Goal: Information Seeking & Learning: Learn about a topic

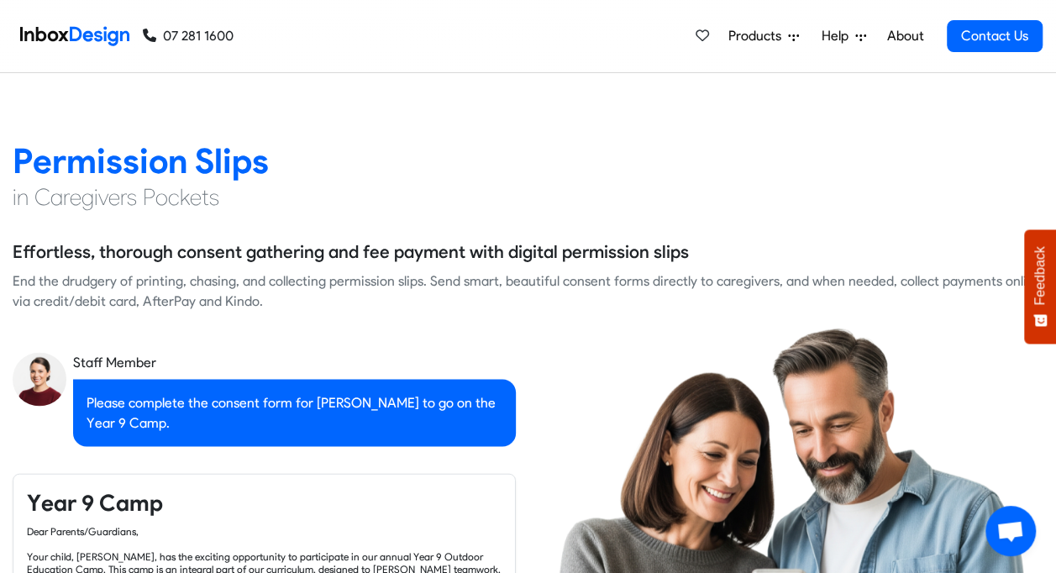
scroll to position [1261, 0]
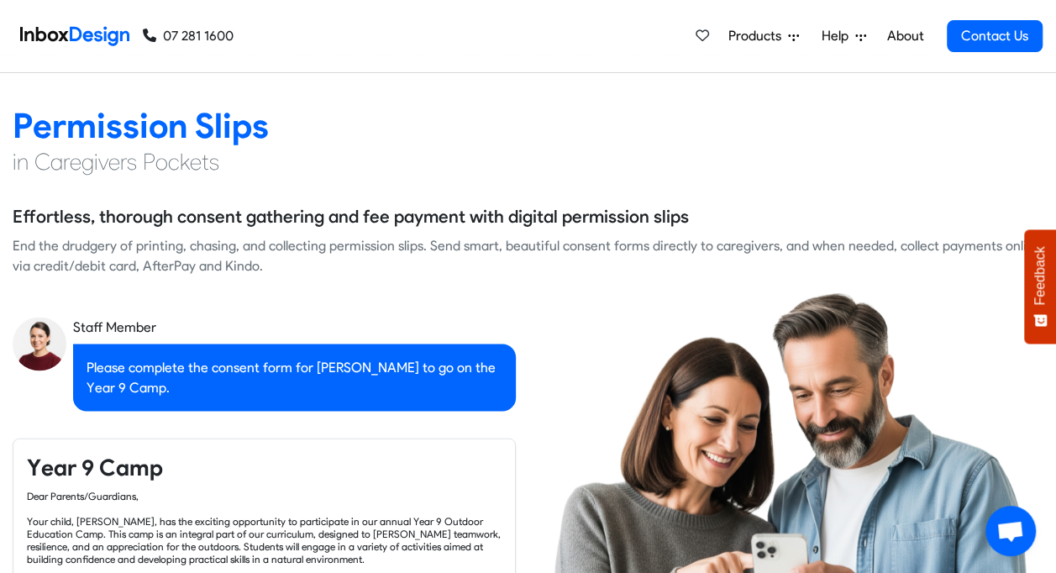
checkbox input "true"
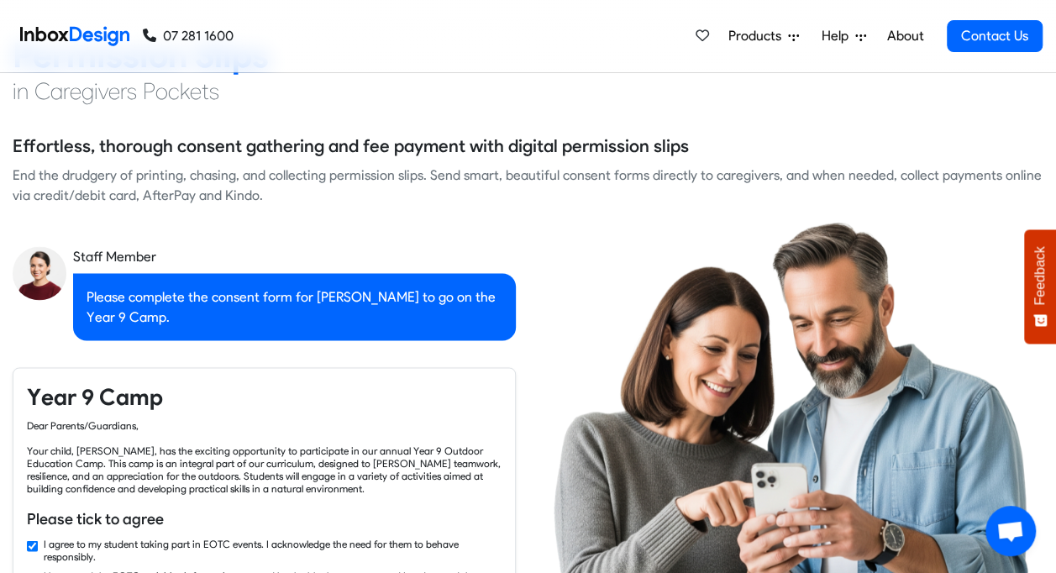
checkbox input "true"
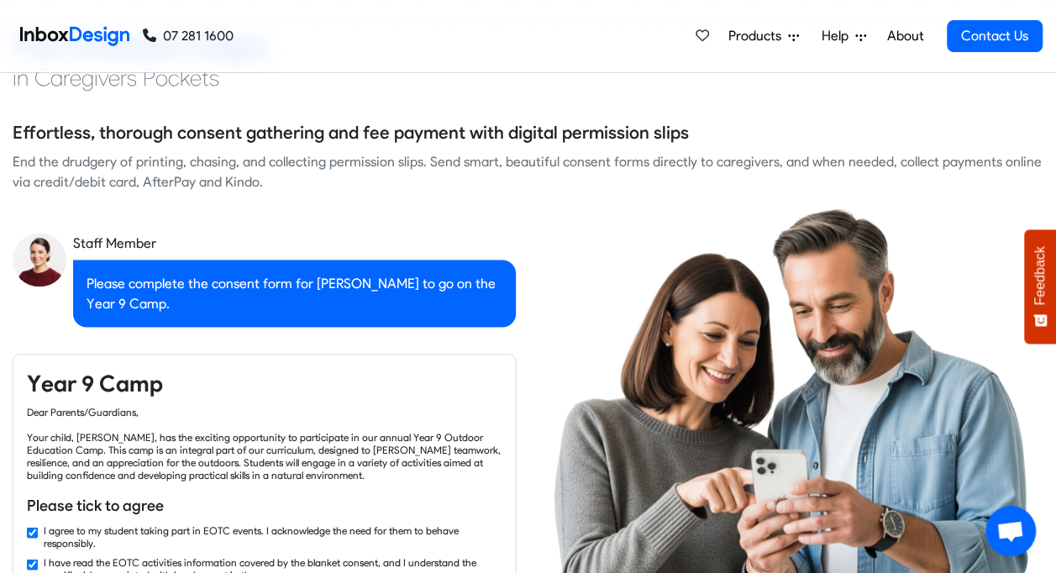
checkbox input "true"
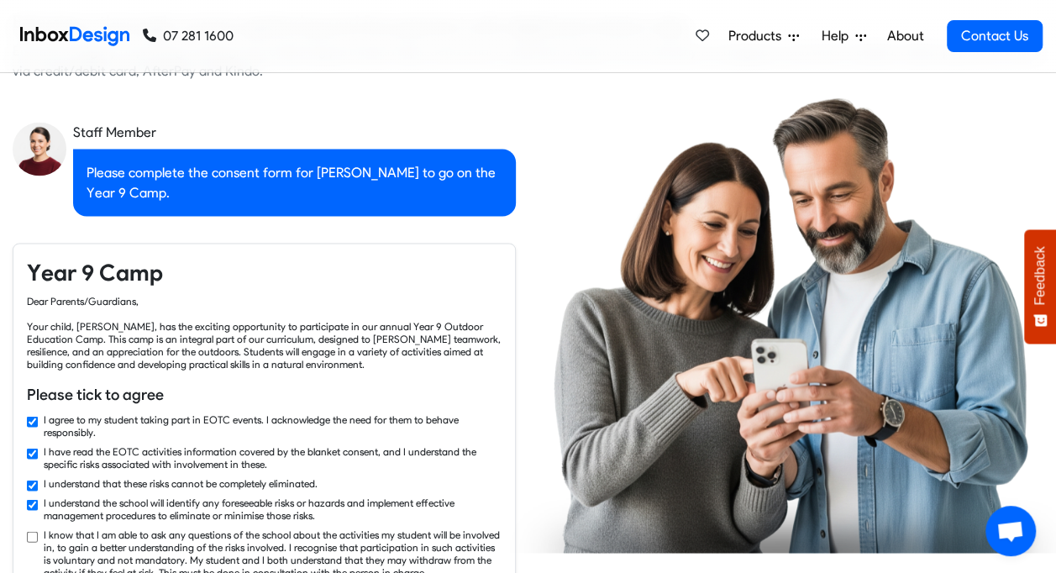
checkbox input "true"
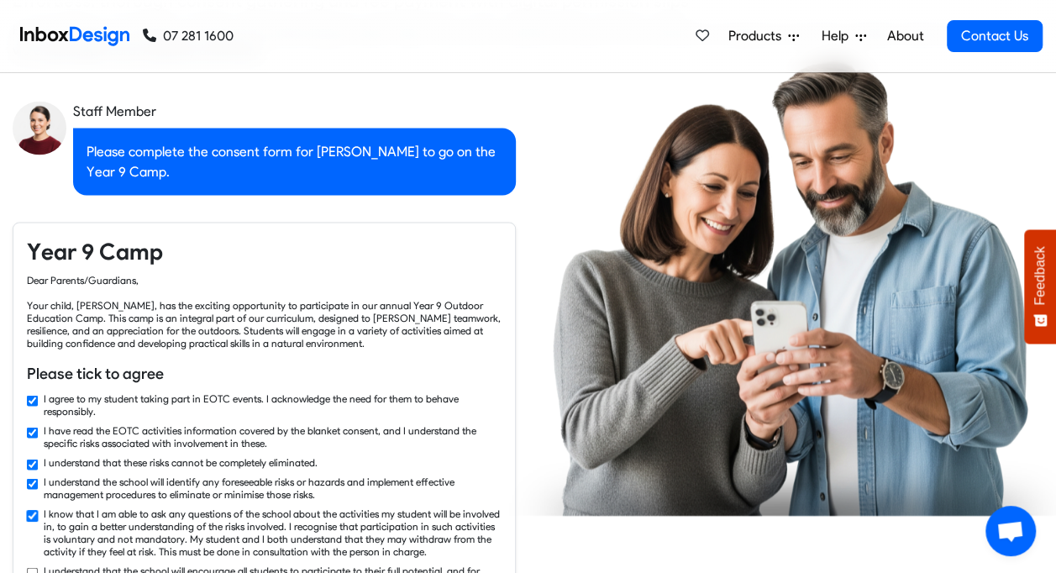
checkbox input "true"
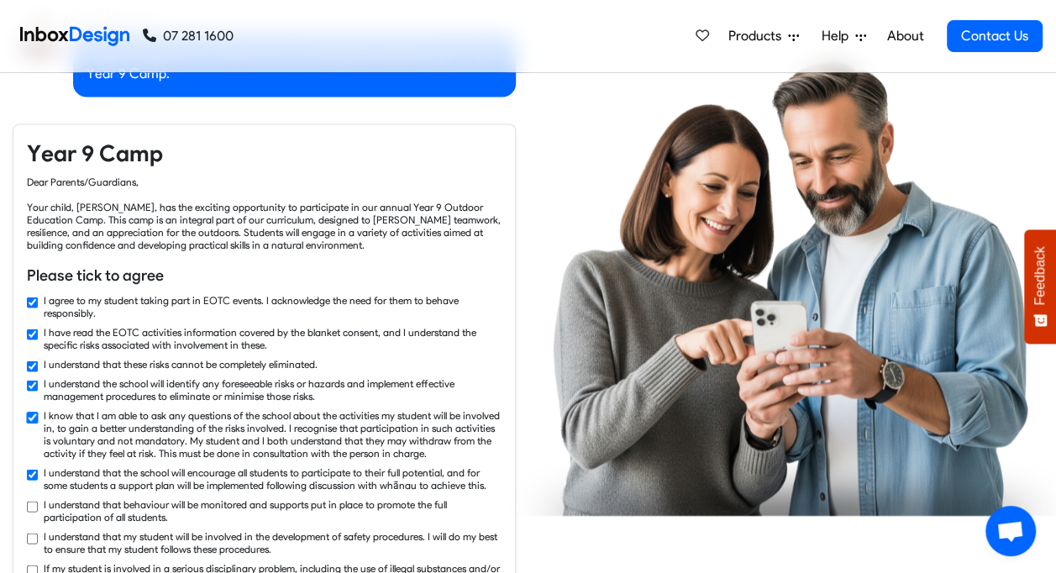
checkbox input "true"
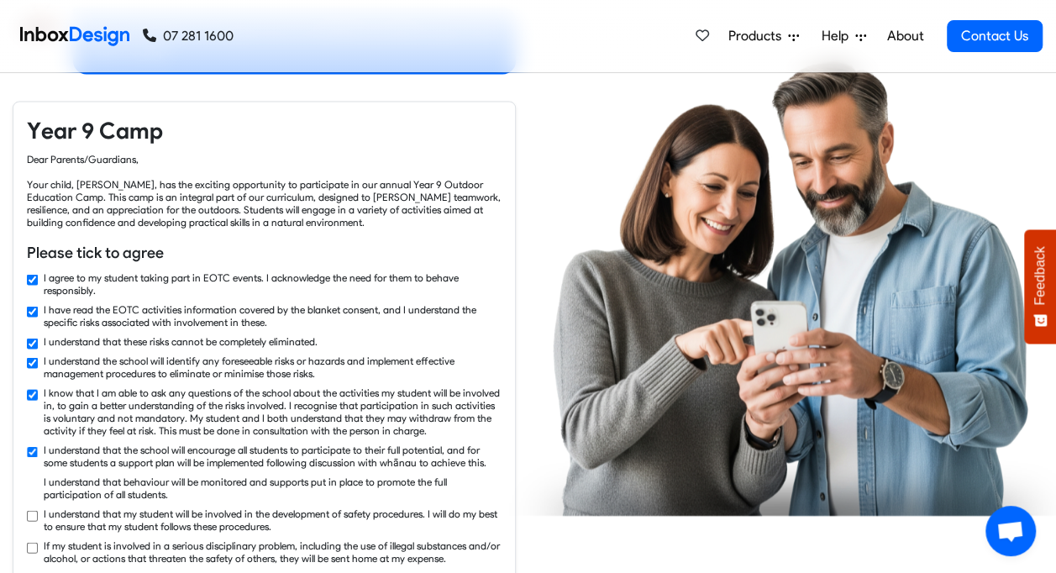
checkbox input "true"
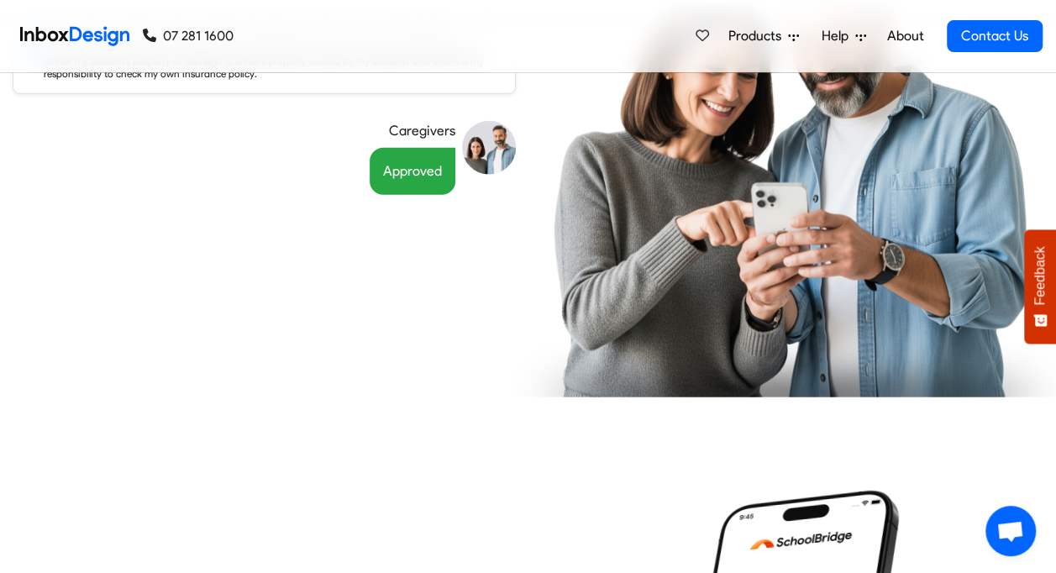
scroll to position [2101, 0]
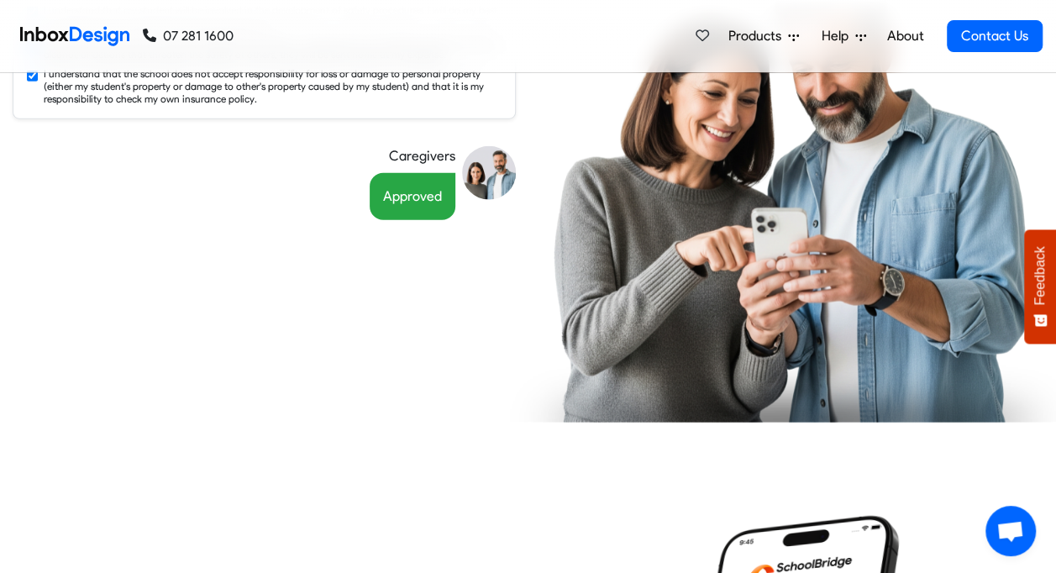
click at [746, 37] on span "Products" at bounding box center [759, 36] width 60 height 20
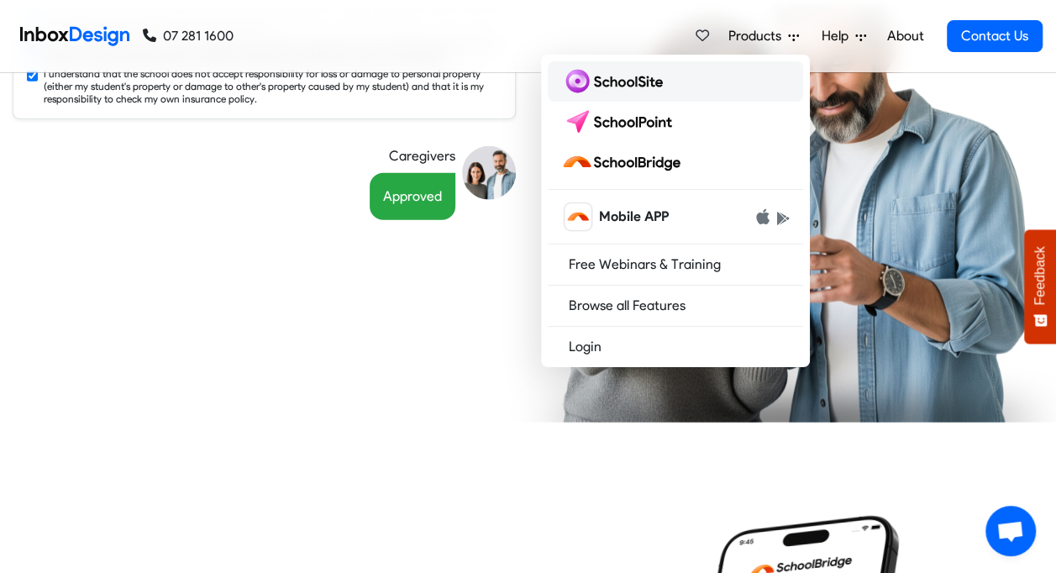
click at [625, 81] on img at bounding box center [615, 81] width 108 height 27
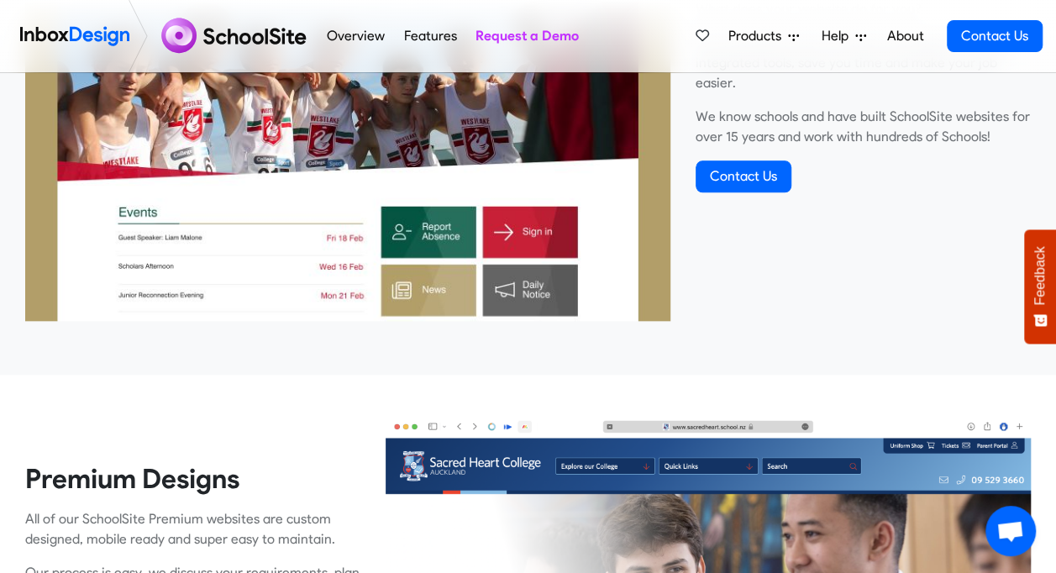
scroll to position [588, 0]
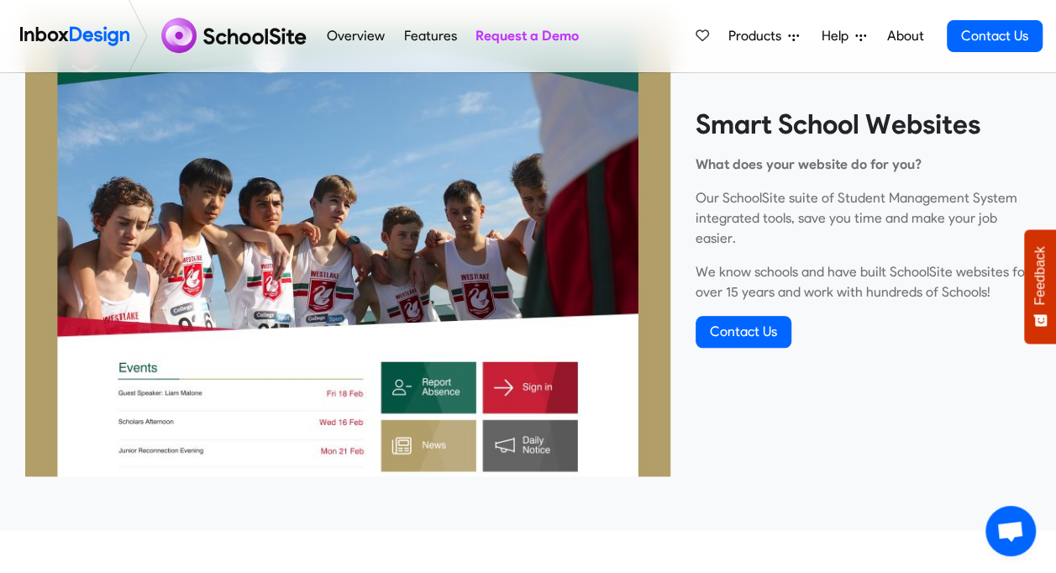
click at [760, 32] on span "Products" at bounding box center [759, 36] width 60 height 20
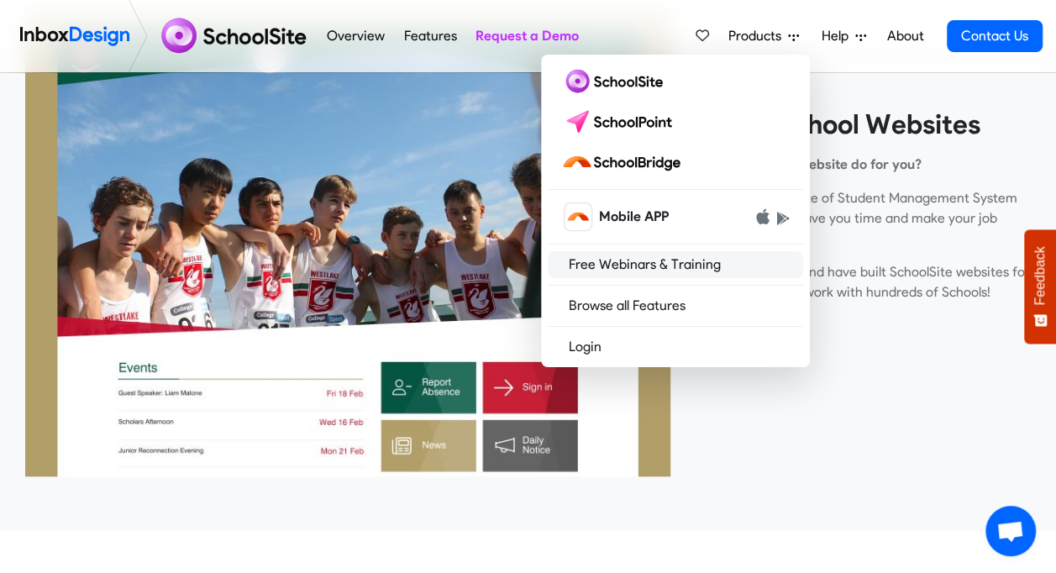
click at [654, 271] on link "Free Webinars & Training" at bounding box center [675, 264] width 255 height 27
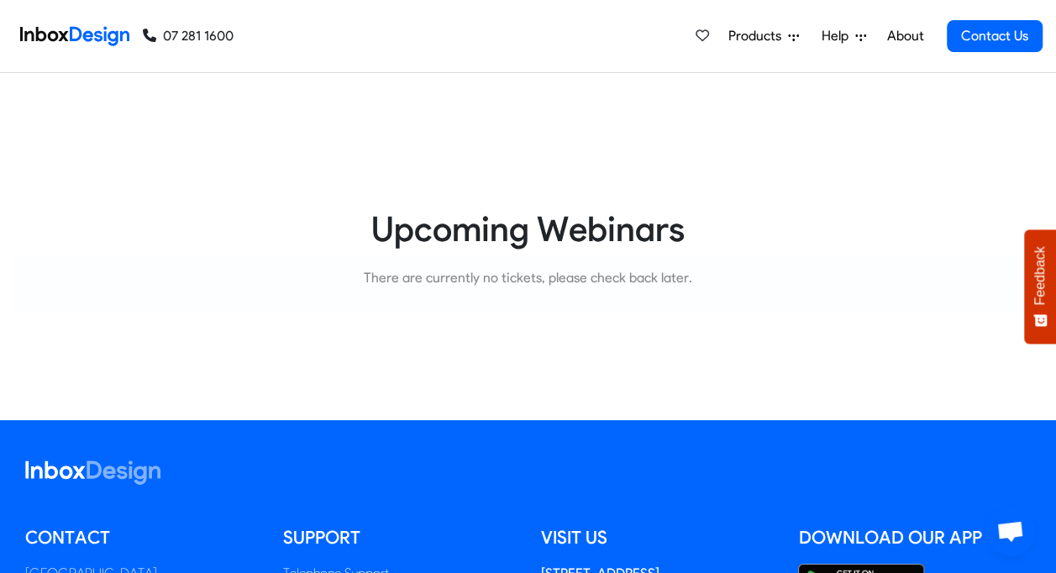
click at [913, 33] on link "About" at bounding box center [905, 36] width 46 height 34
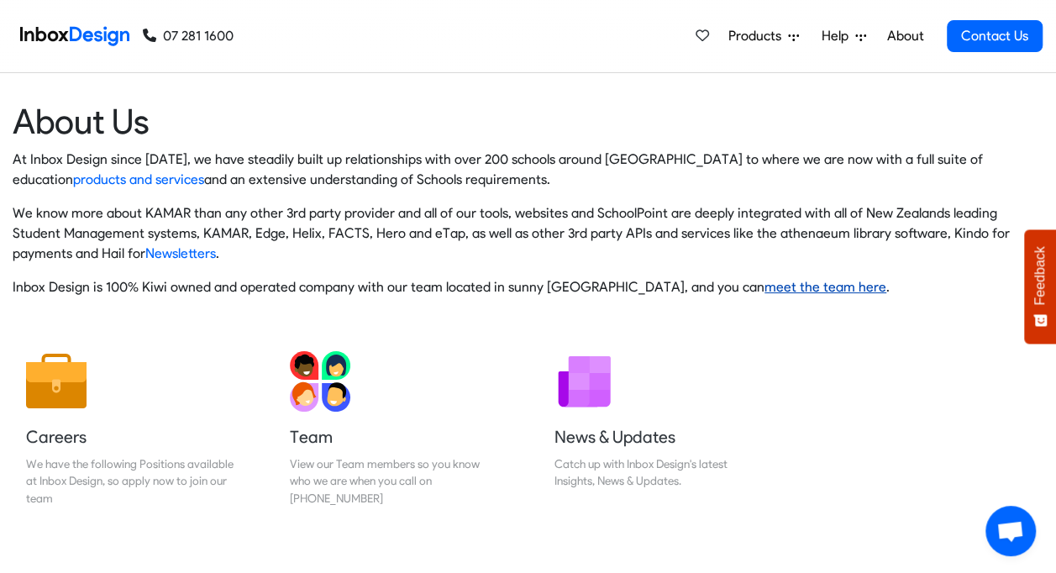
click at [812, 282] on link "meet the team here" at bounding box center [826, 287] width 122 height 16
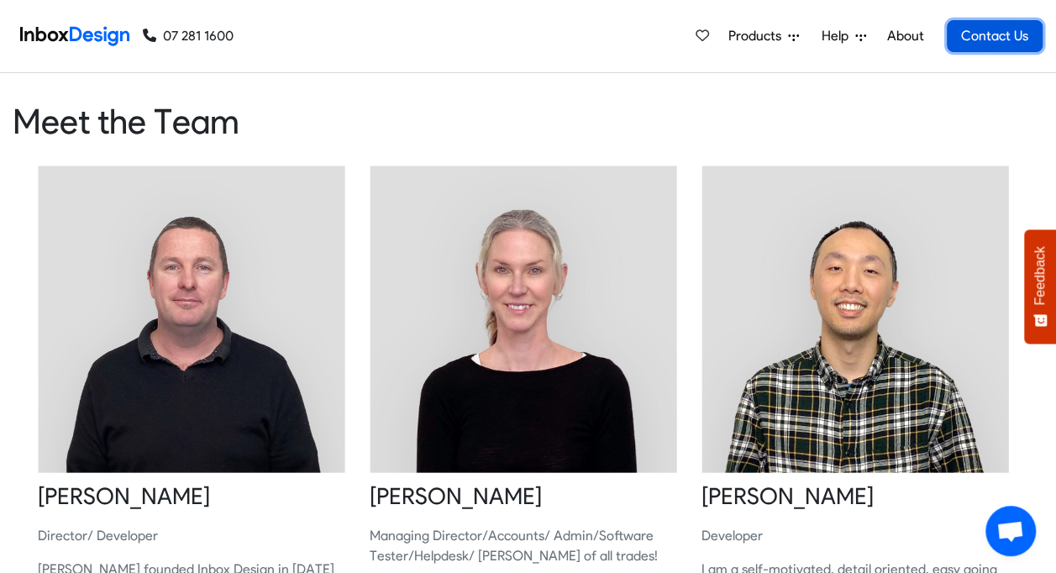
click at [987, 34] on link "Contact Us" at bounding box center [995, 36] width 96 height 32
click at [90, 32] on img at bounding box center [74, 36] width 109 height 34
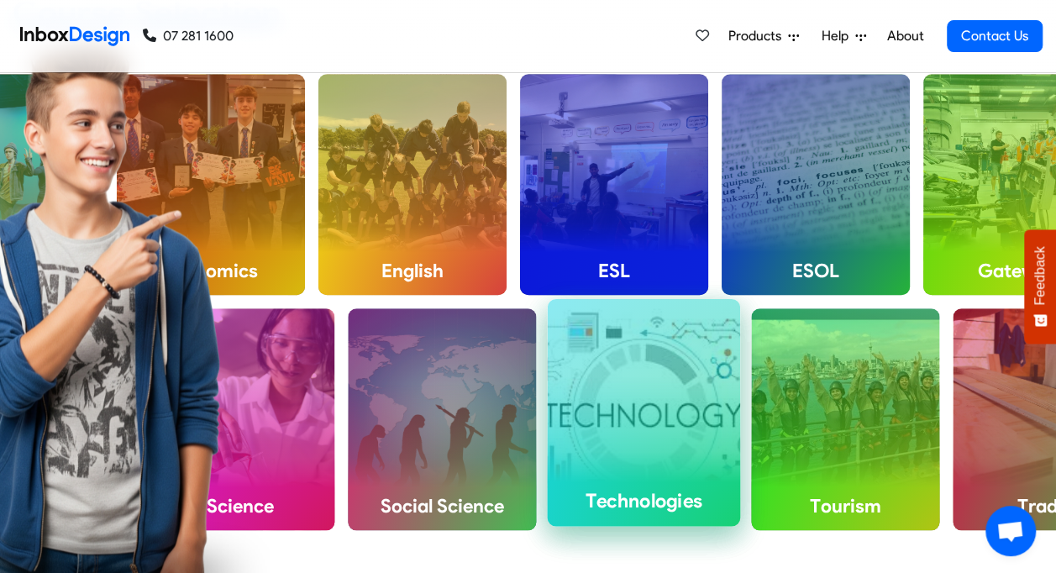
scroll to position [672, 0]
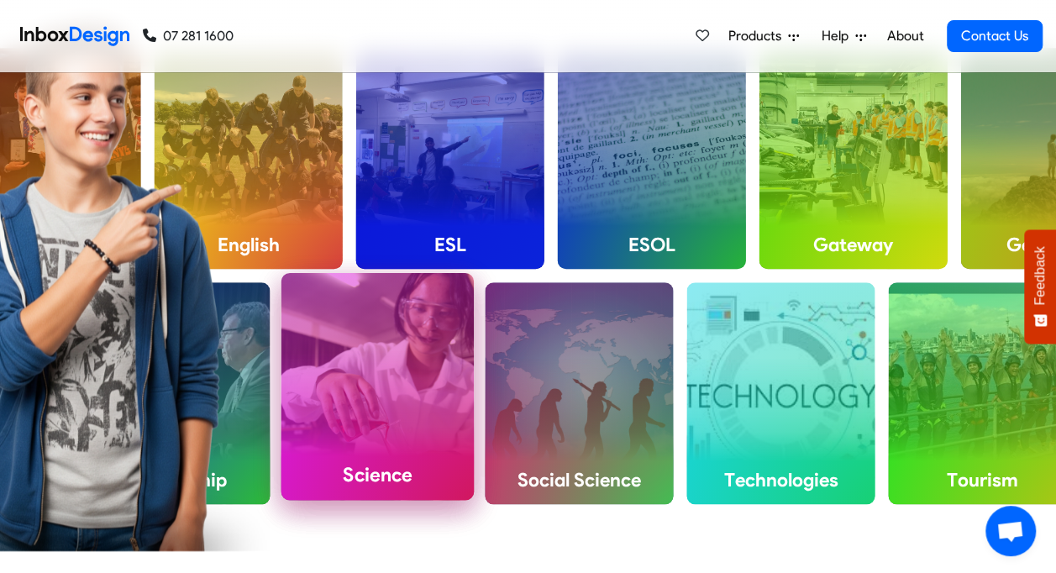
click at [371, 418] on div "Science" at bounding box center [378, 386] width 193 height 227
click at [369, 417] on div "Science" at bounding box center [378, 386] width 193 height 227
click at [366, 417] on div "Science" at bounding box center [378, 386] width 193 height 227
click at [363, 416] on div "Science" at bounding box center [378, 386] width 193 height 227
click at [356, 493] on h4 "Science" at bounding box center [378, 475] width 193 height 50
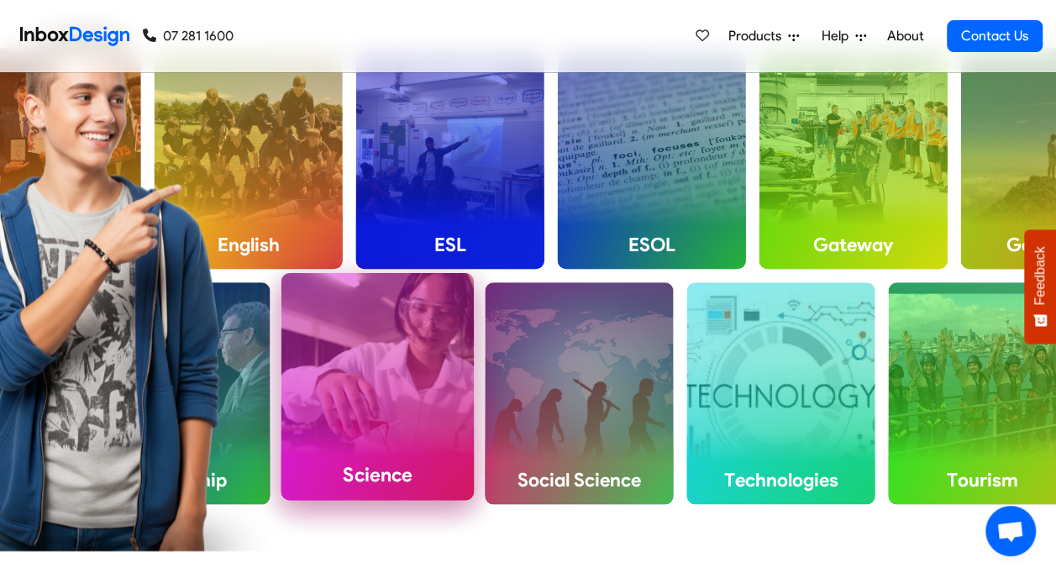
click at [358, 488] on h4 "Science" at bounding box center [378, 475] width 193 height 50
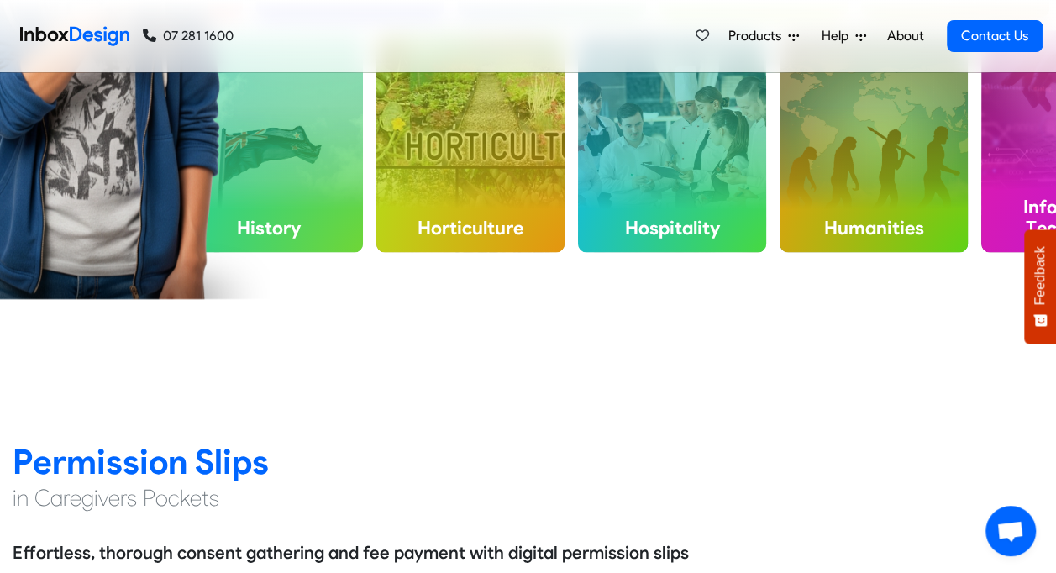
scroll to position [1176, 0]
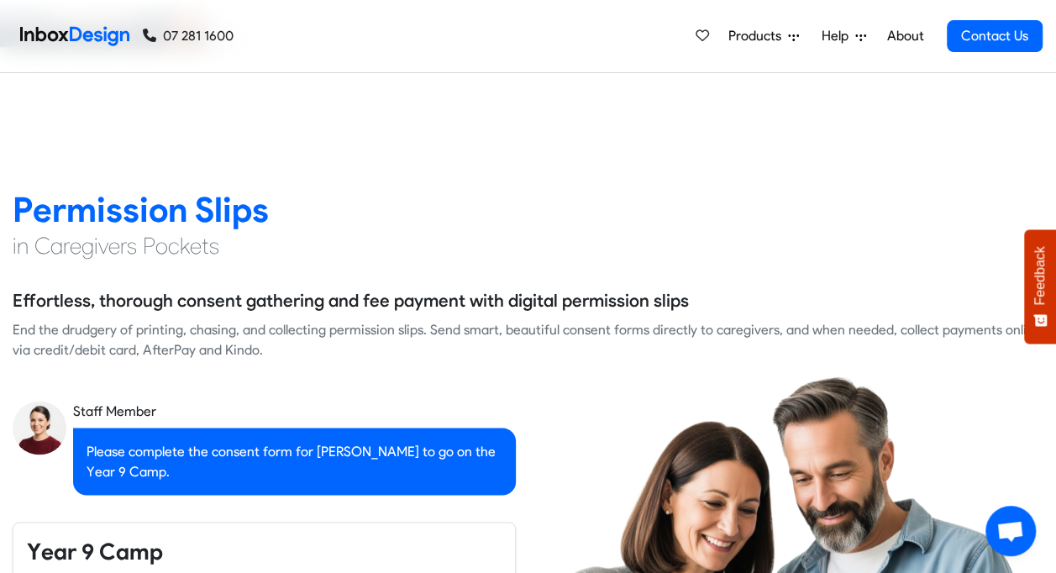
click at [365, 451] on div "Please complete the consent form for Chris to go on the Year 9 Camp." at bounding box center [294, 461] width 443 height 67
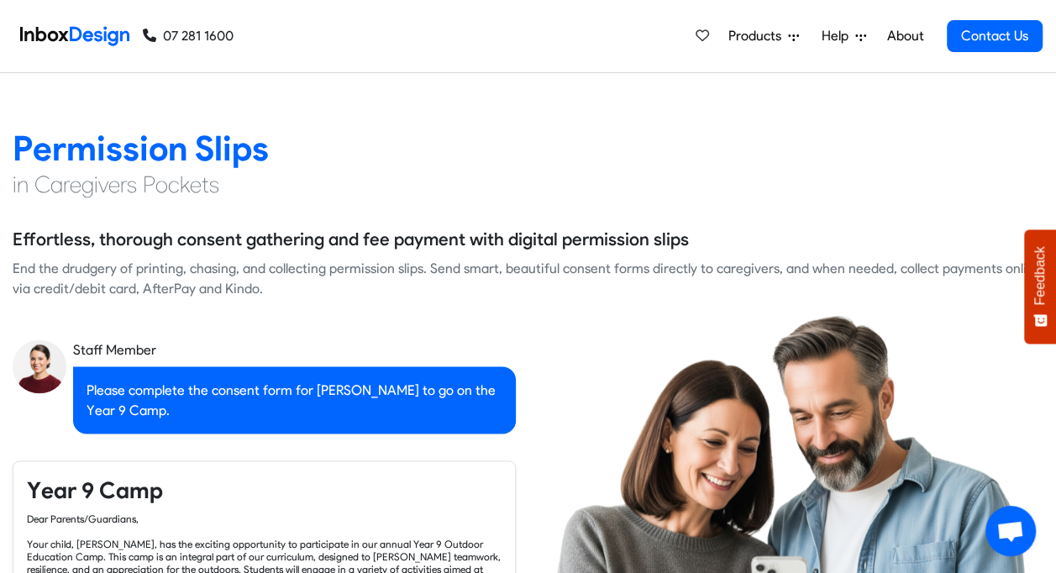
checkbox input "true"
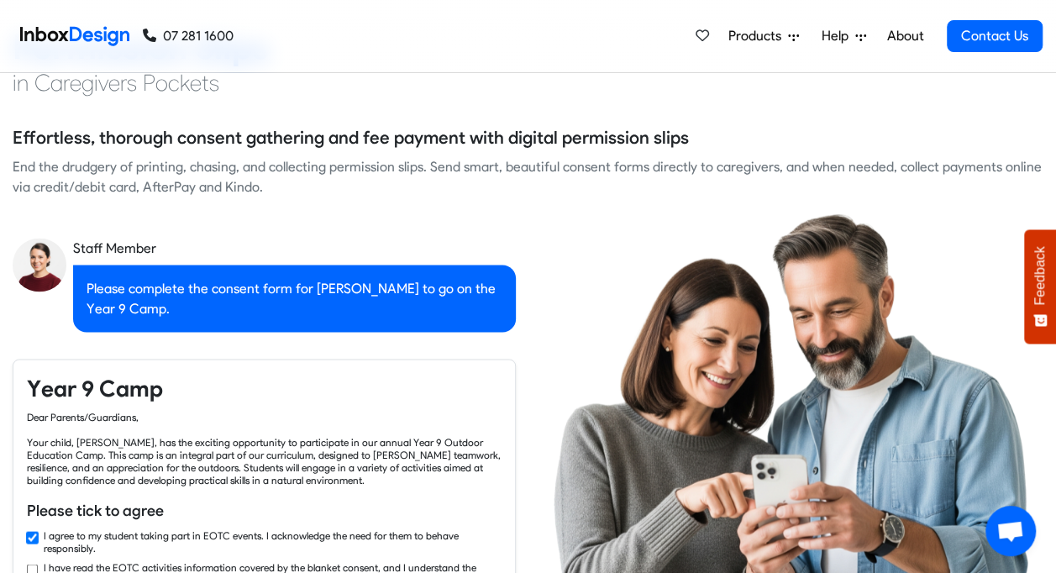
checkbox input "true"
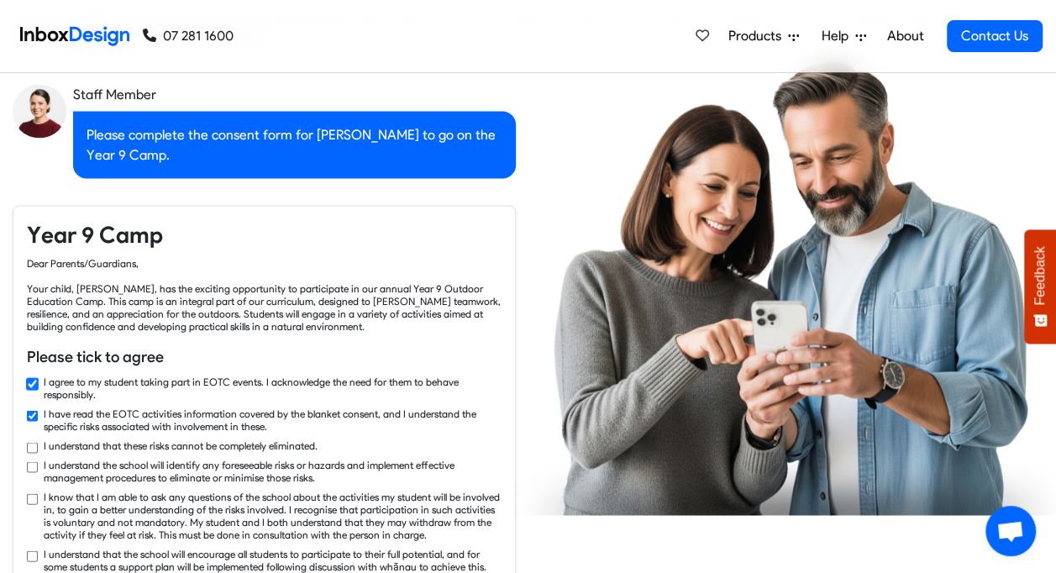
checkbox input "true"
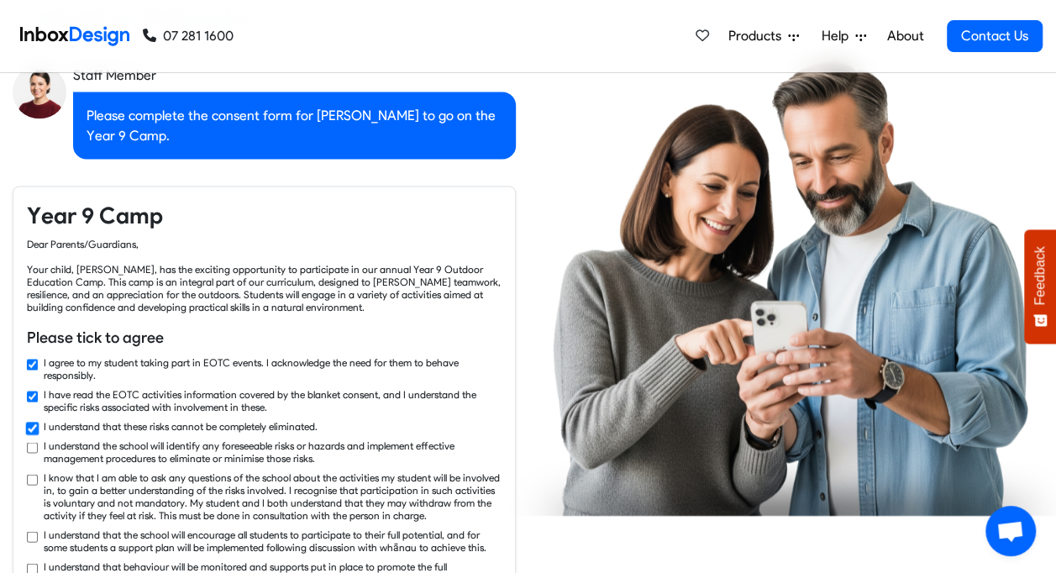
checkbox input "true"
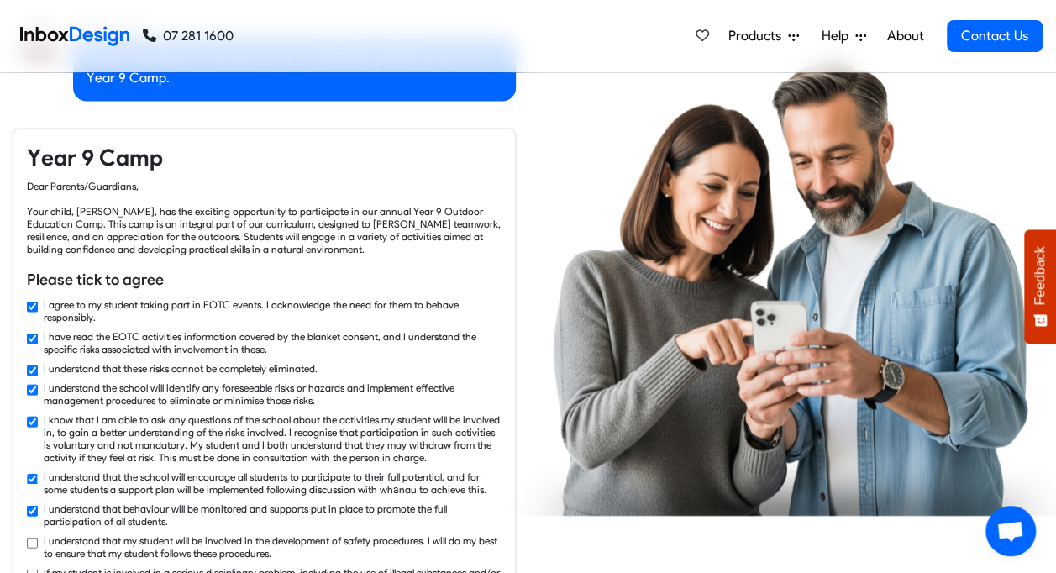
checkbox input "true"
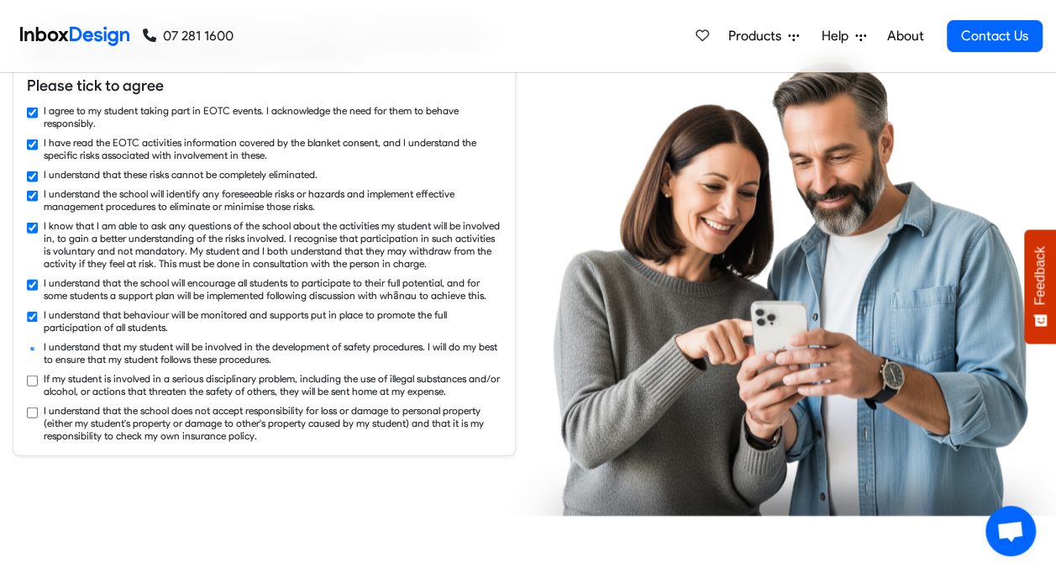
checkbox input "true"
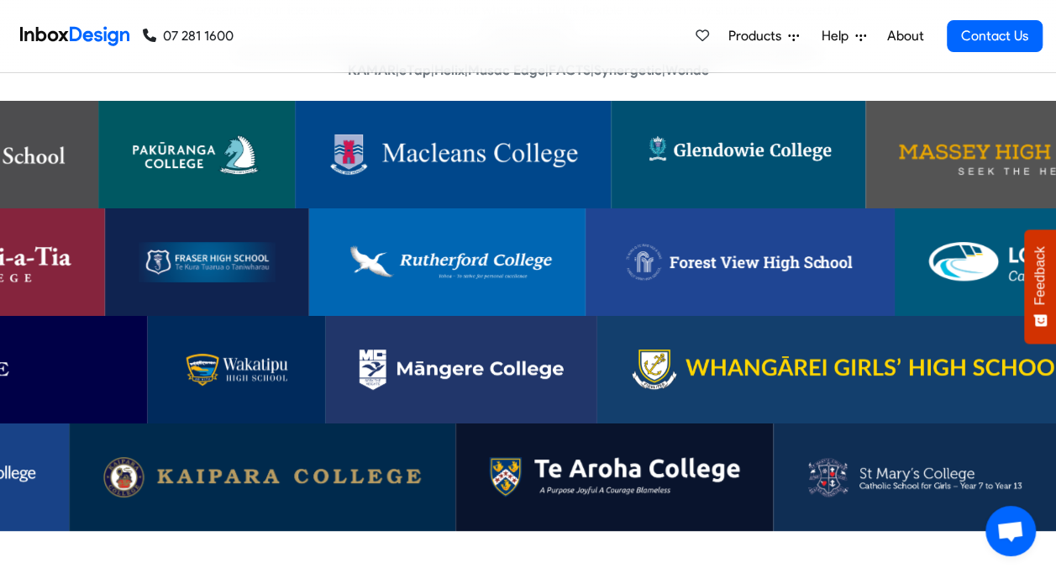
scroll to position [3361, 0]
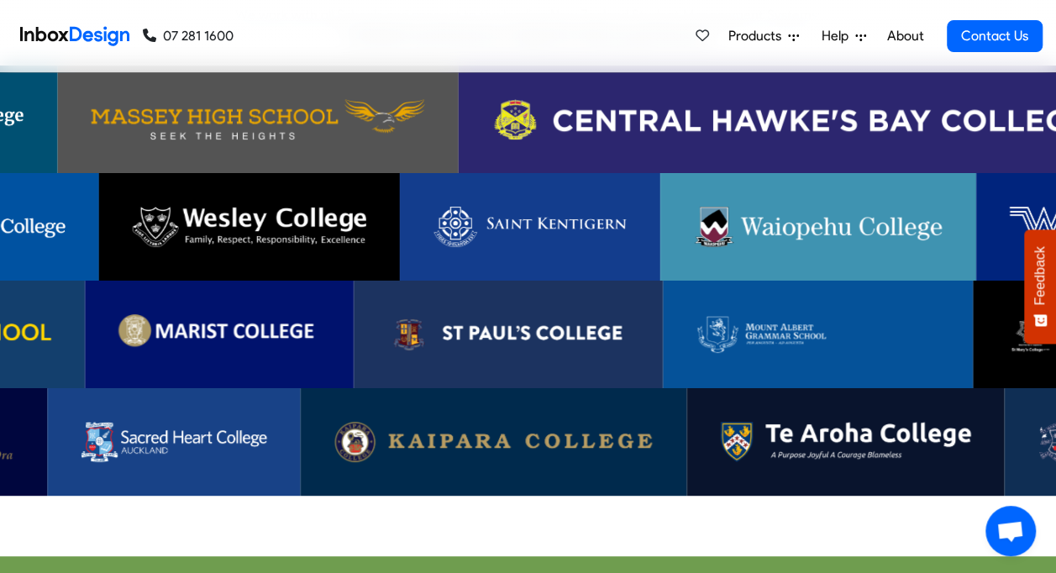
click at [197, 422] on img at bounding box center [175, 442] width 186 height 40
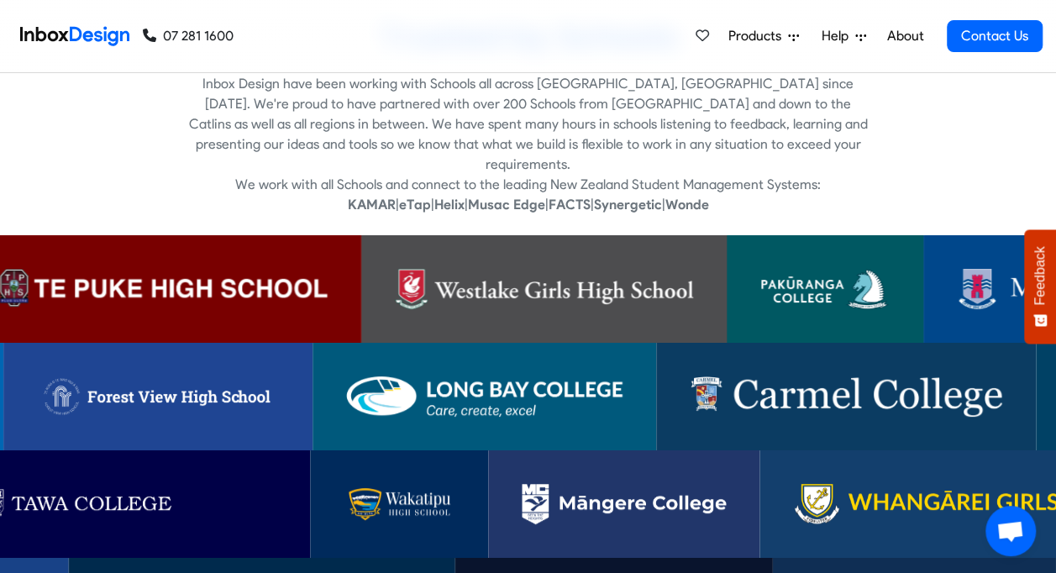
scroll to position [3109, 0]
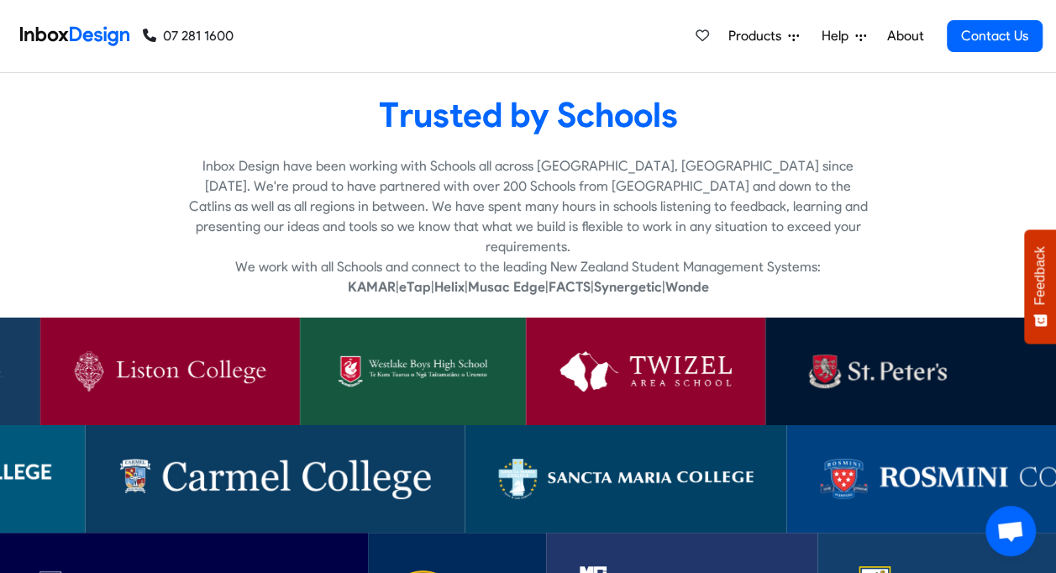
click at [612, 467] on img at bounding box center [626, 479] width 254 height 40
click at [139, 355] on img at bounding box center [170, 371] width 192 height 40
click at [445, 353] on img at bounding box center [413, 371] width 159 height 40
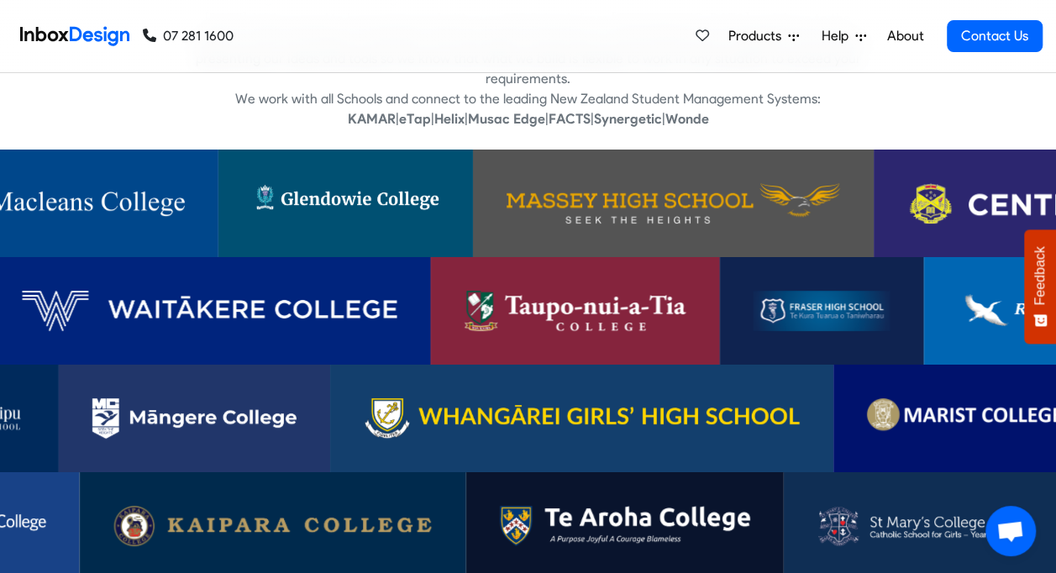
scroll to position [3361, 0]
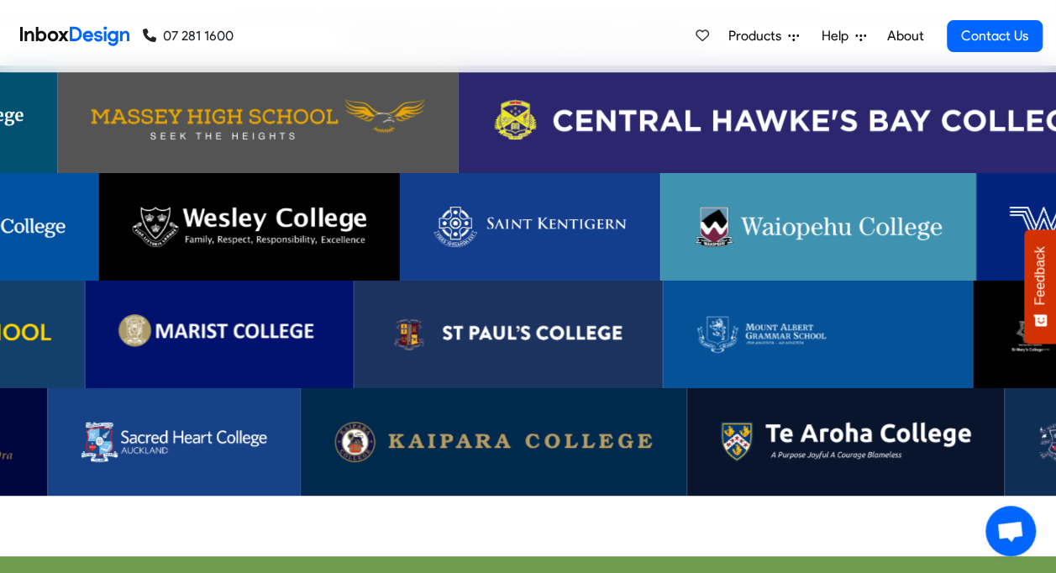
click at [559, 211] on img at bounding box center [530, 227] width 193 height 40
click at [234, 314] on img at bounding box center [219, 334] width 202 height 40
click at [790, 314] on img at bounding box center [818, 334] width 243 height 40
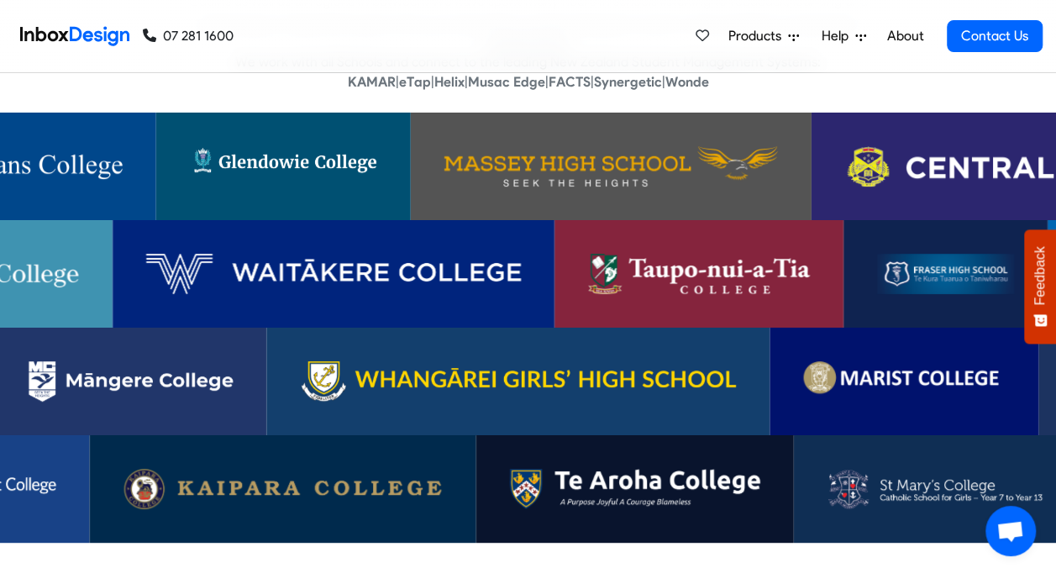
scroll to position [3277, 0]
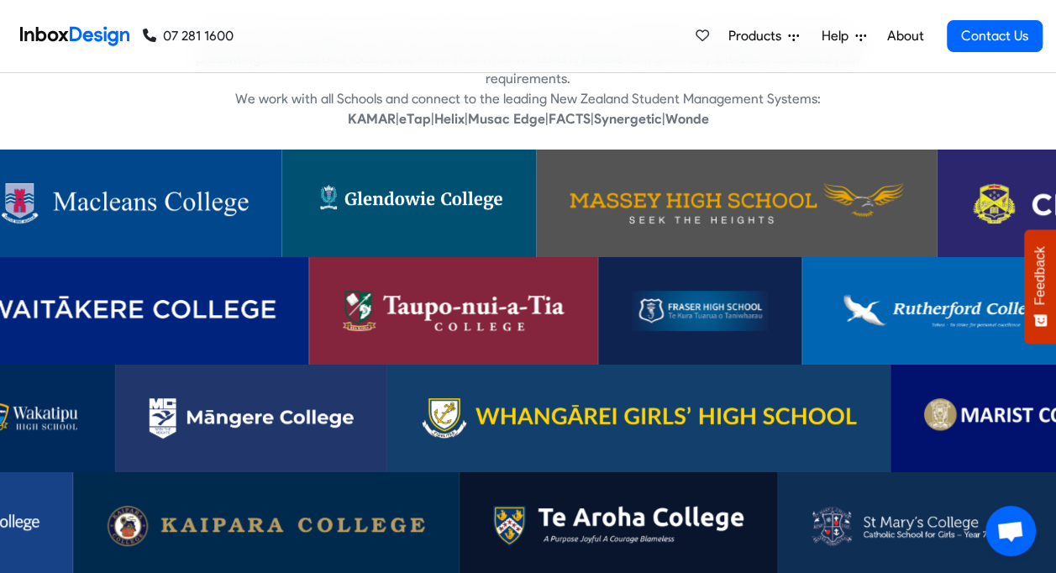
click at [924, 512] on img at bounding box center [919, 526] width 216 height 40
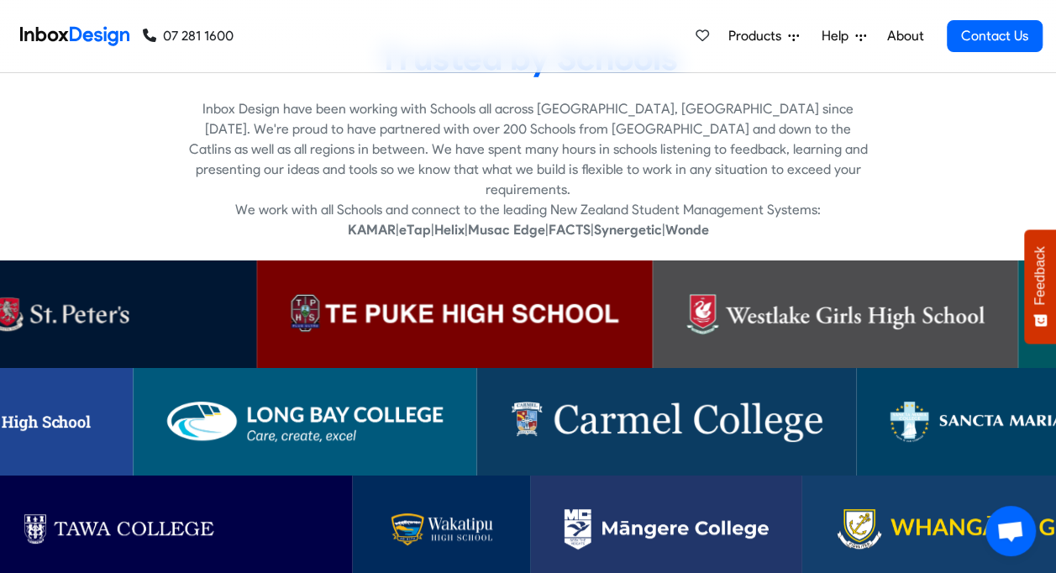
scroll to position [3193, 0]
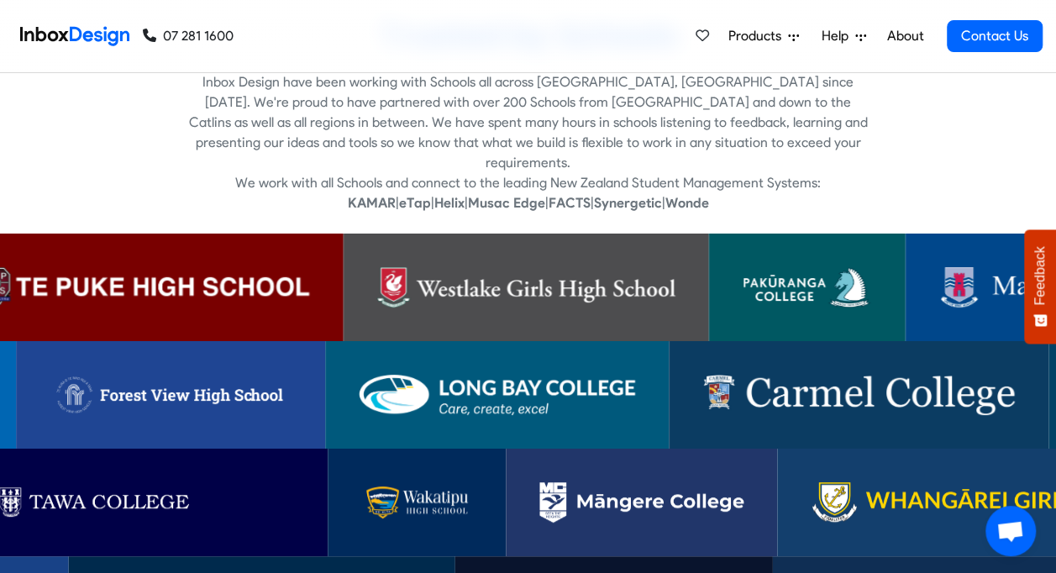
click at [983, 273] on img at bounding box center [1064, 287] width 248 height 40
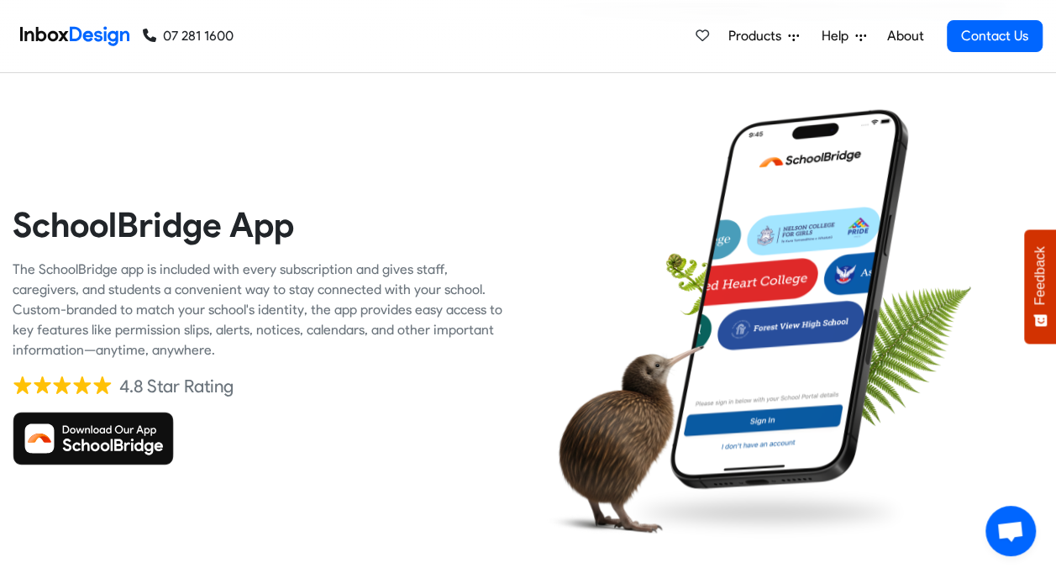
scroll to position [2521, 0]
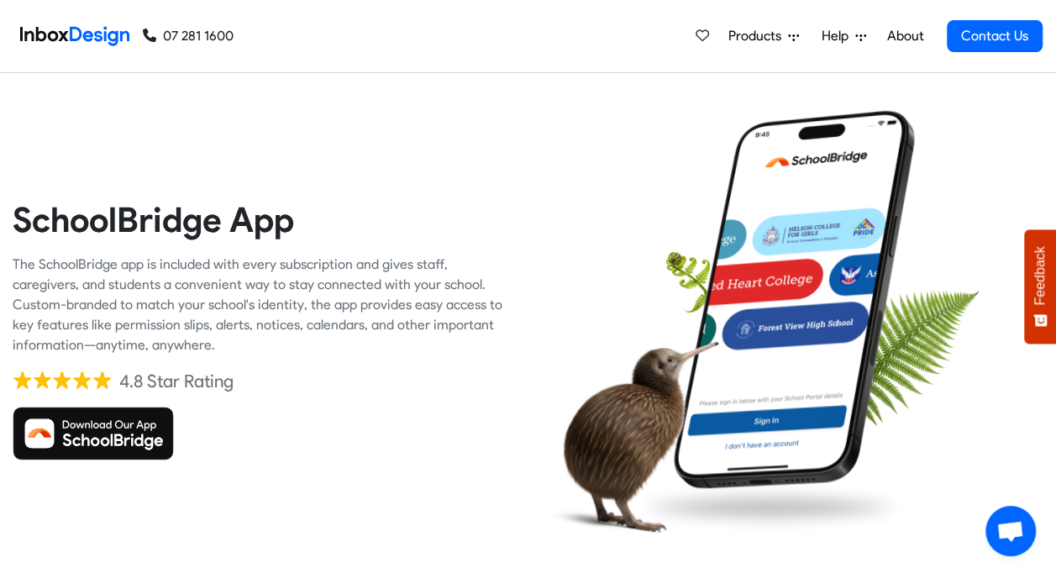
click at [98, 445] on img at bounding box center [93, 434] width 161 height 54
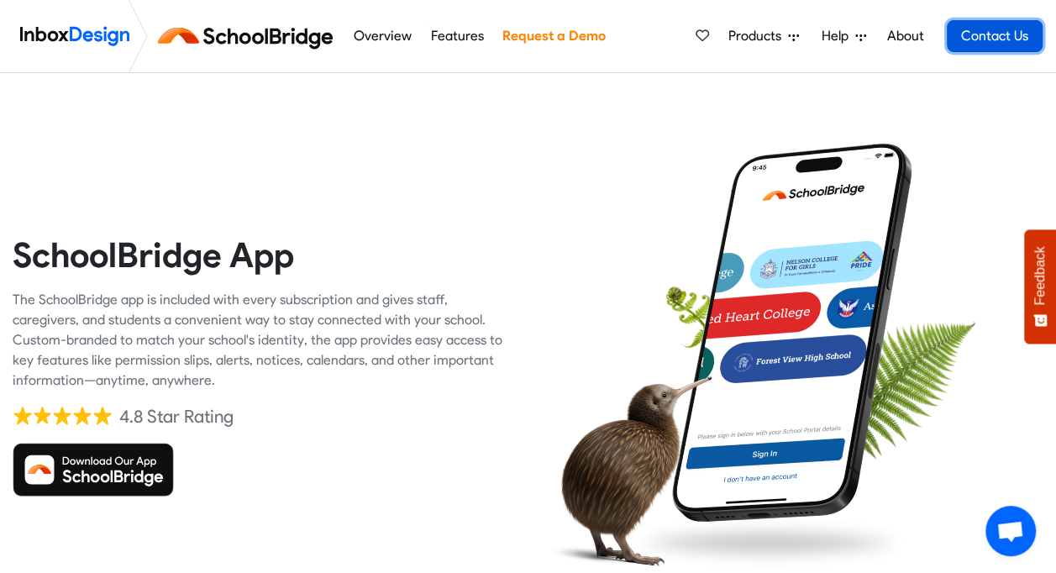
click at [971, 34] on link "Contact Us" at bounding box center [995, 36] width 96 height 32
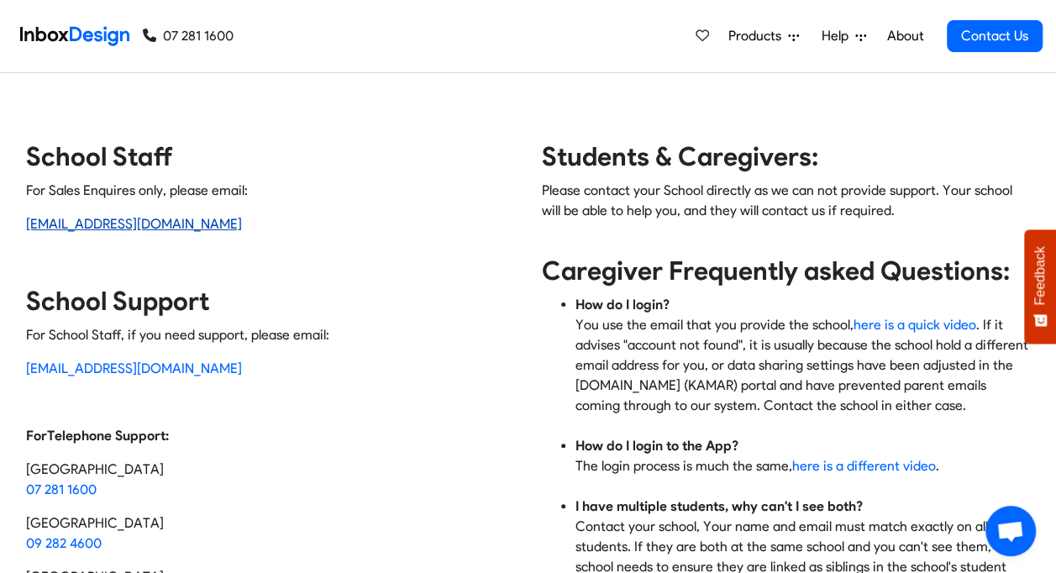
click at [84, 224] on link "[EMAIL_ADDRESS][DOMAIN_NAME]" at bounding box center [134, 224] width 216 height 16
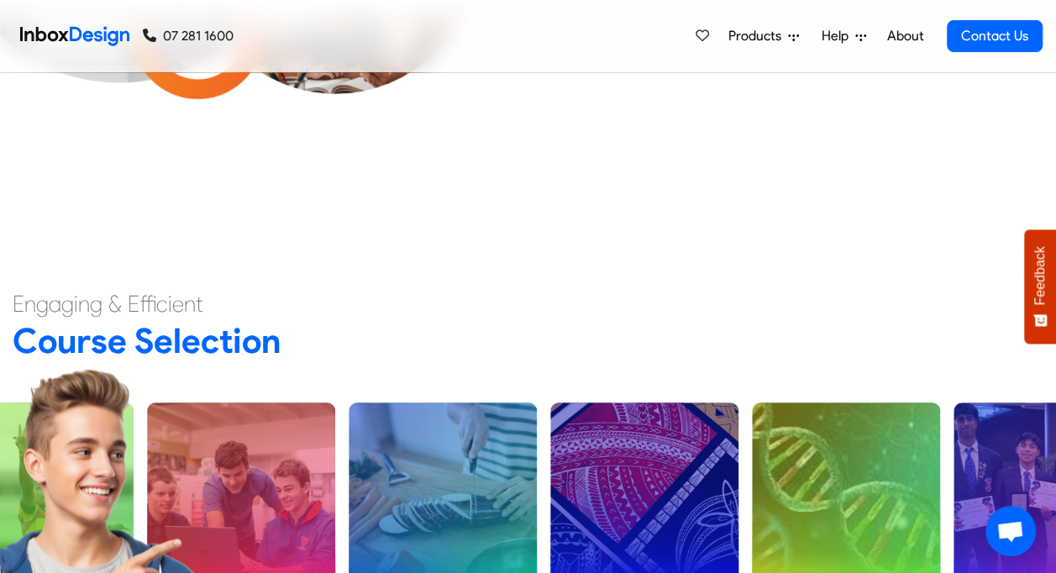
scroll to position [504, 0]
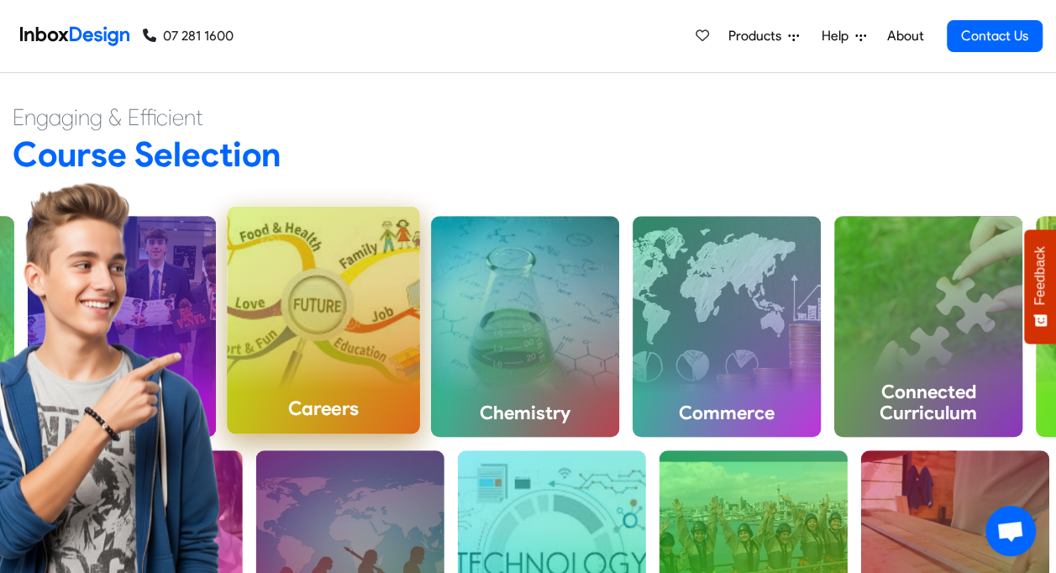
click at [282, 359] on div "Careers" at bounding box center [323, 320] width 193 height 227
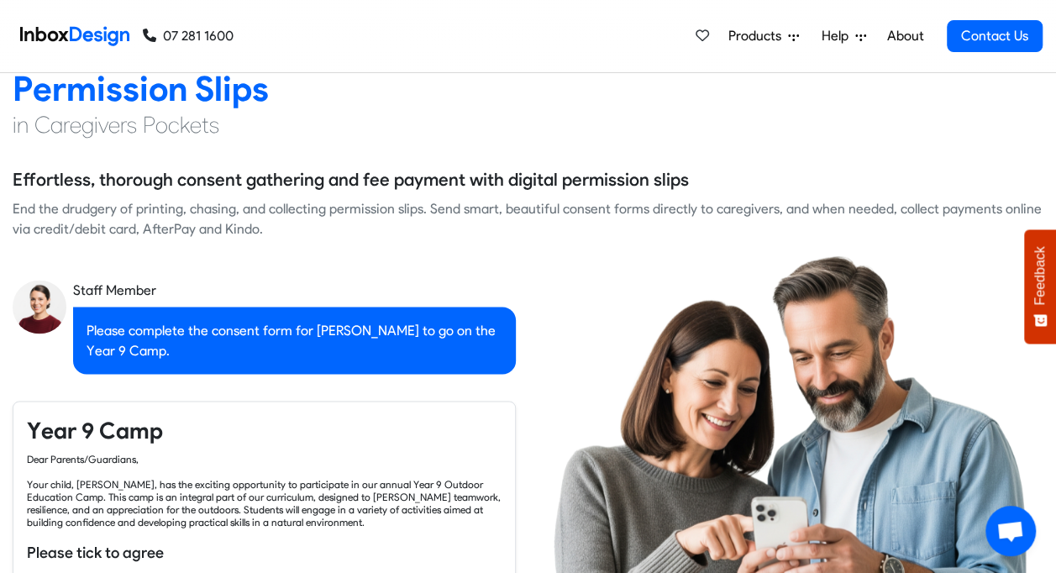
checkbox input "true"
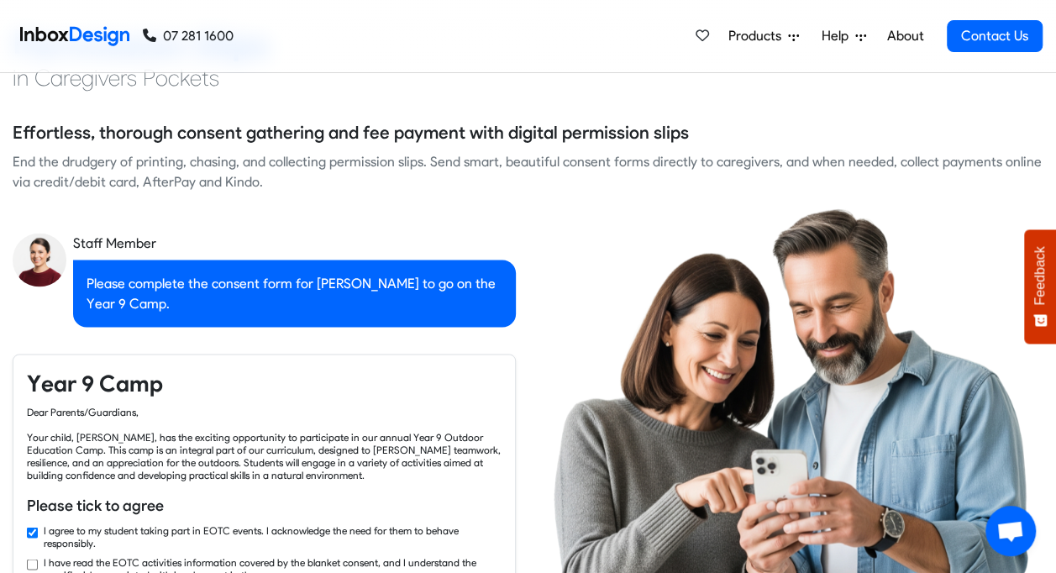
checkbox input "true"
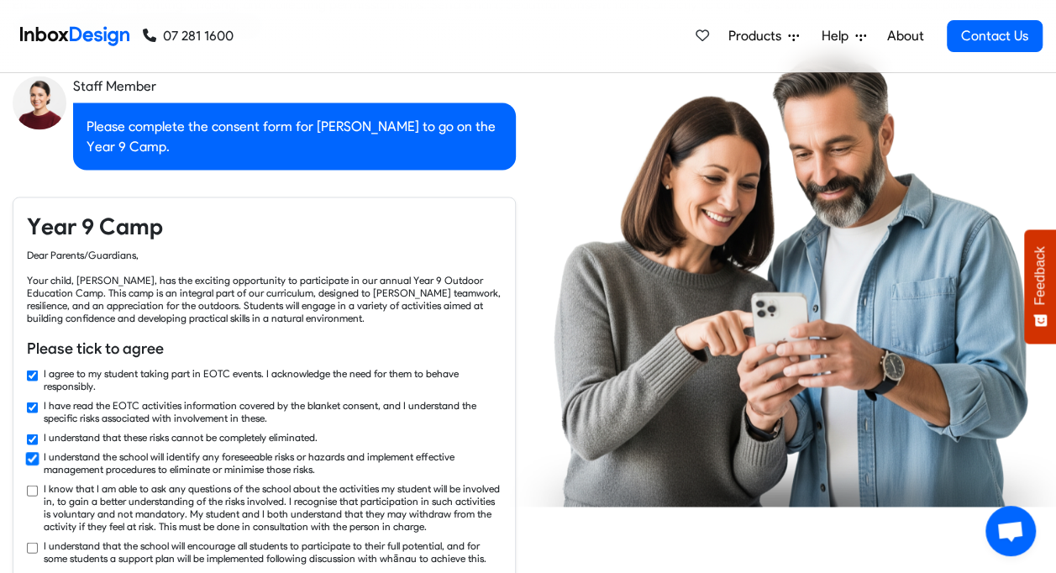
checkbox input "true"
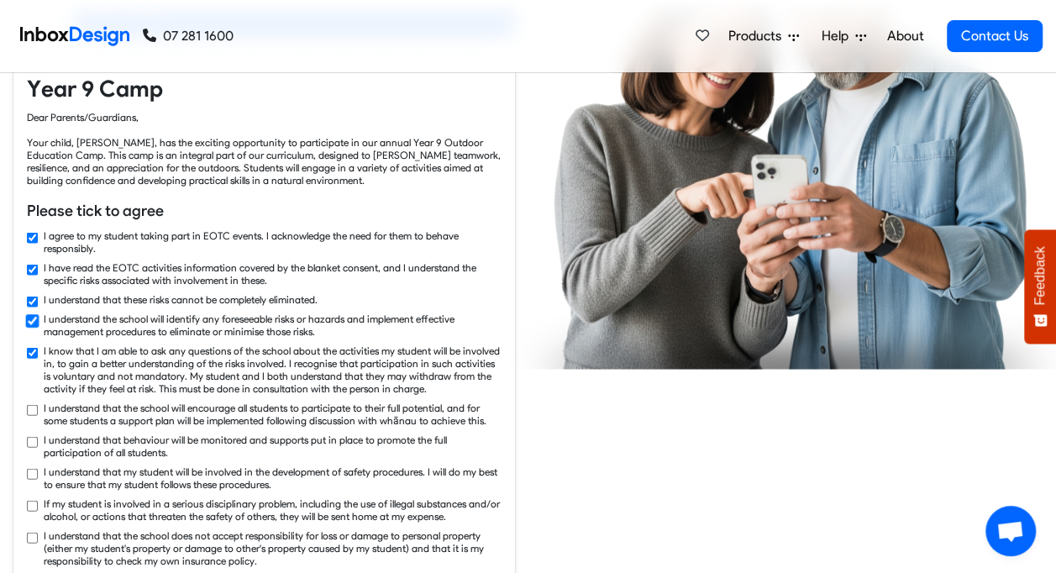
checkbox input "true"
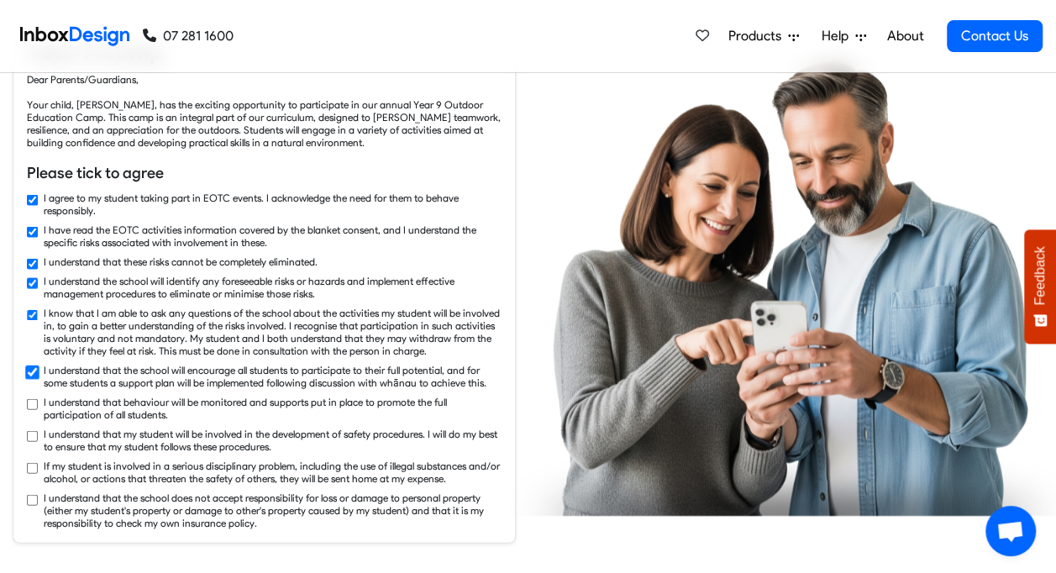
checkbox input "true"
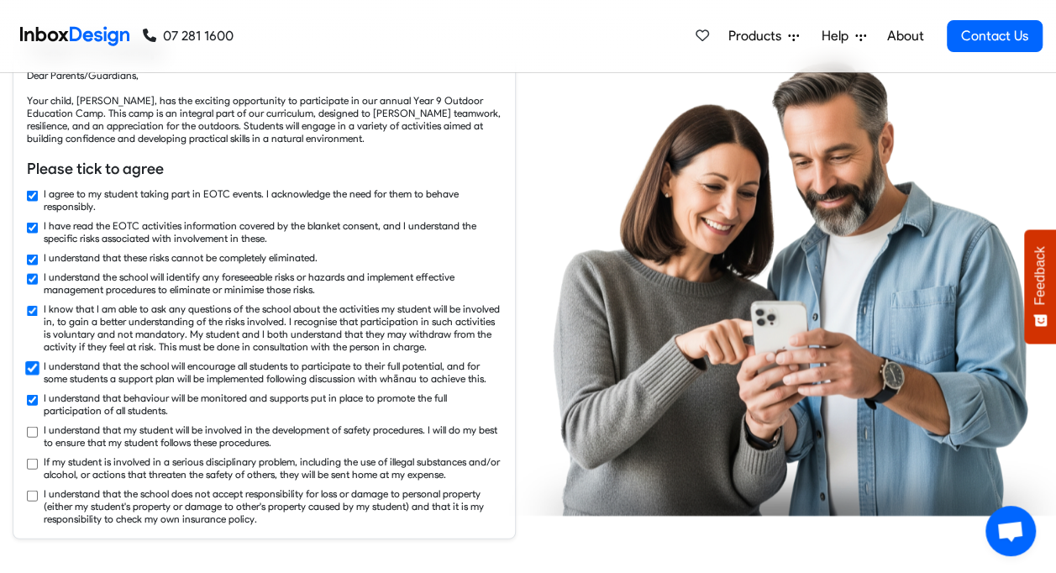
checkbox input "true"
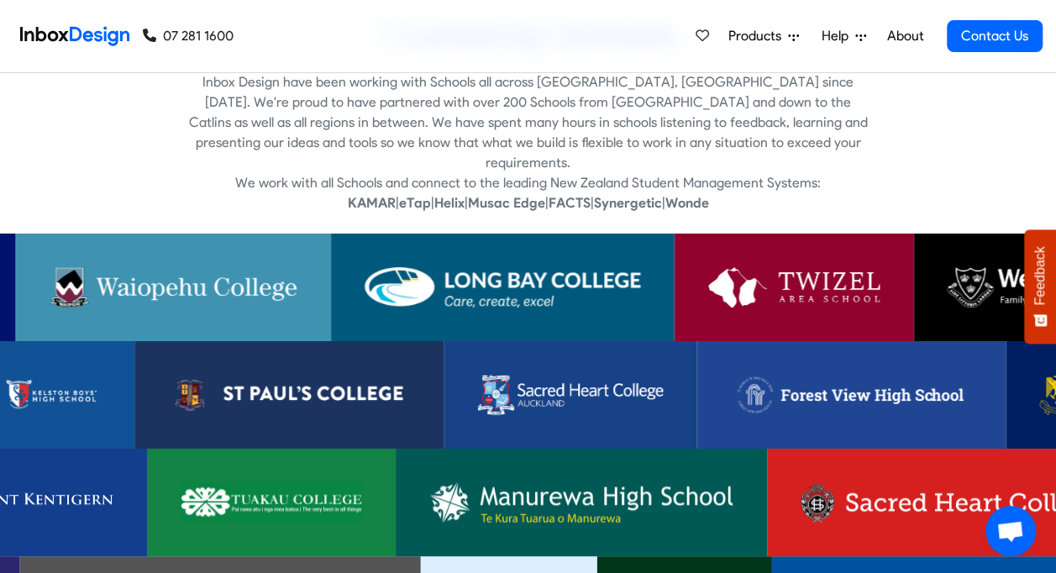
scroll to position [3277, 0]
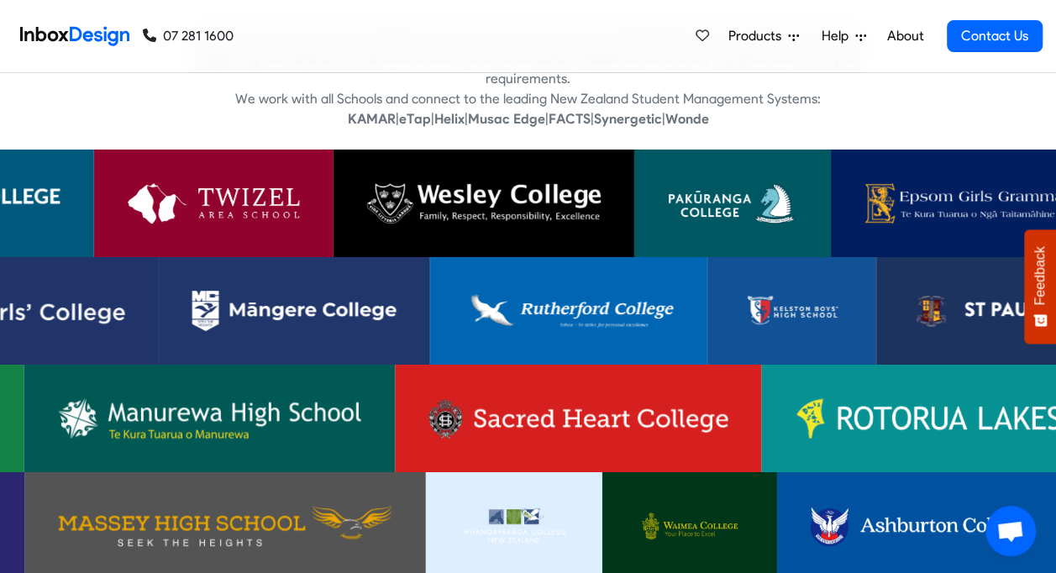
click at [593, 398] on img at bounding box center [578, 418] width 299 height 40
click at [509, 183] on img at bounding box center [484, 203] width 234 height 40
click at [358, 294] on img at bounding box center [294, 311] width 204 height 40
click at [585, 291] on img at bounding box center [568, 311] width 209 height 40
click at [951, 292] on img at bounding box center [1031, 311] width 242 height 40
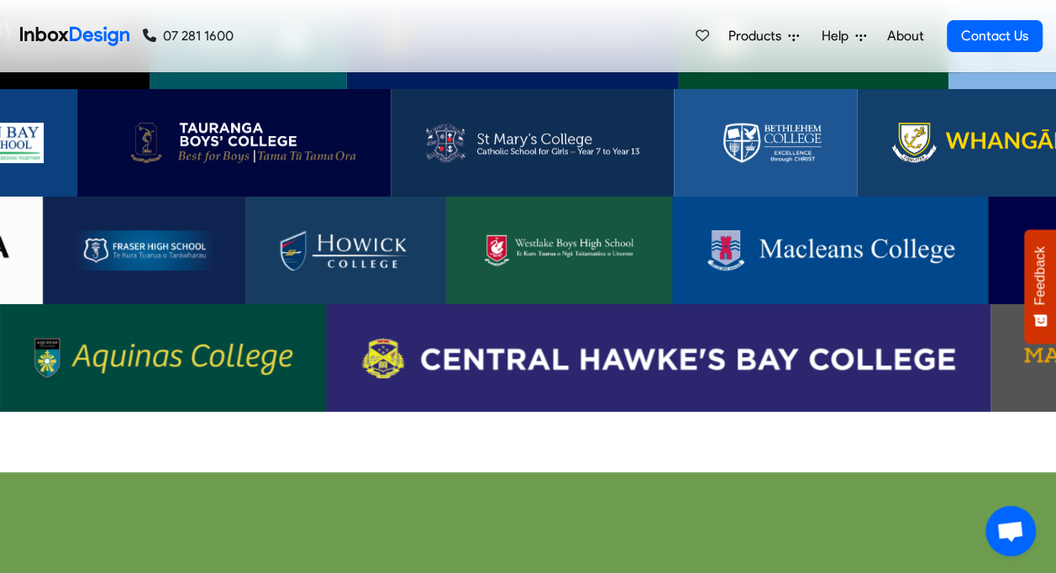
scroll to position [3529, 0]
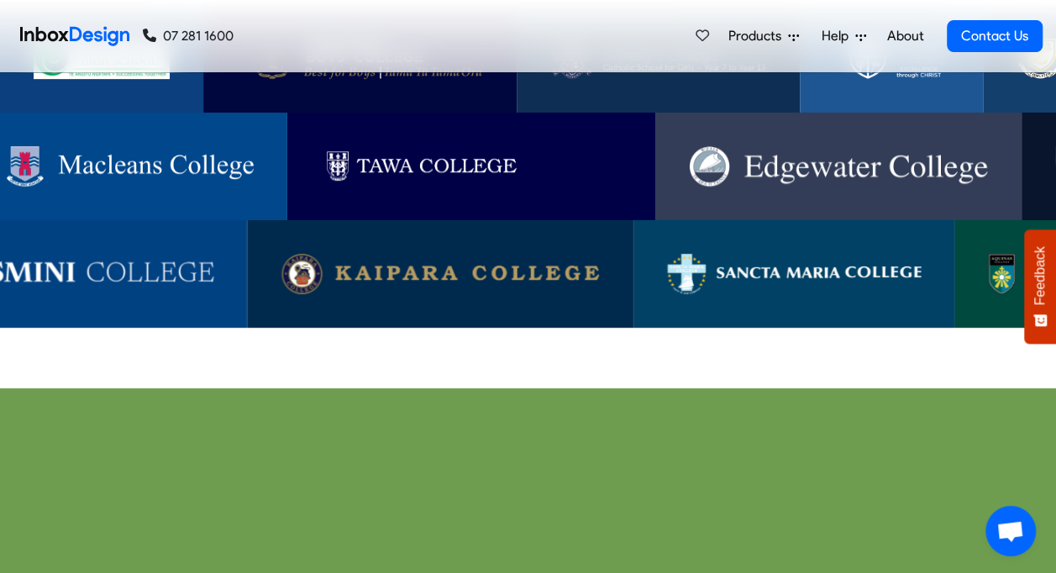
click at [840, 254] on img at bounding box center [794, 274] width 254 height 40
click at [93, 254] on img at bounding box center [51, 274] width 326 height 40
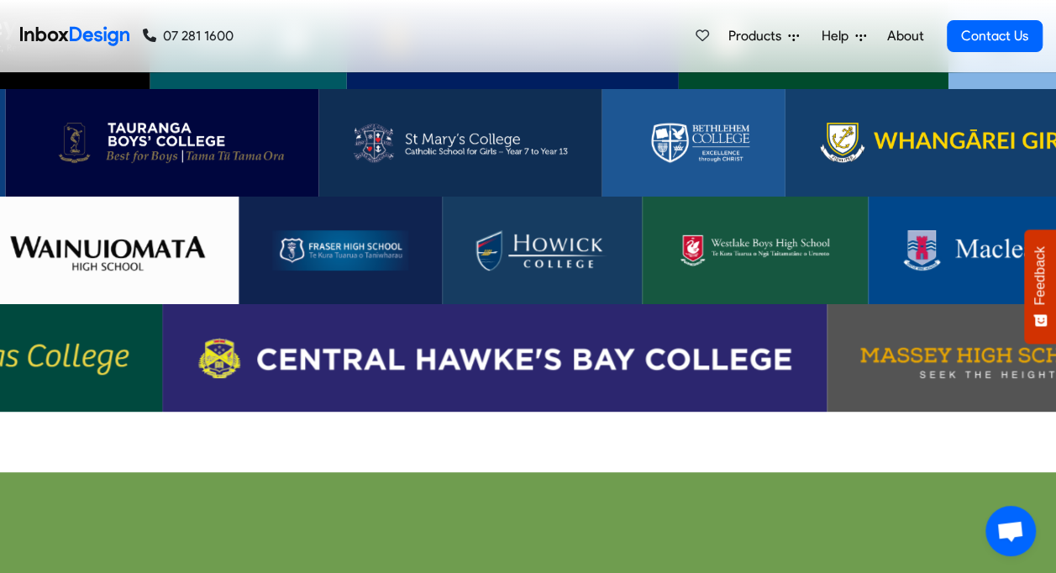
scroll to position [3361, 0]
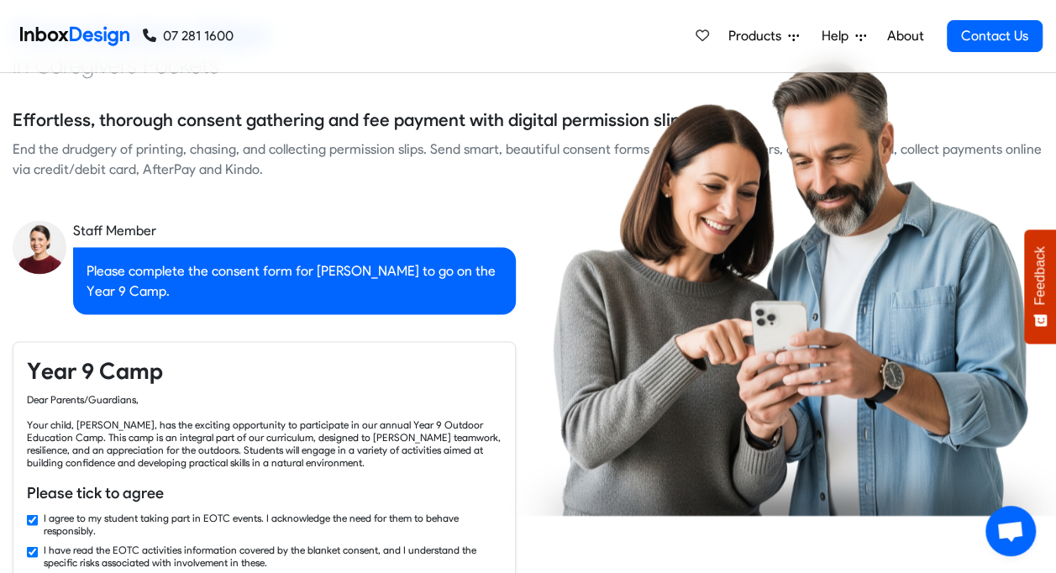
checkbox input "false"
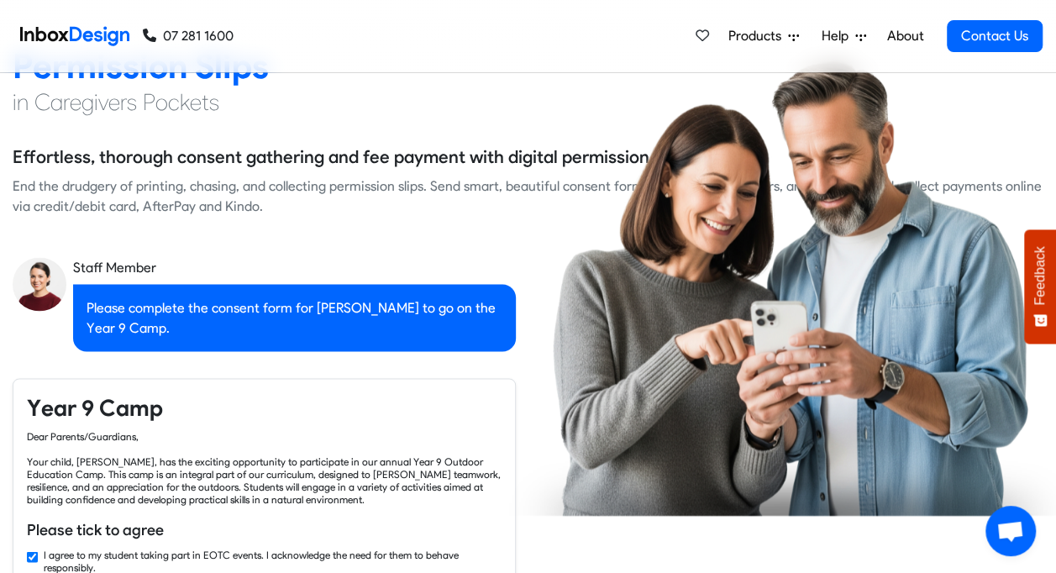
checkbox input "false"
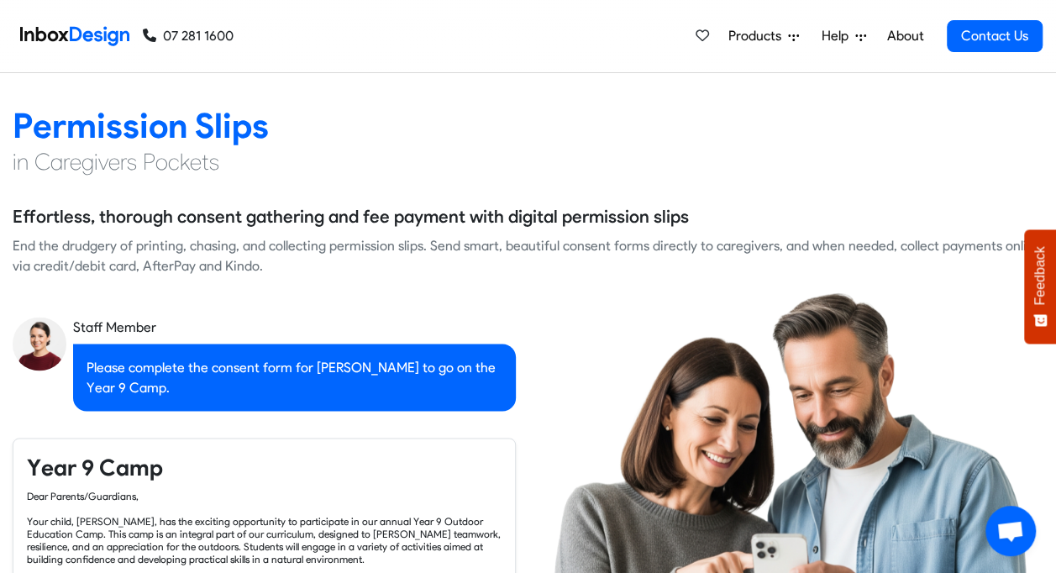
checkbox input "false"
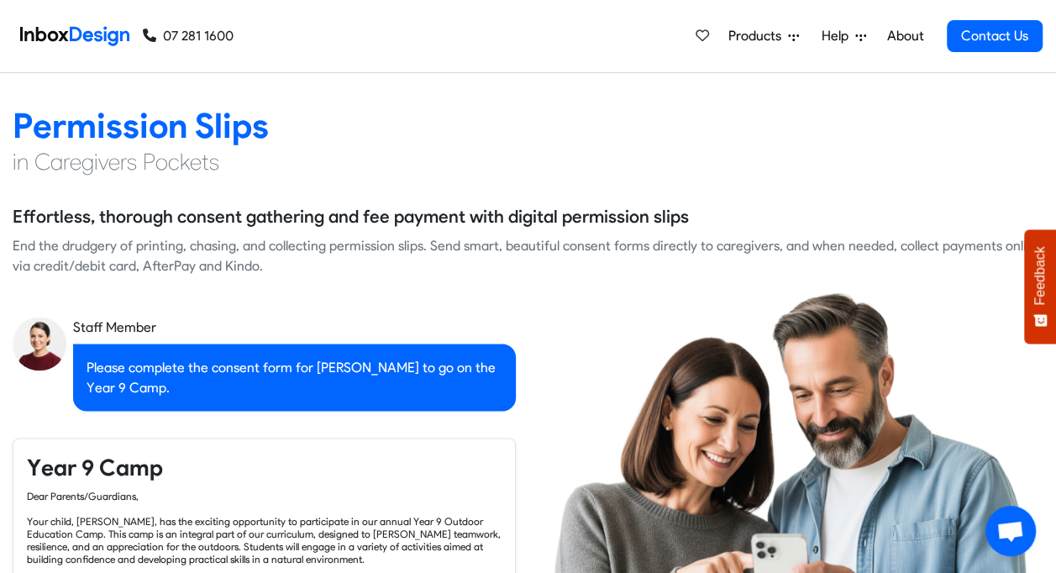
scroll to position [924, 0]
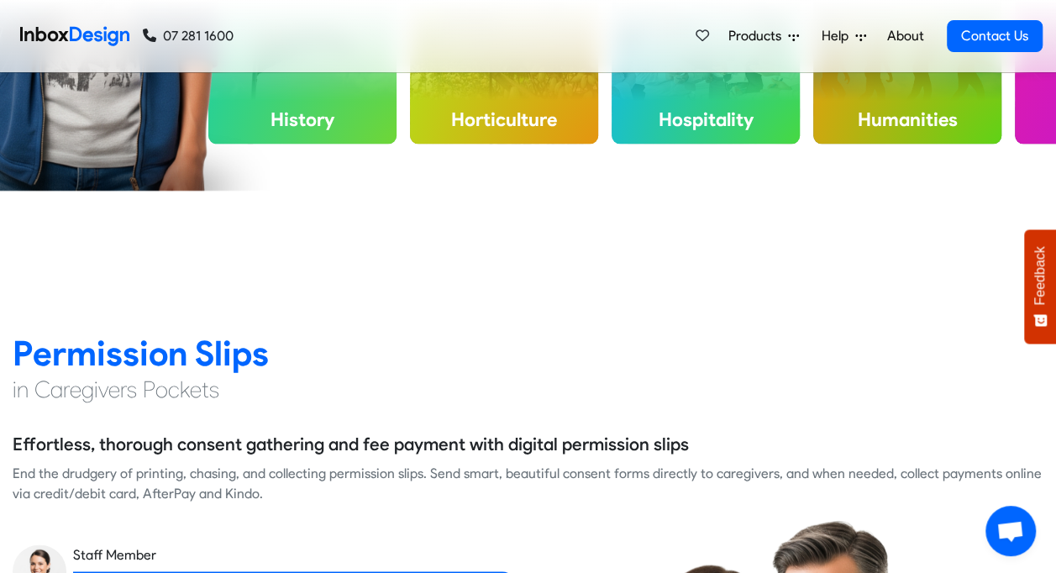
checkbox input "false"
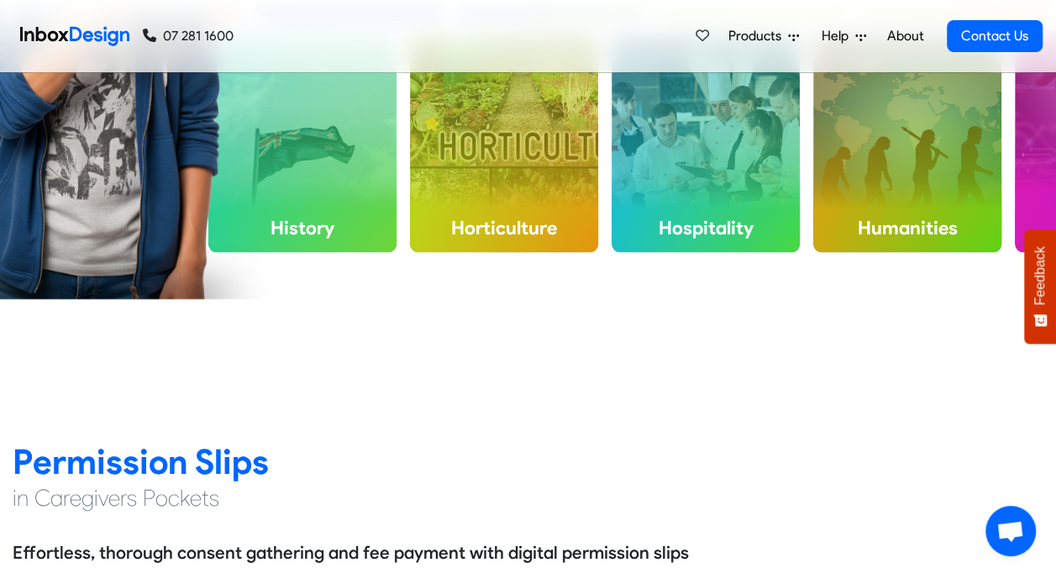
checkbox input "false"
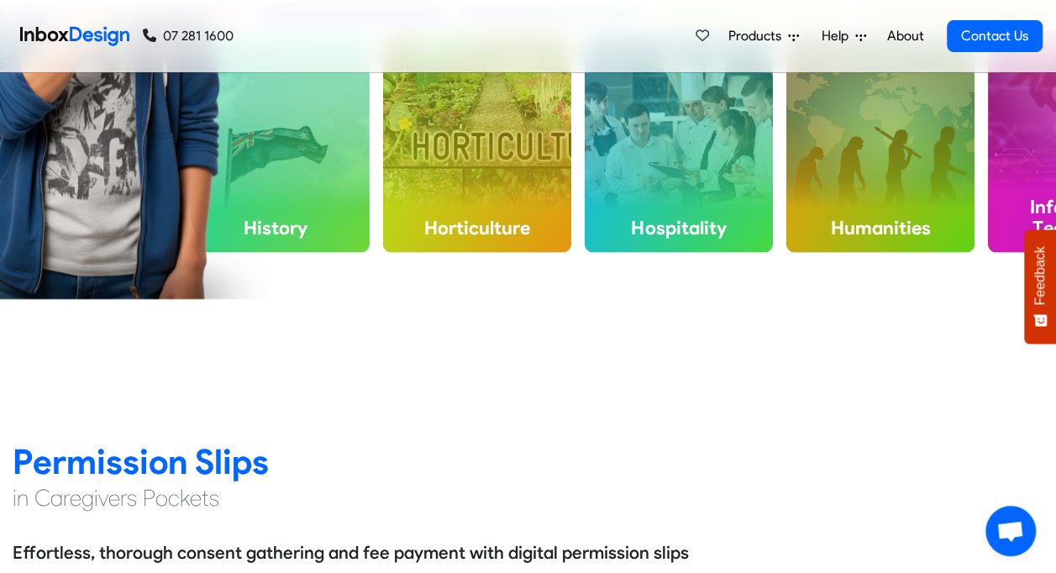
checkbox input "false"
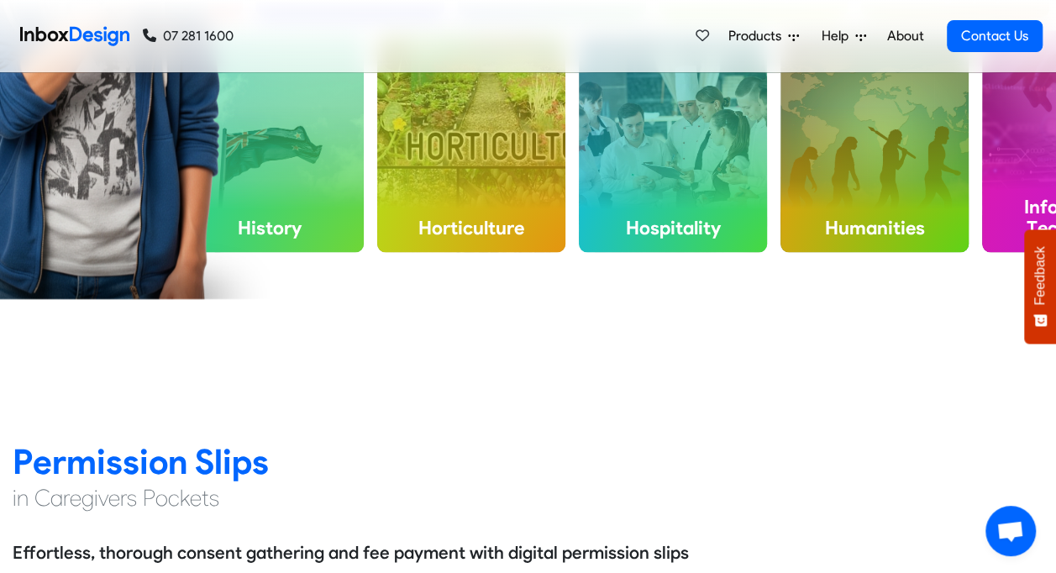
click at [764, 34] on span "Products" at bounding box center [759, 36] width 60 height 20
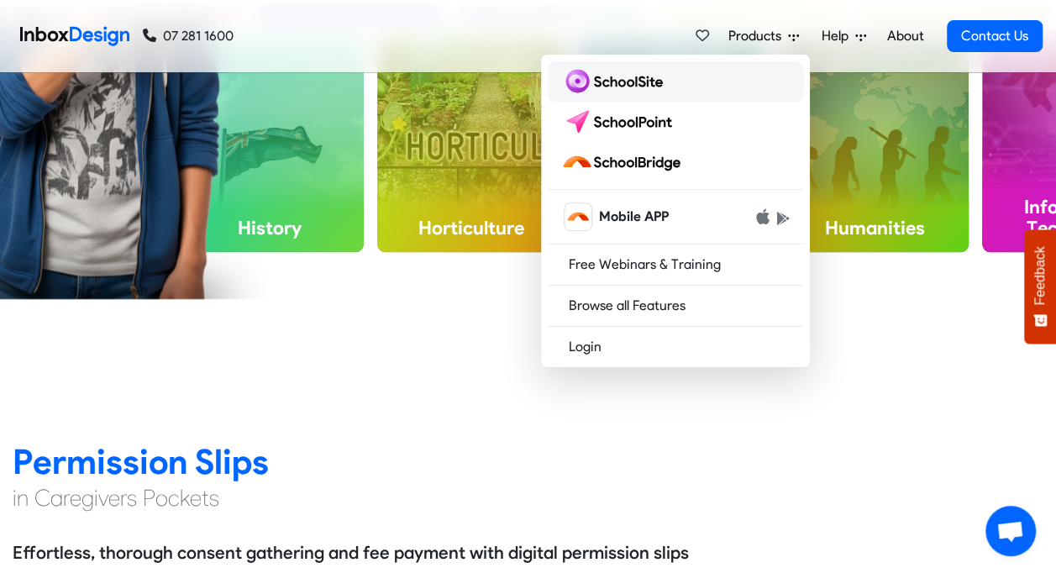
click at [618, 81] on img at bounding box center [615, 81] width 108 height 27
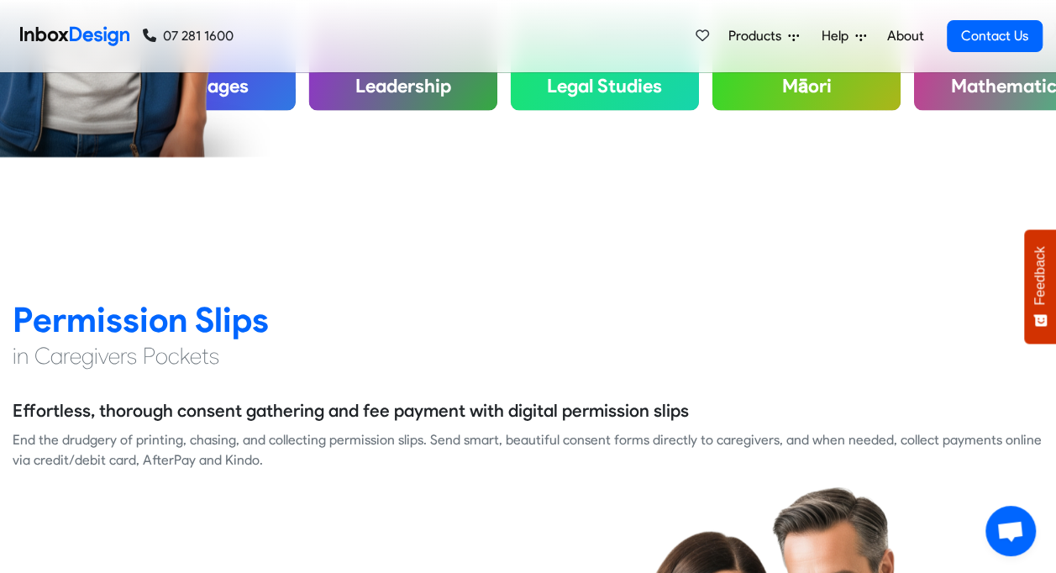
scroll to position [1176, 0]
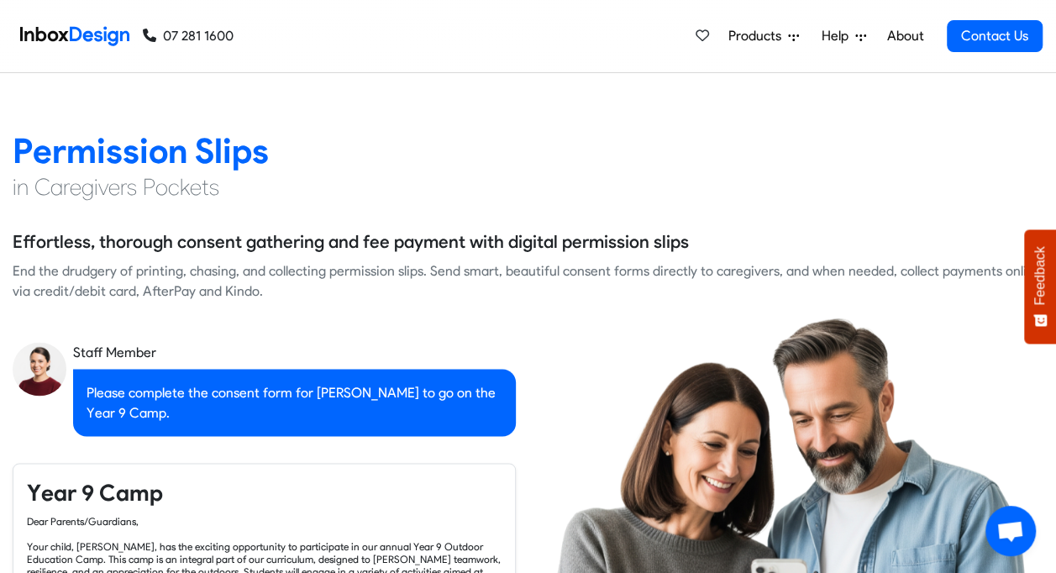
checkbox input "true"
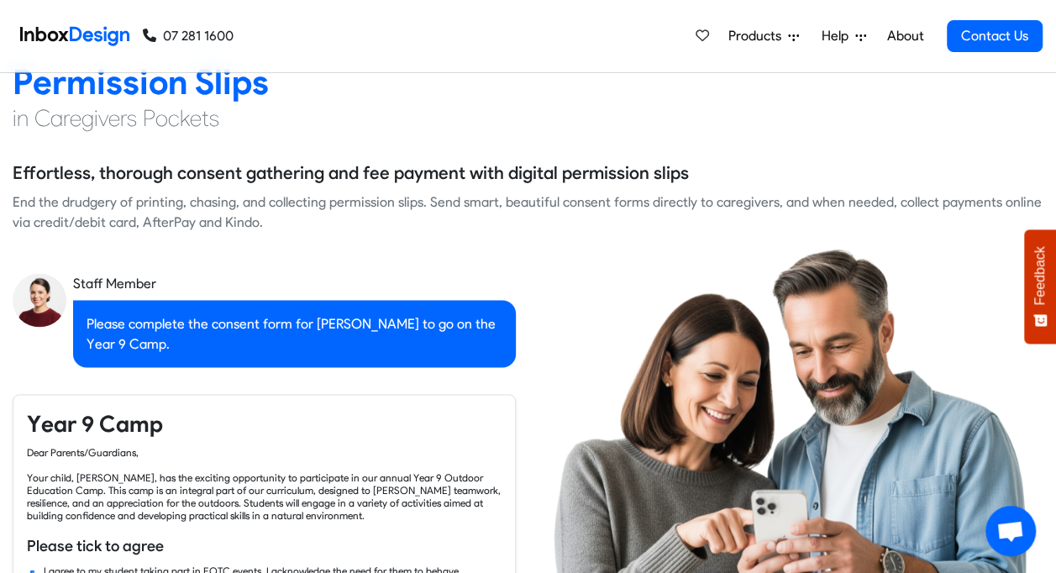
checkbox input "true"
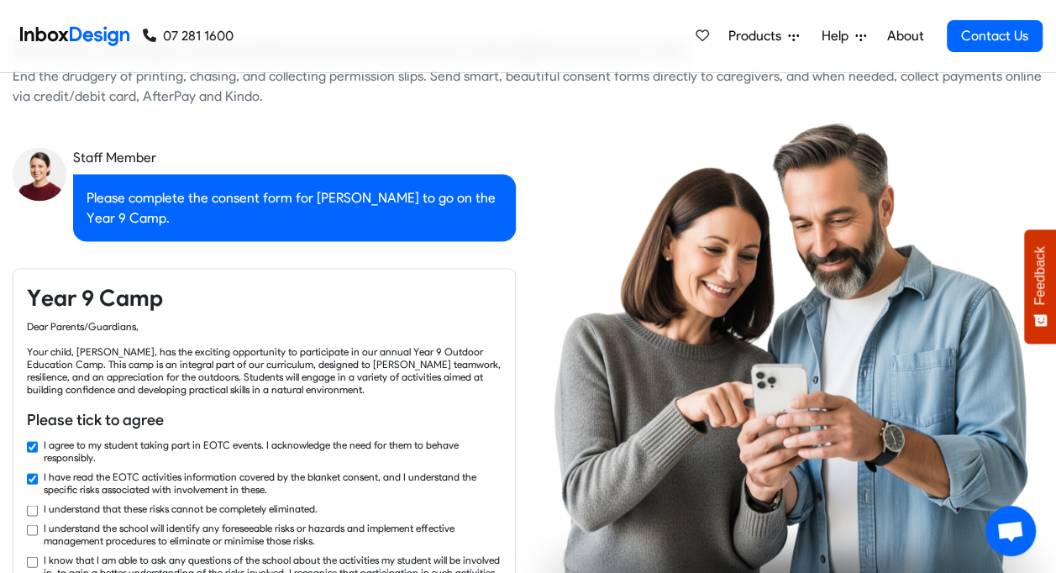
checkbox input "true"
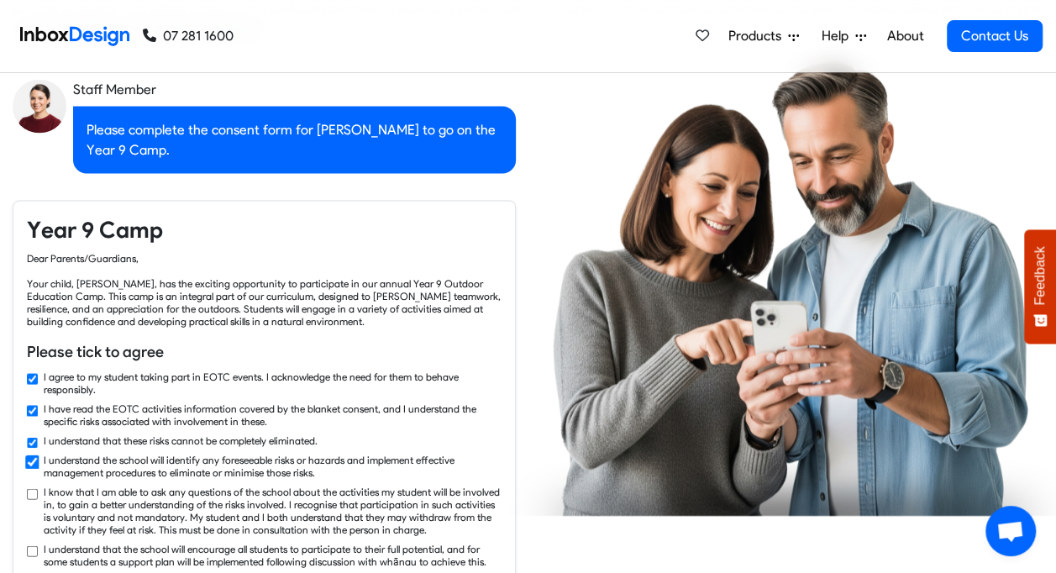
checkbox input "true"
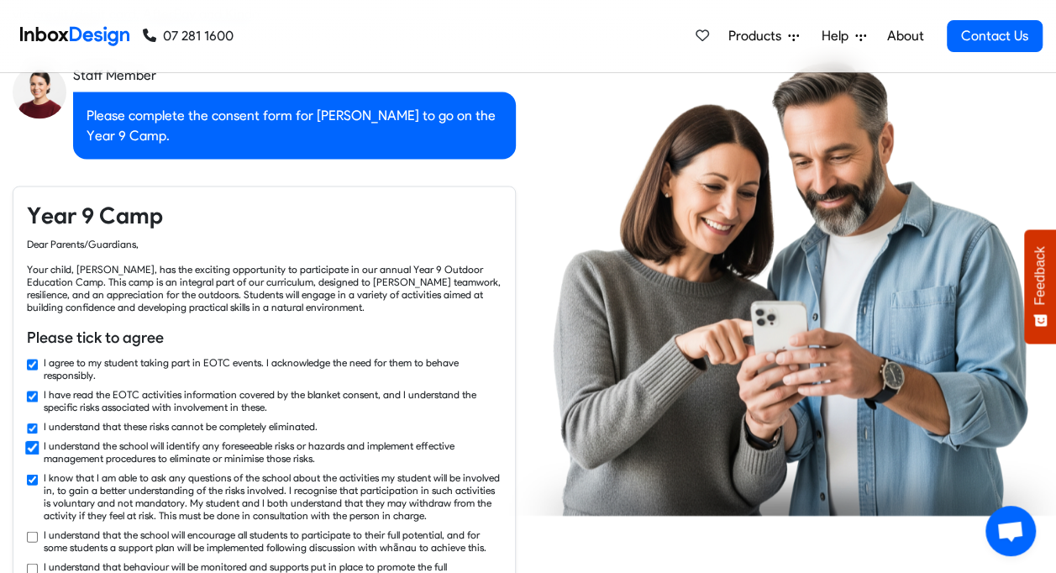
checkbox input "true"
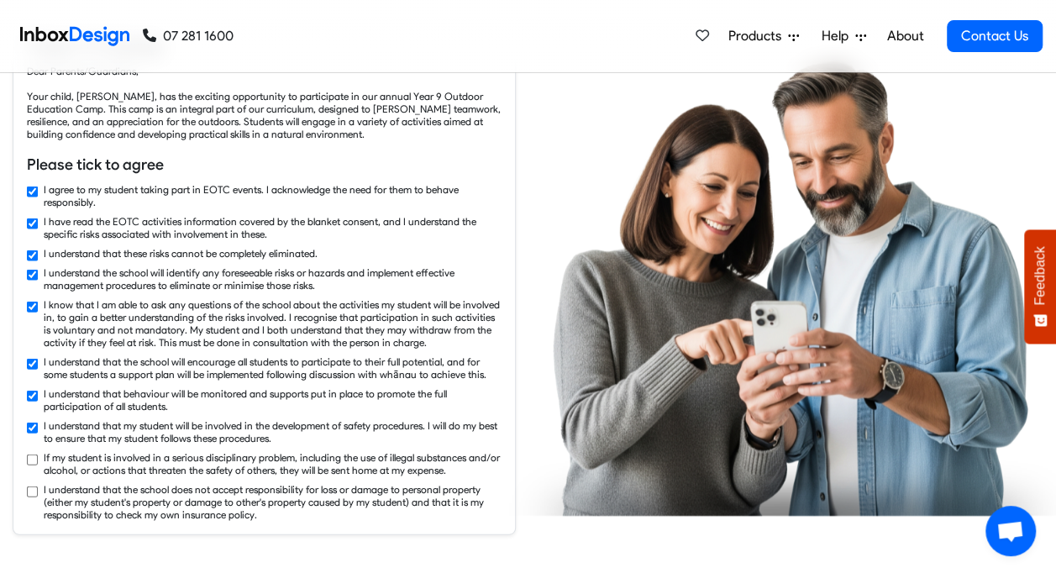
checkbox input "true"
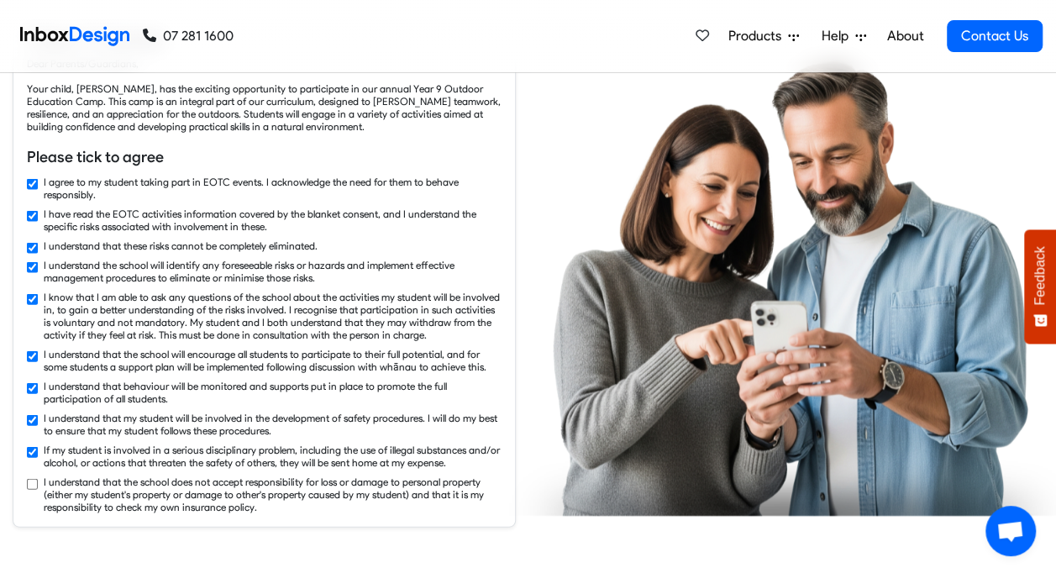
scroll to position [1765, 0]
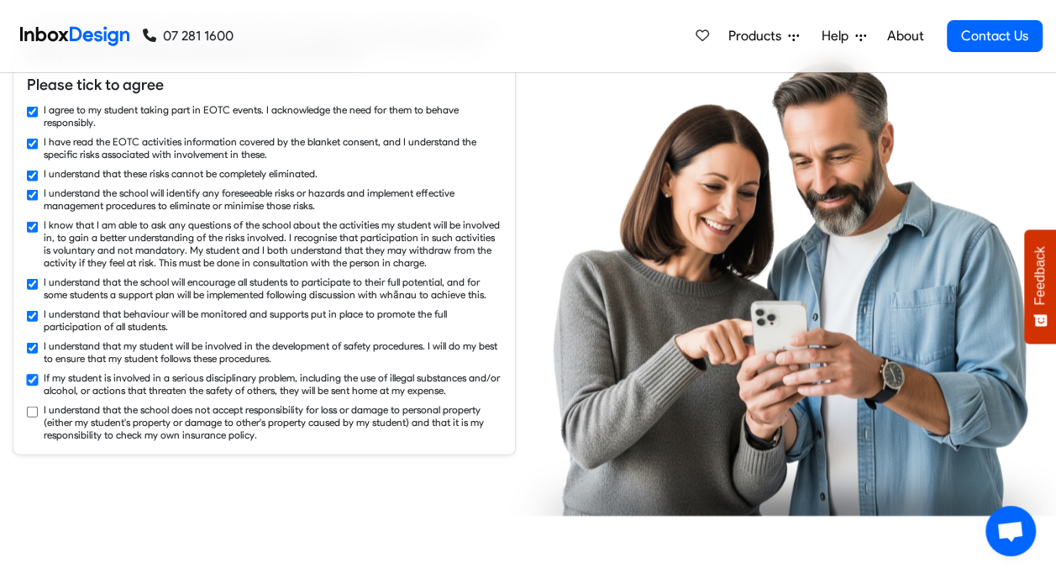
checkbox input "true"
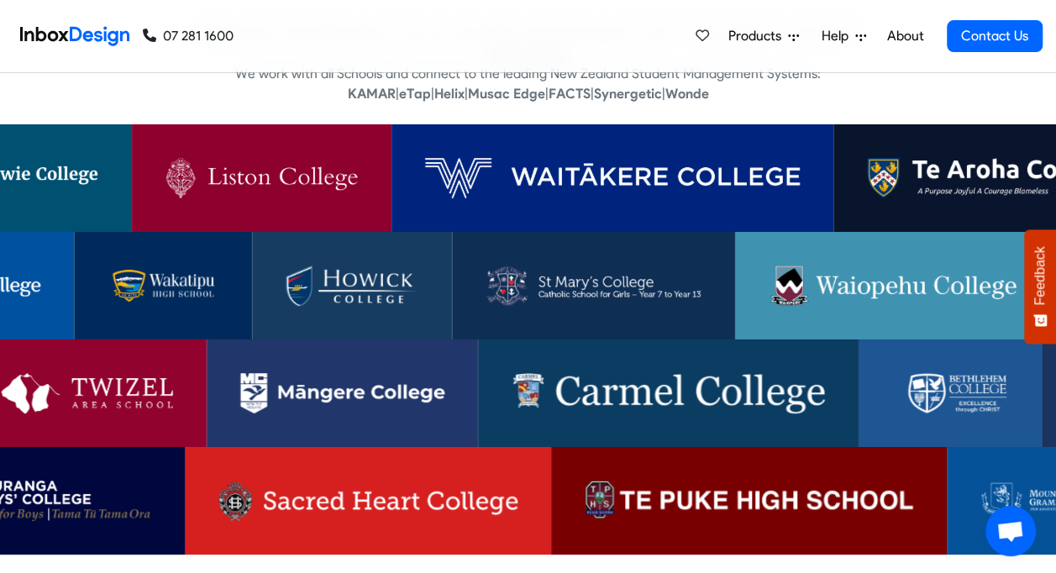
scroll to position [3277, 0]
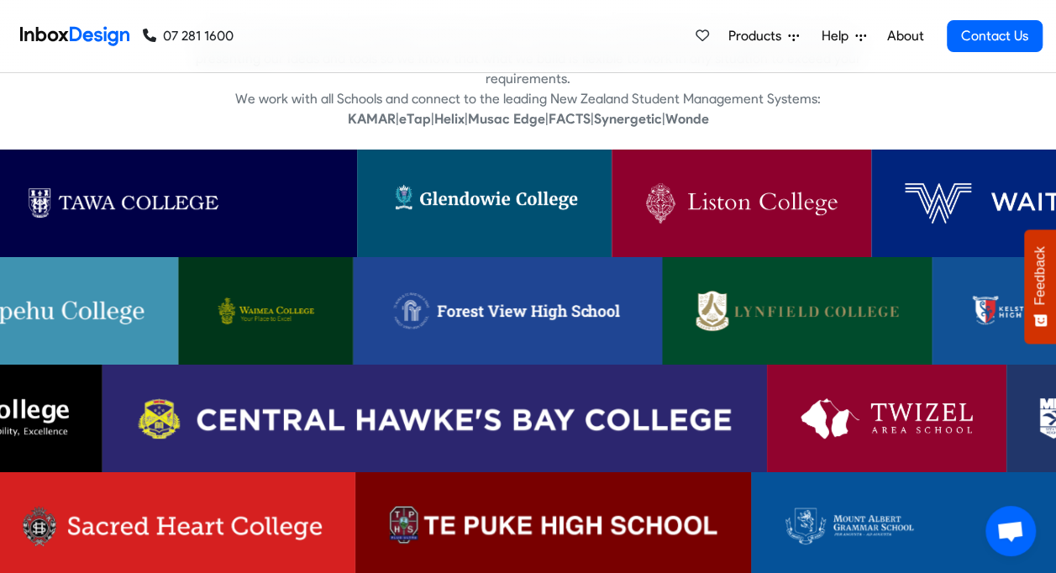
click at [499, 193] on img at bounding box center [484, 203] width 187 height 40
click at [506, 402] on img at bounding box center [433, 418] width 597 height 40
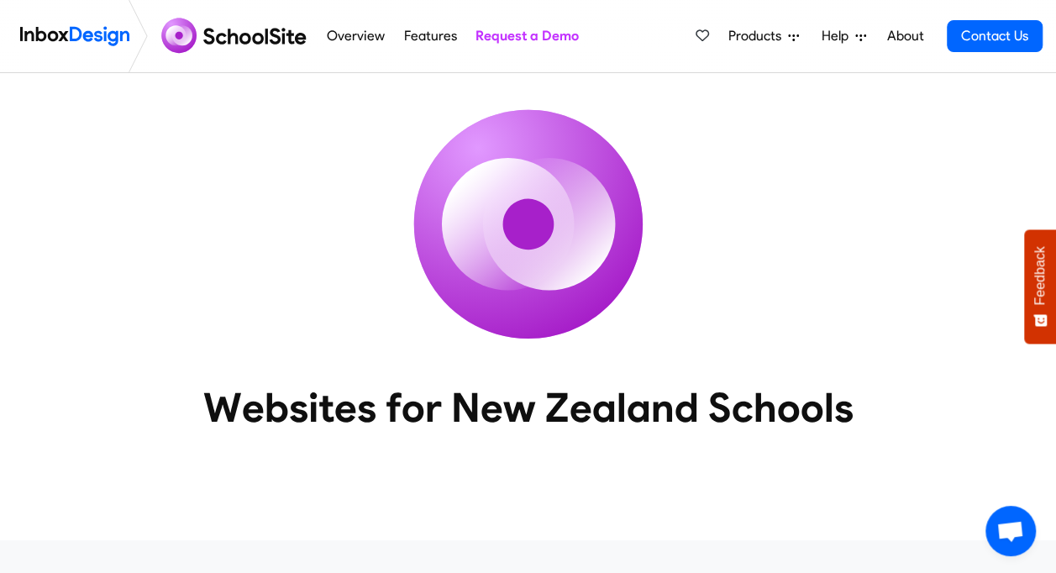
click at [795, 35] on icon at bounding box center [793, 37] width 11 height 7
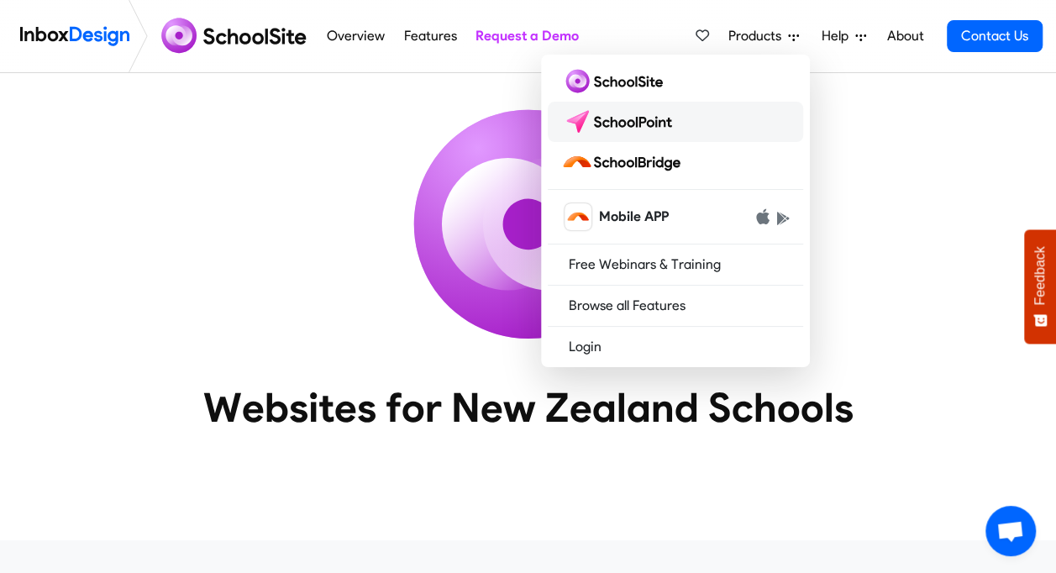
click at [664, 125] on img at bounding box center [620, 121] width 118 height 27
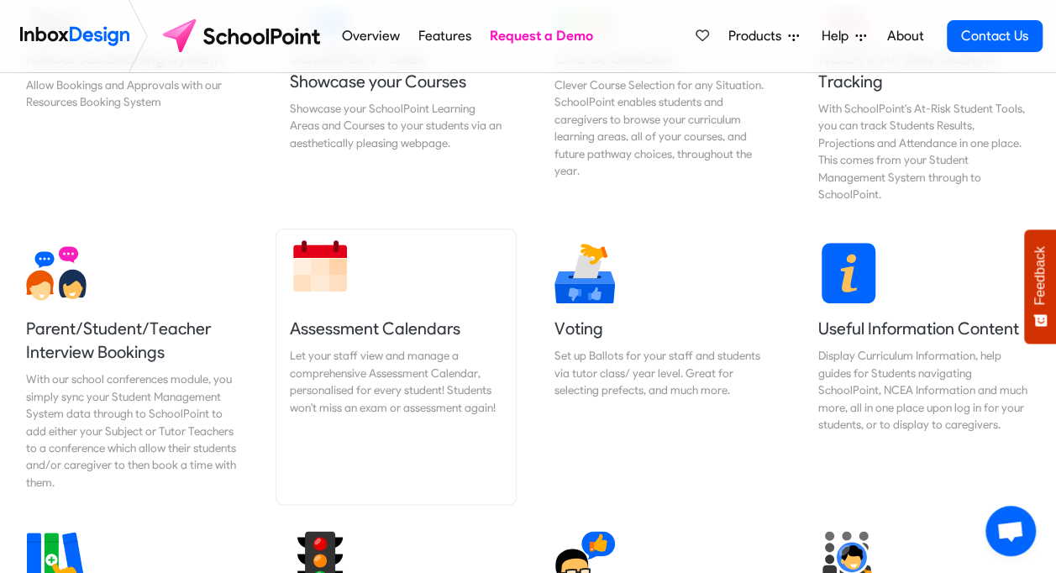
scroll to position [840, 0]
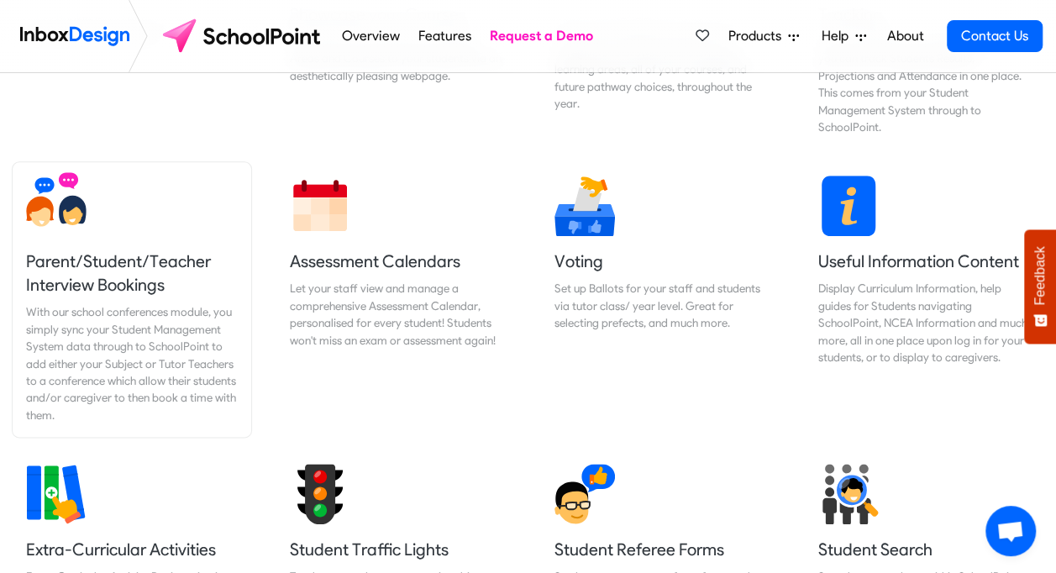
click at [115, 271] on h5 "Parent/Student/Teacher Interview Bookings" at bounding box center [132, 273] width 212 height 47
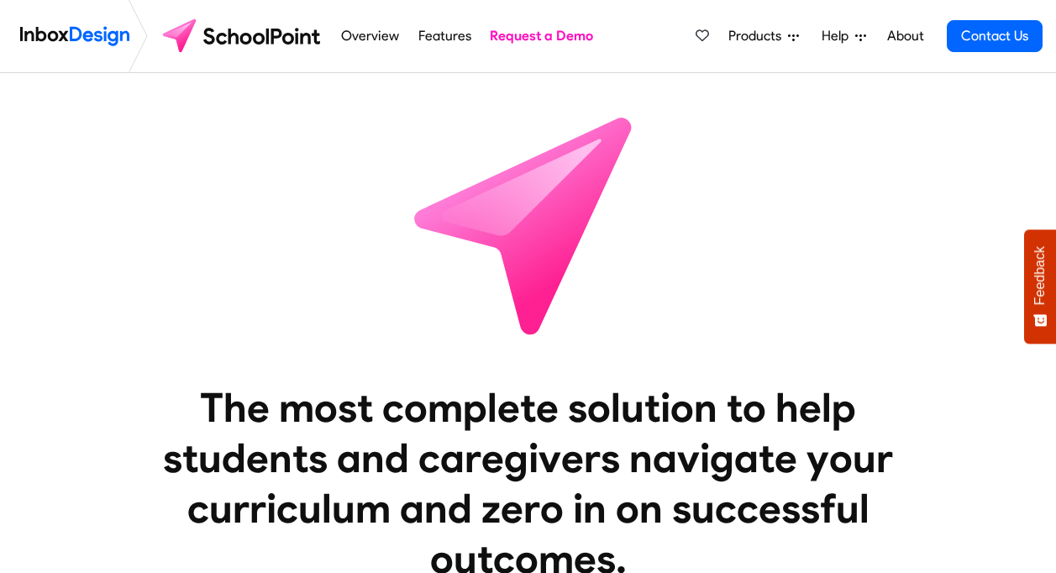
scroll to position [840, 0]
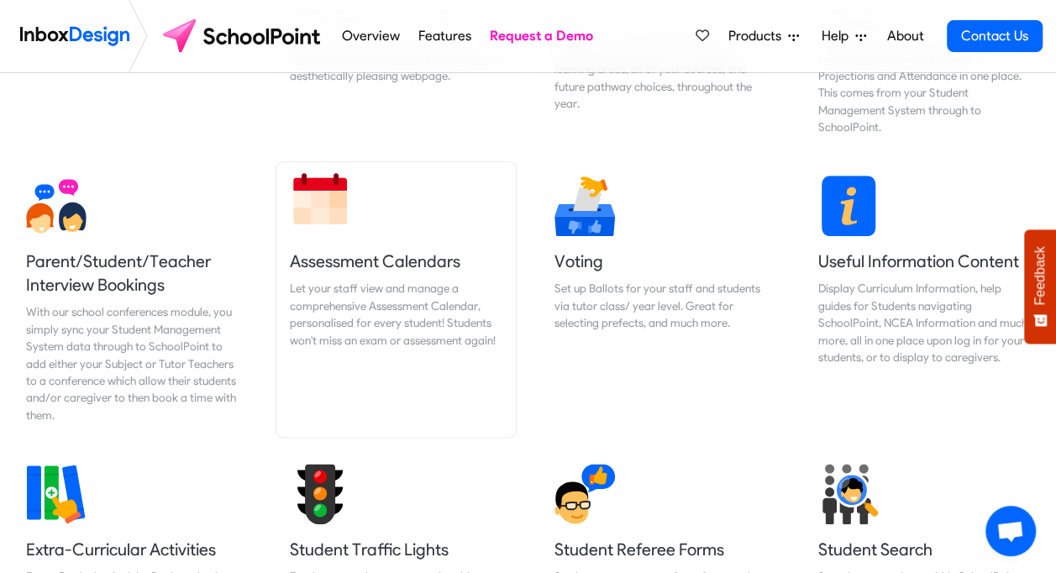
click at [386, 285] on div "Let your staff view and manage a comprehensive Assessment Calendar, personalise…" at bounding box center [396, 314] width 212 height 69
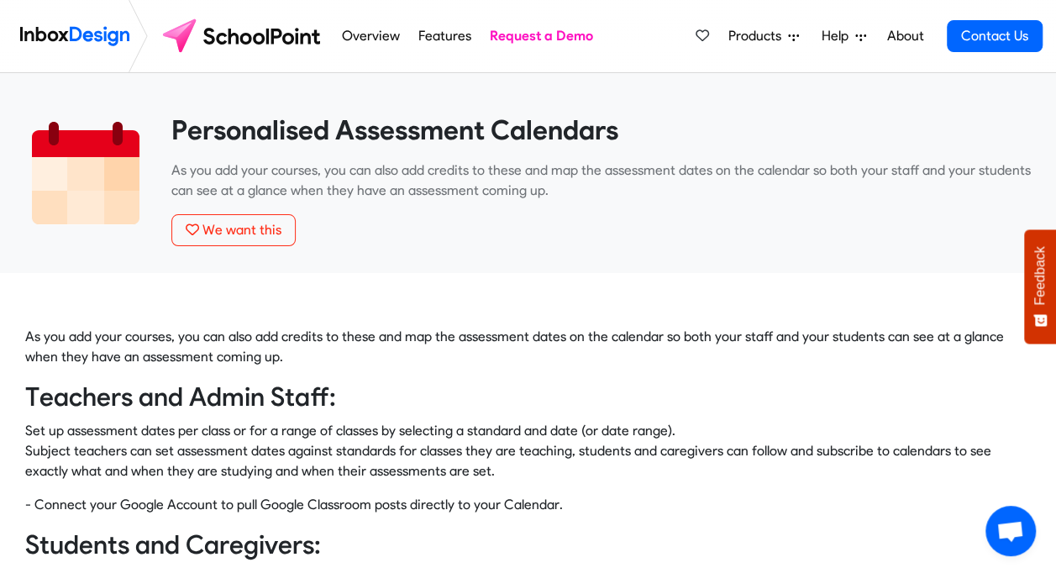
click at [558, 33] on link "Request a Demo" at bounding box center [542, 36] width 113 height 34
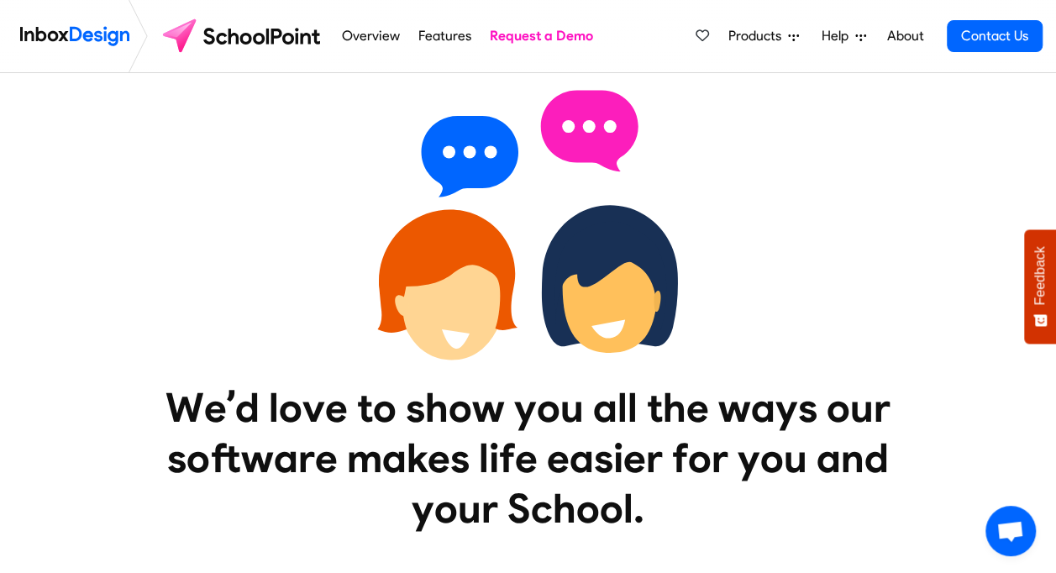
click at [766, 32] on span "Products" at bounding box center [759, 36] width 60 height 20
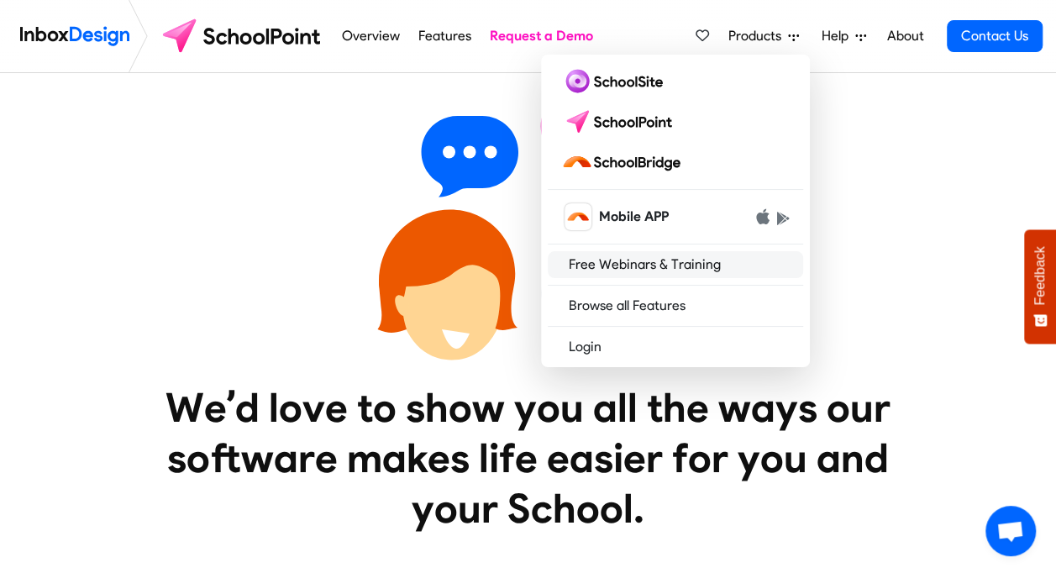
click at [673, 267] on link "Free Webinars & Training" at bounding box center [675, 264] width 255 height 27
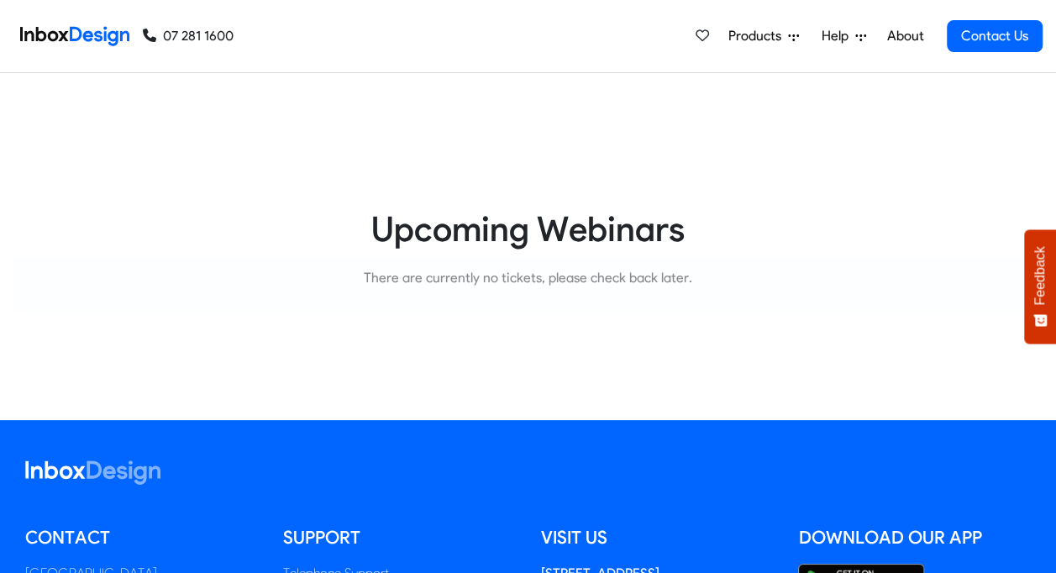
click at [786, 39] on span "Products" at bounding box center [759, 36] width 60 height 20
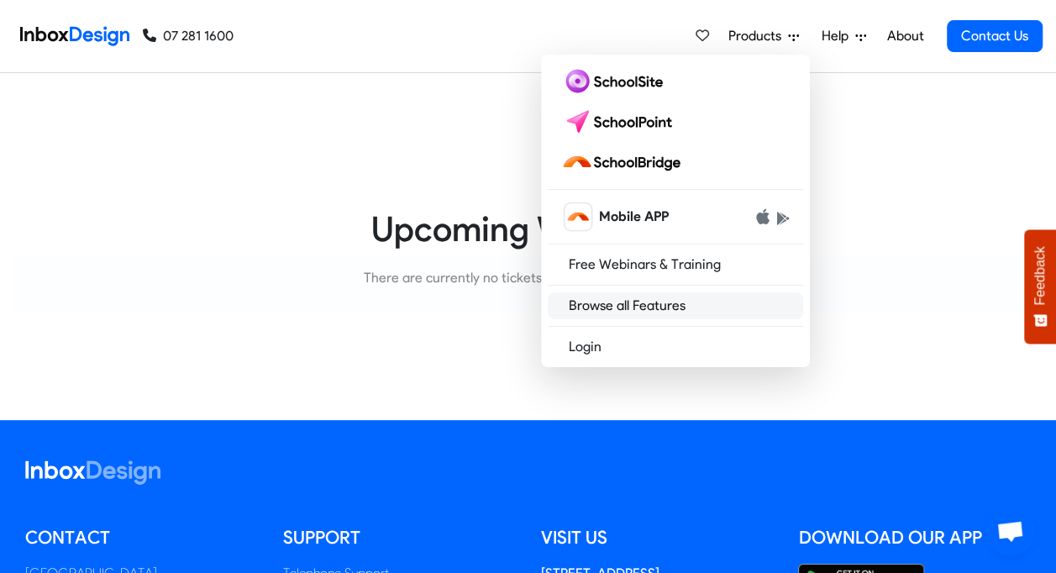
click at [624, 303] on link "Browse all Features" at bounding box center [675, 305] width 255 height 27
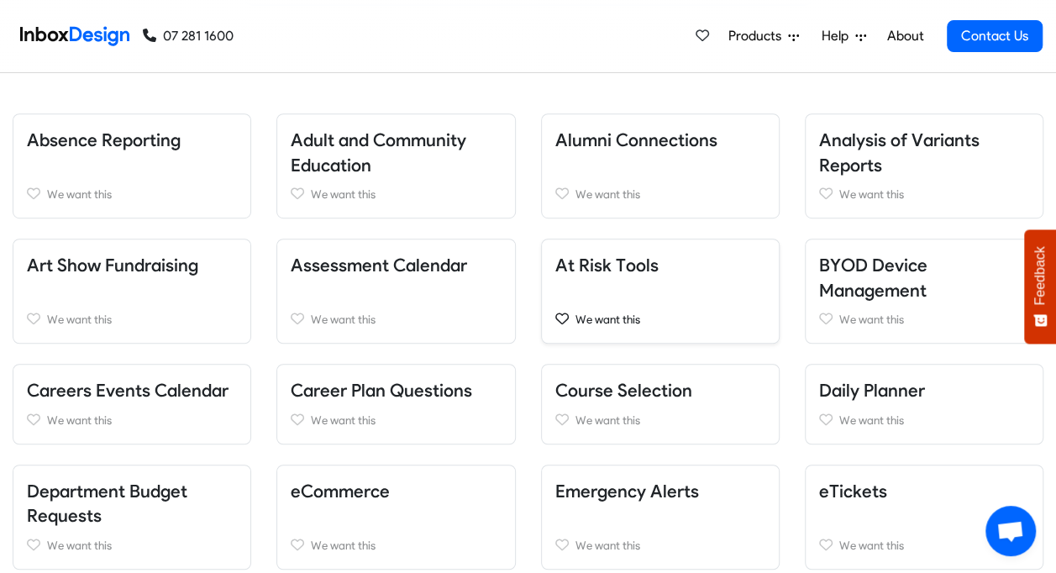
scroll to position [252, 0]
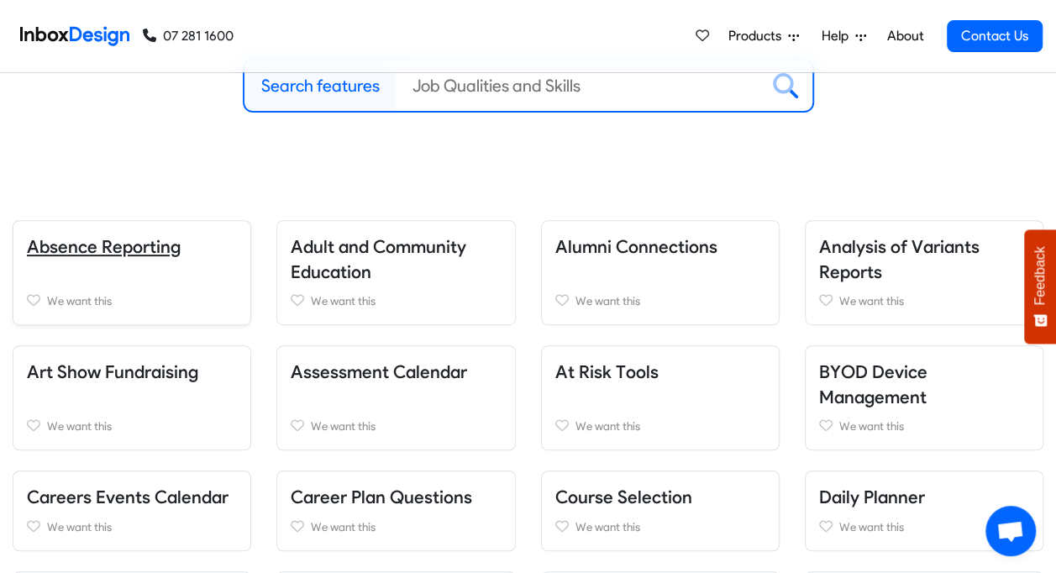
click at [121, 246] on link "Absence Reporting" at bounding box center [104, 246] width 154 height 21
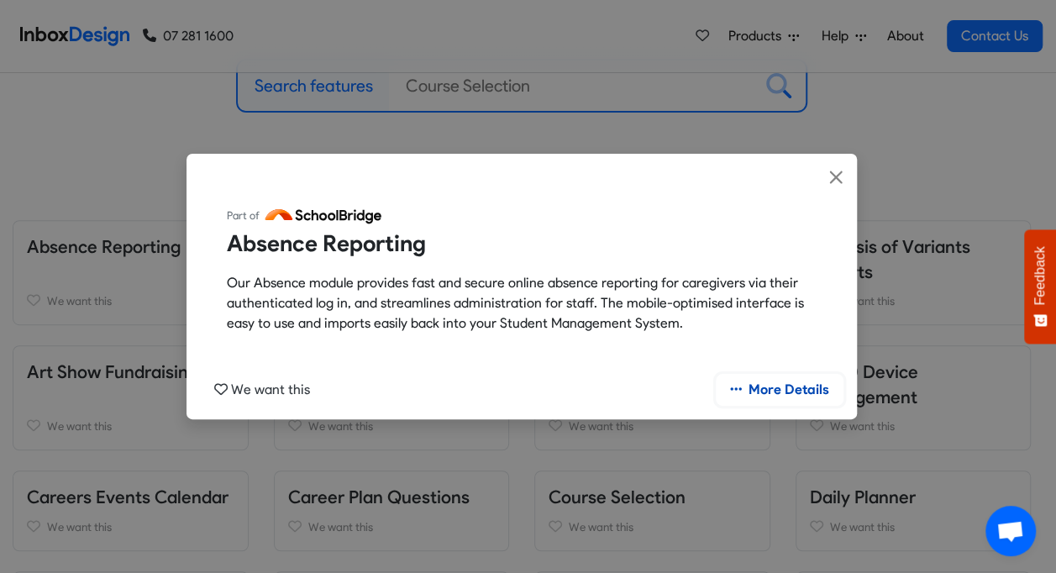
click at [800, 387] on link "More Details" at bounding box center [780, 390] width 128 height 32
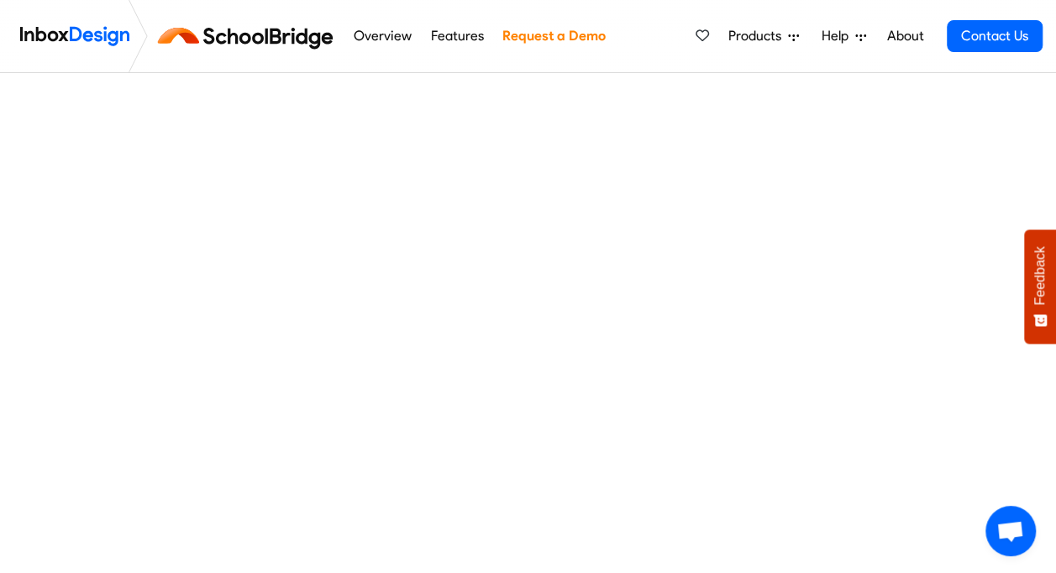
click at [602, 35] on link "Request a Demo" at bounding box center [553, 36] width 113 height 34
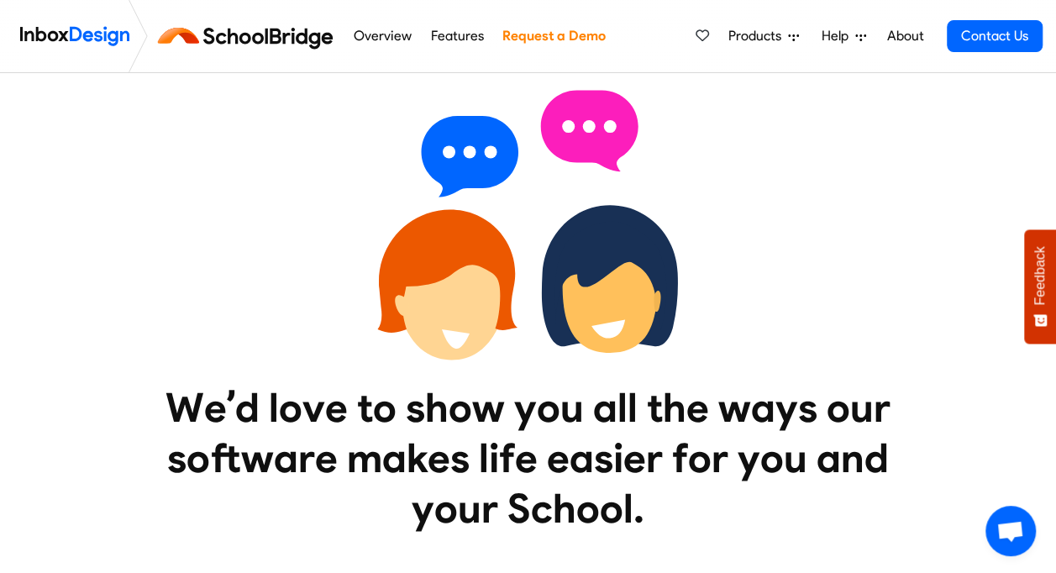
click at [458, 32] on link "Features" at bounding box center [457, 36] width 62 height 34
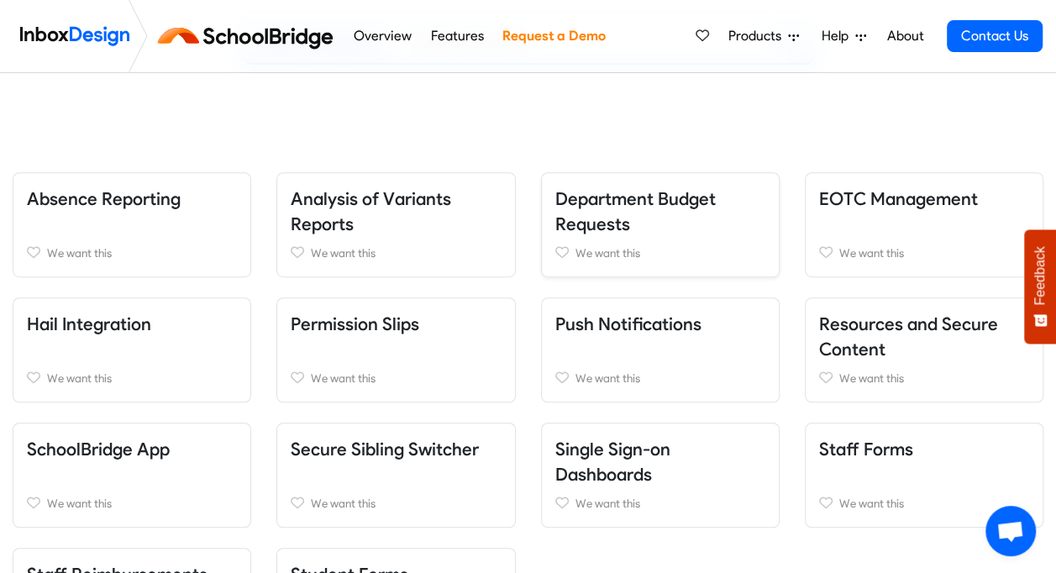
scroll to position [420, 0]
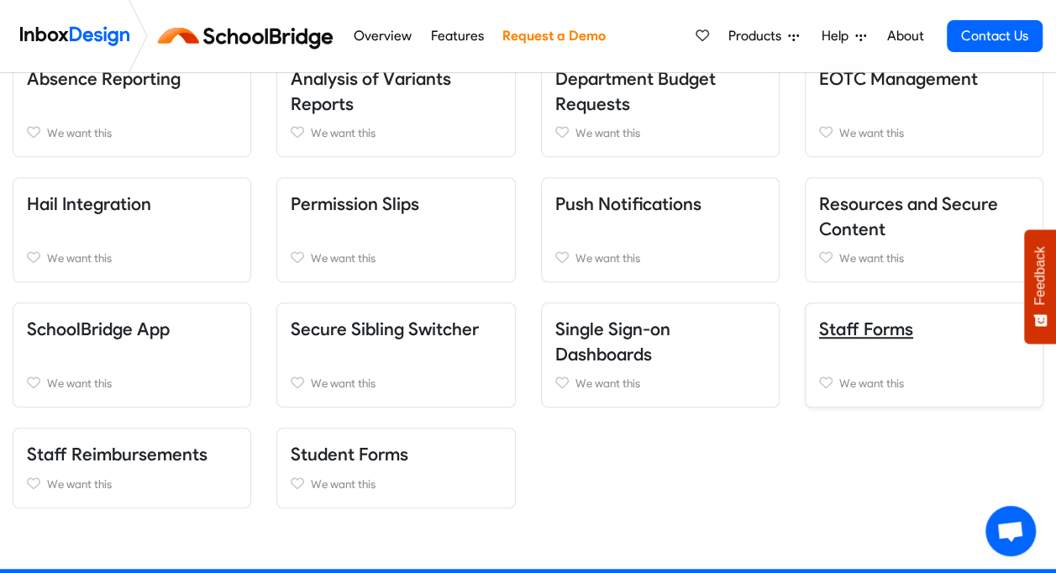
click at [889, 324] on link "Staff Forms" at bounding box center [866, 328] width 94 height 21
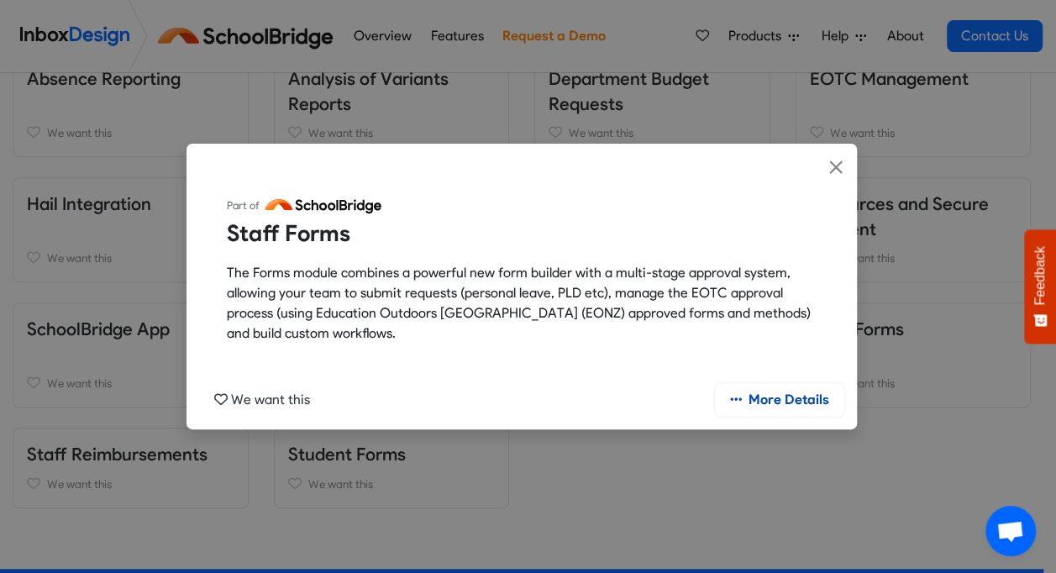
click at [782, 397] on link "More Details" at bounding box center [780, 400] width 128 height 32
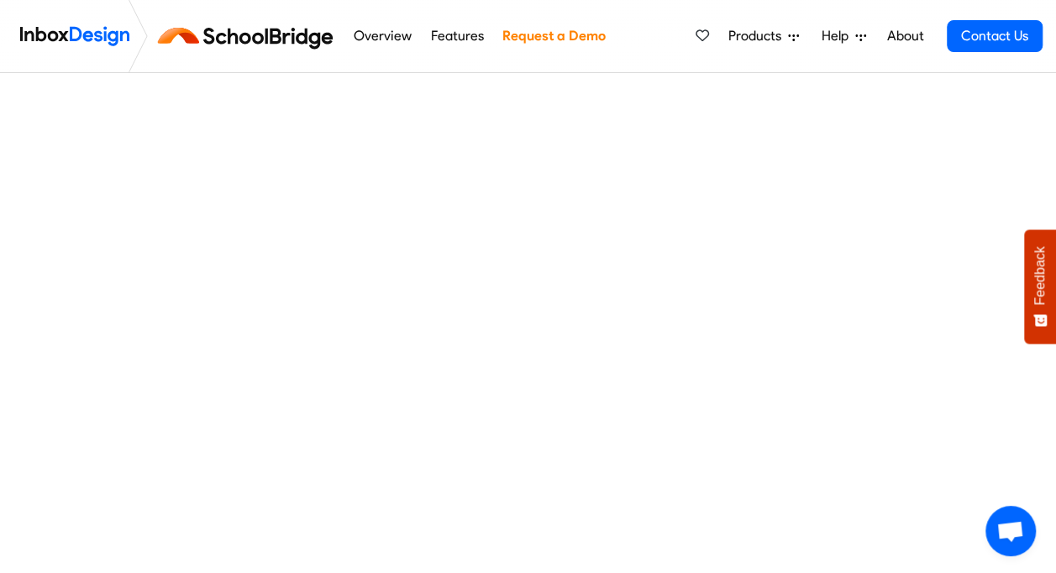
click at [82, 37] on img at bounding box center [74, 36] width 109 height 34
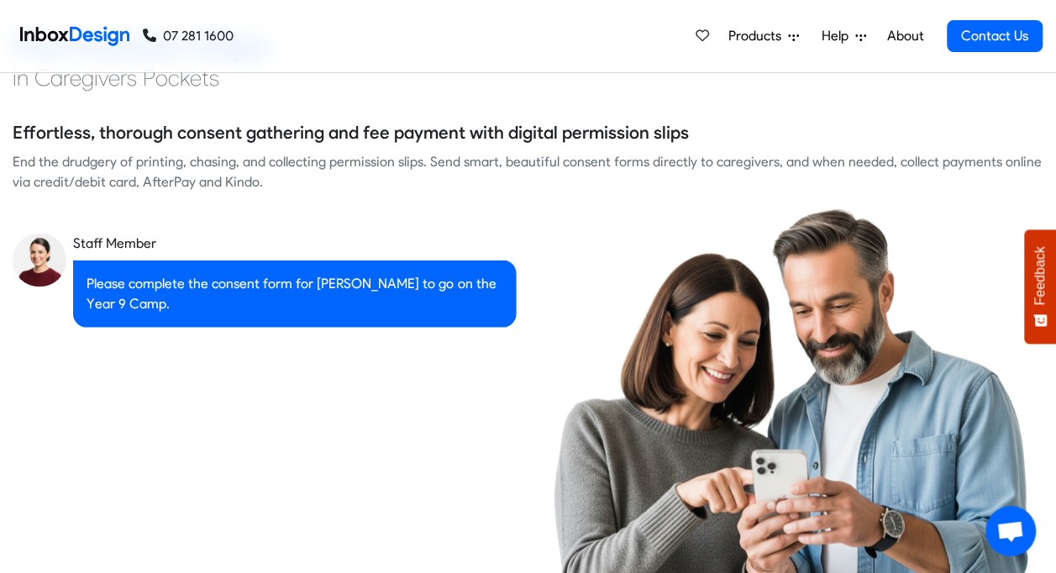
checkbox input "true"
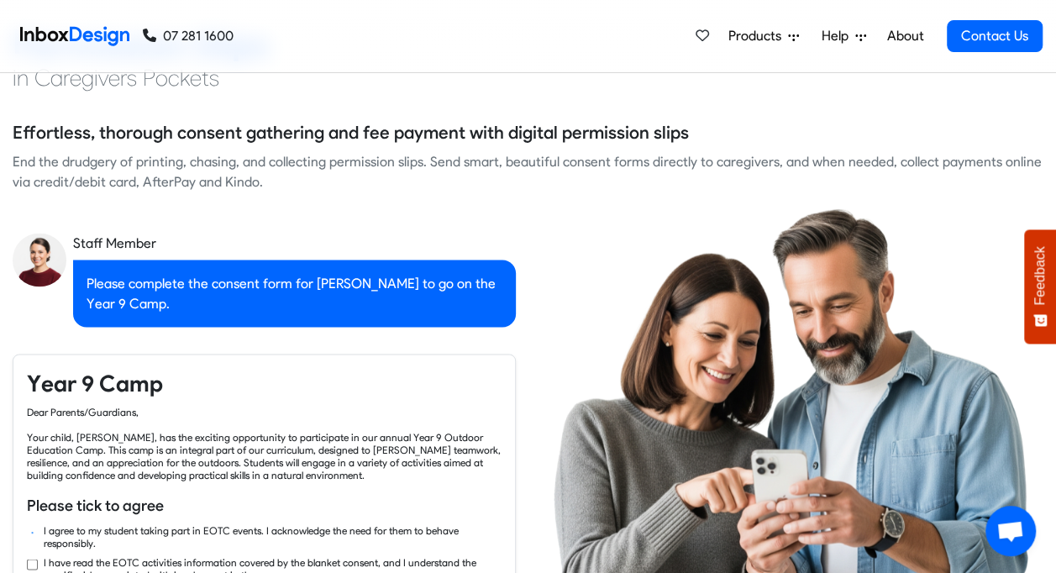
checkbox input "true"
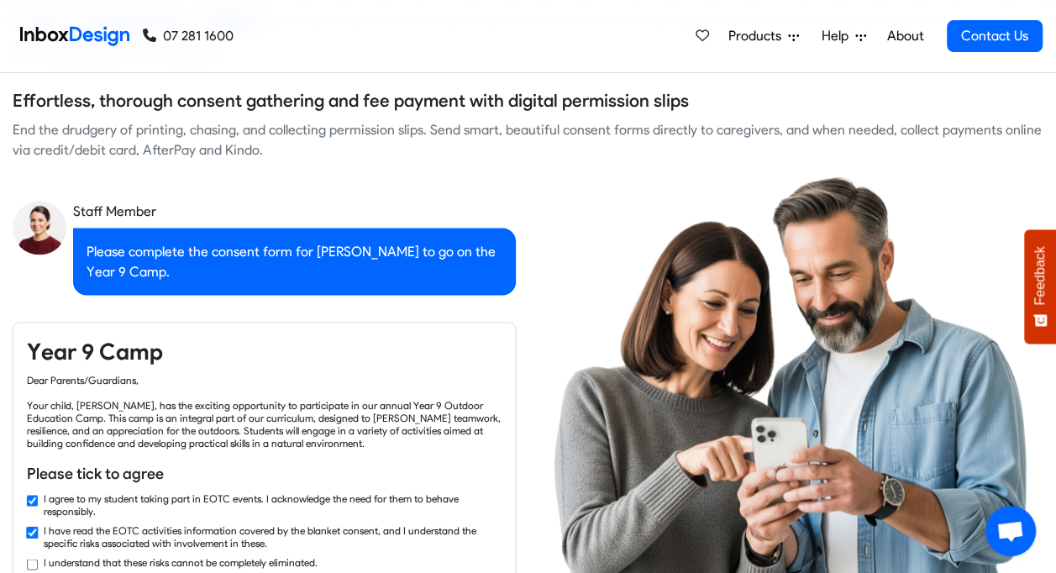
checkbox input "true"
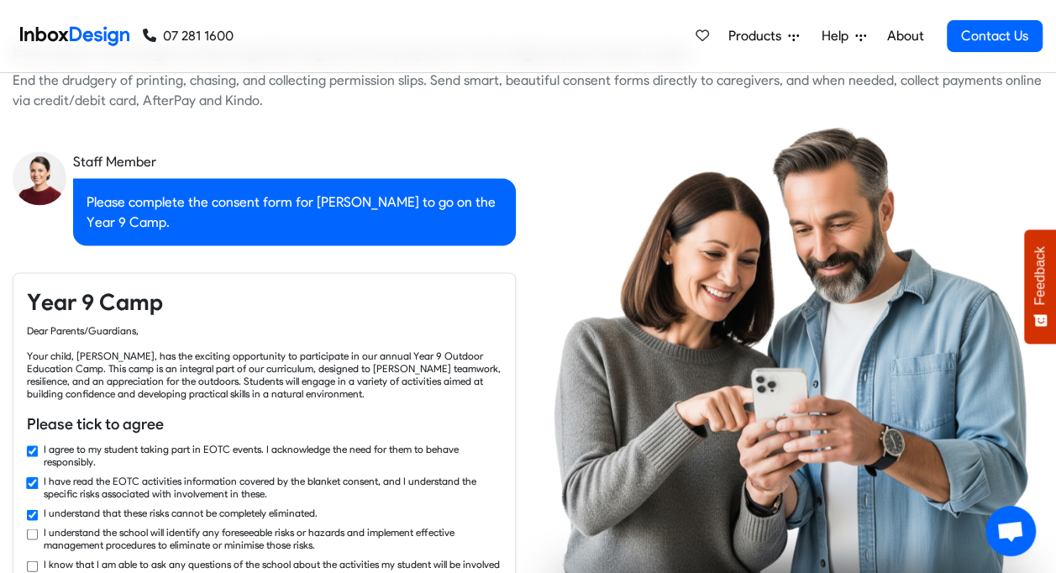
checkbox input "true"
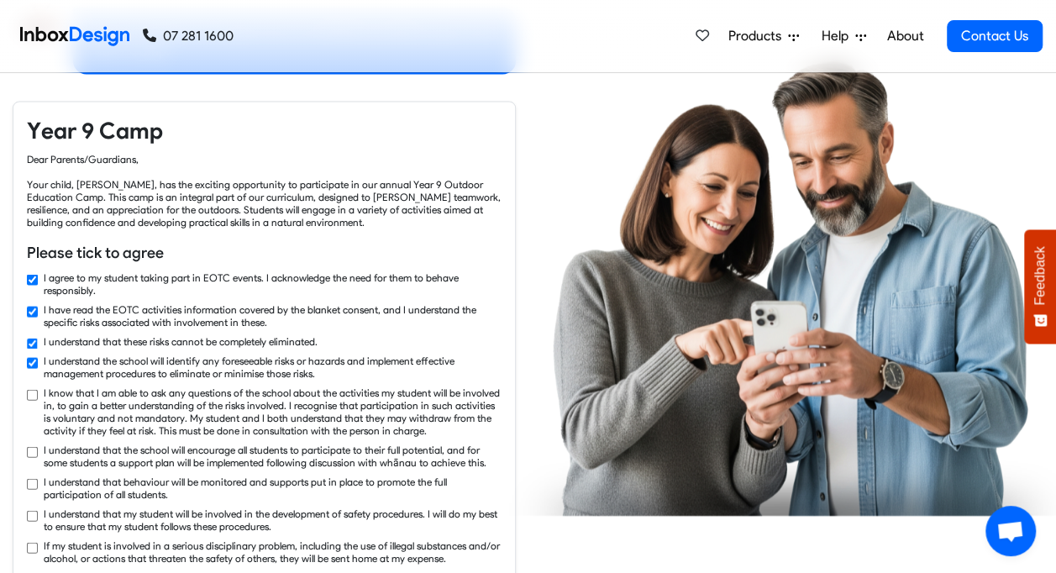
checkbox input "true"
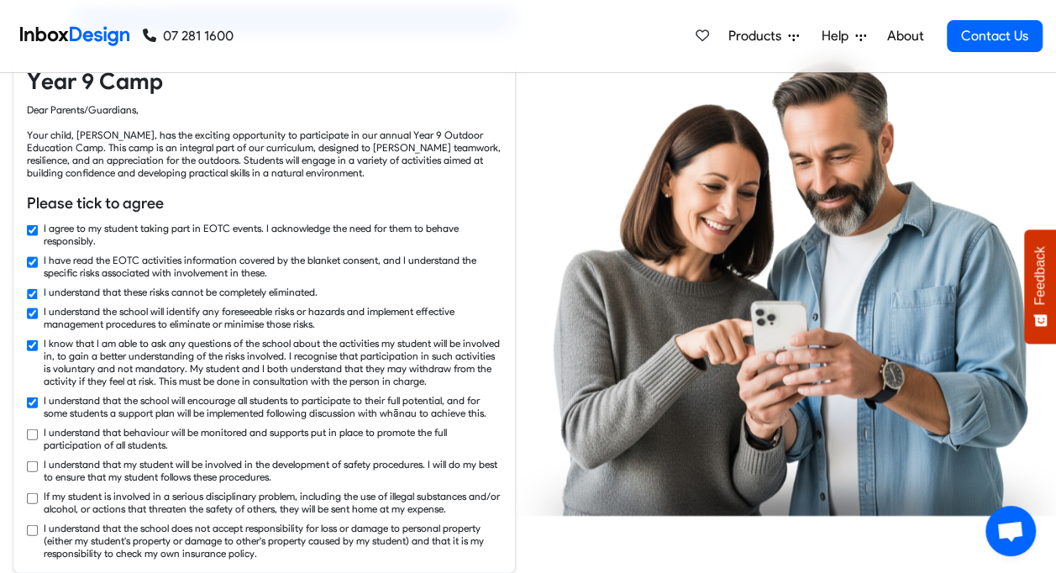
checkbox input "true"
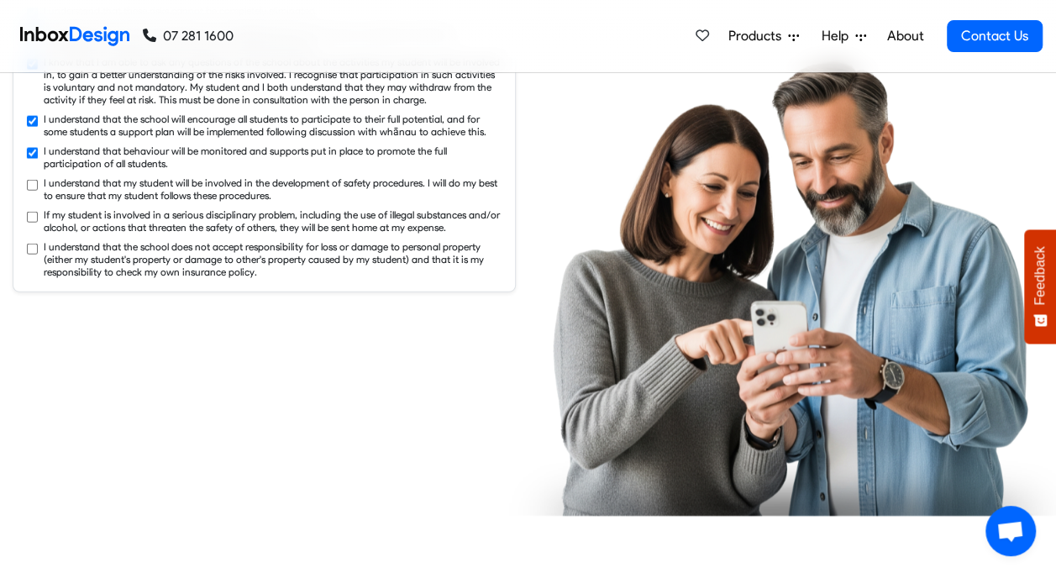
checkbox input "true"
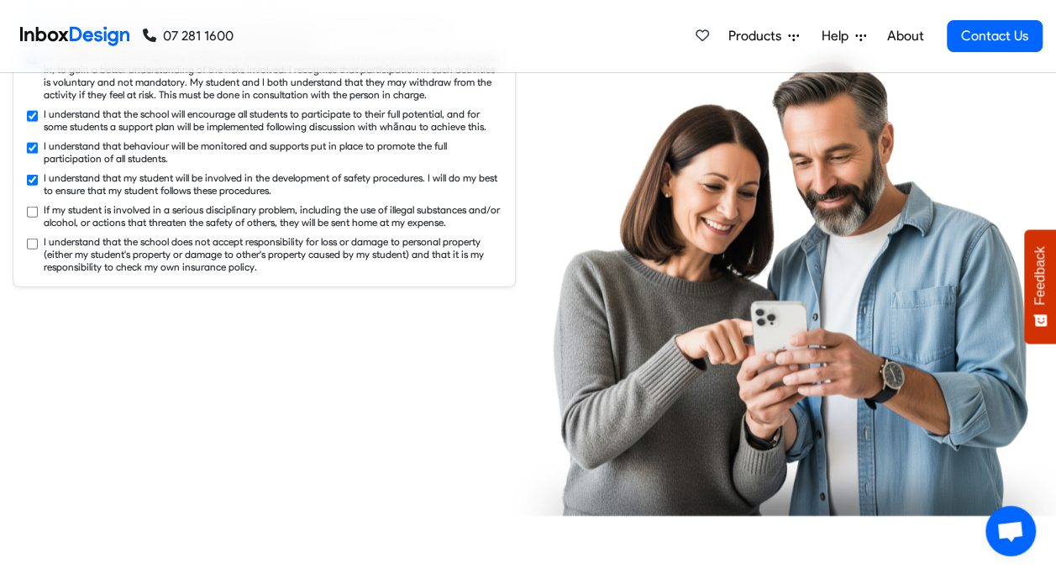
checkbox input "true"
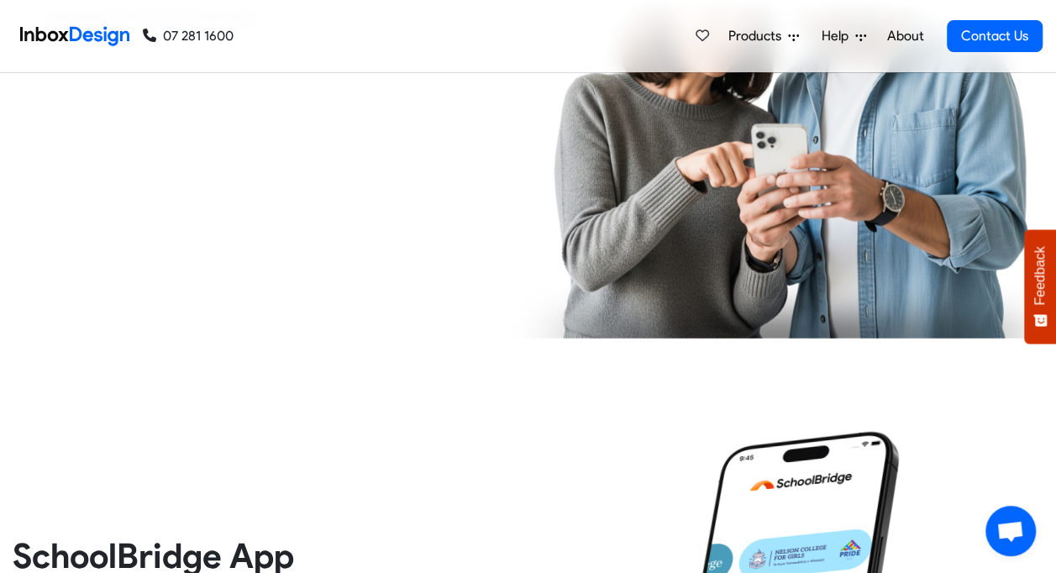
checkbox input "true"
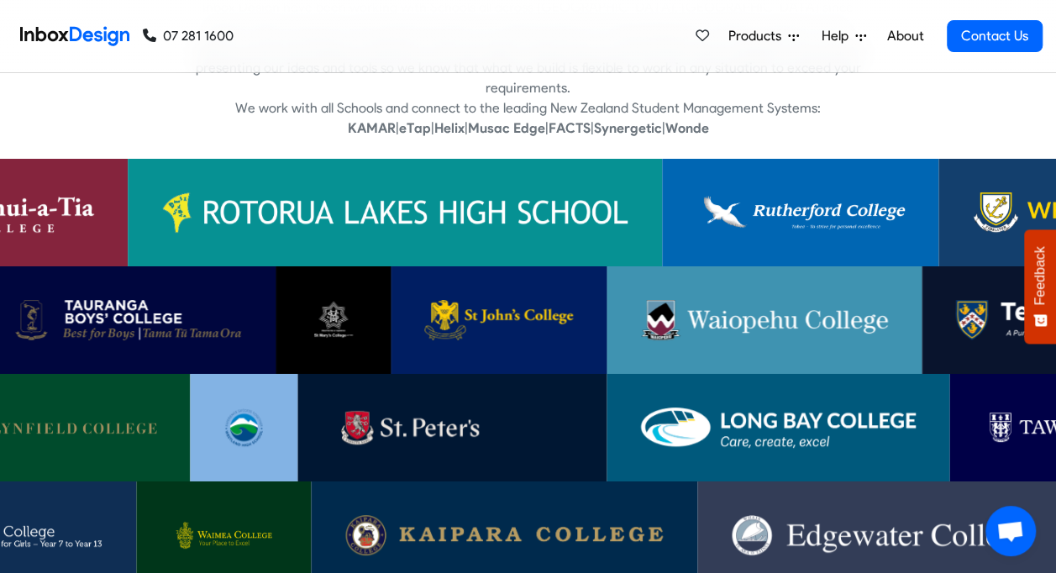
scroll to position [3361, 0]
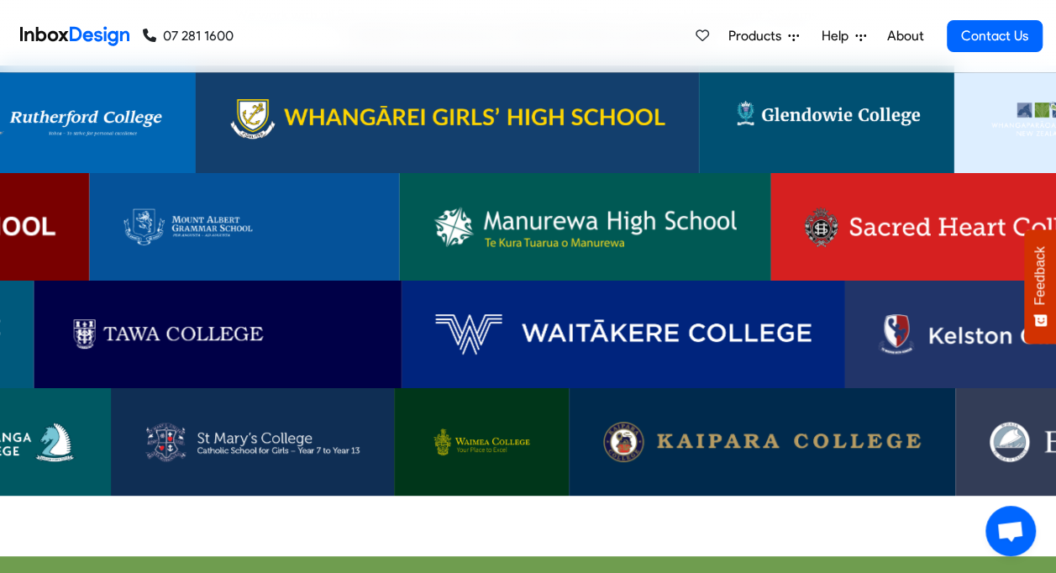
click at [672, 314] on img at bounding box center [624, 334] width 376 height 40
click at [217, 208] on img at bounding box center [245, 227] width 243 height 40
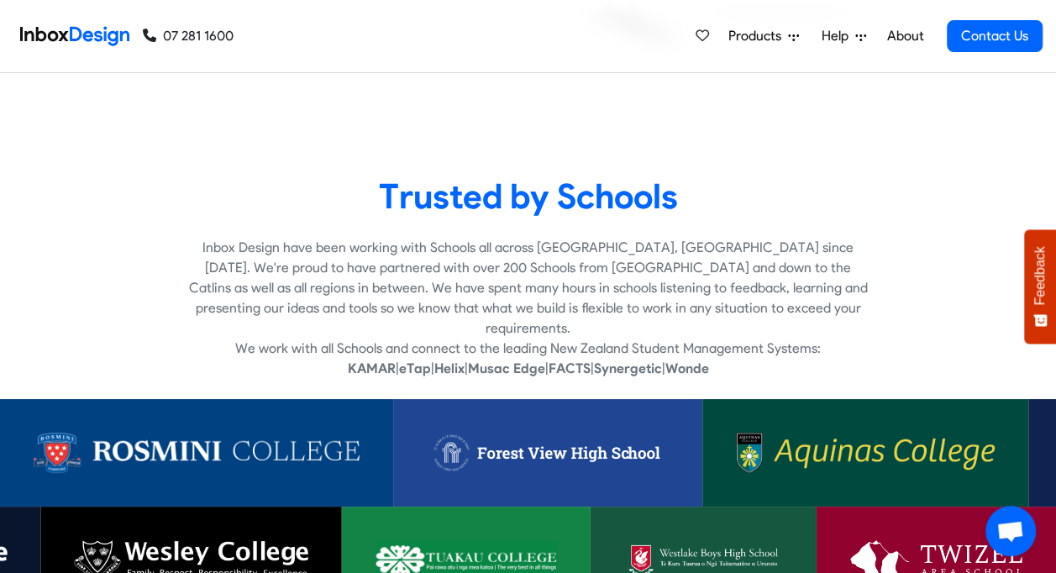
scroll to position [3109, 0]
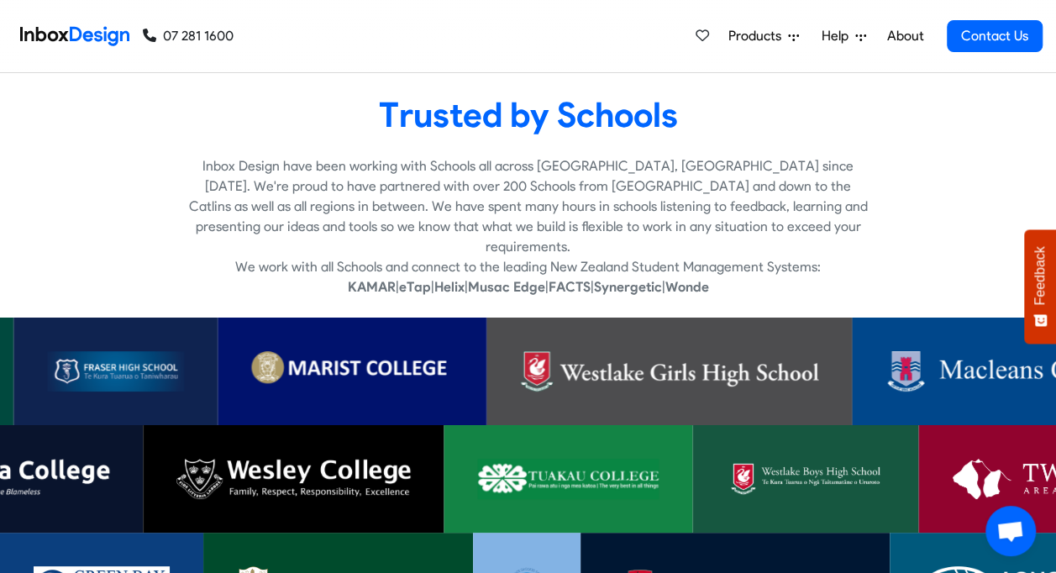
click at [387, 351] on img at bounding box center [352, 371] width 202 height 40
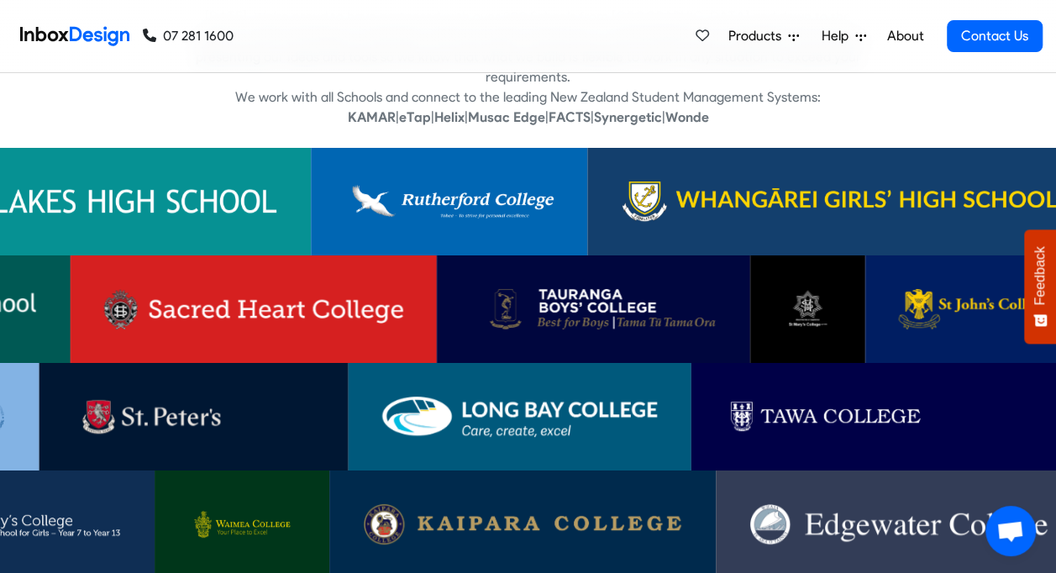
scroll to position [3277, 0]
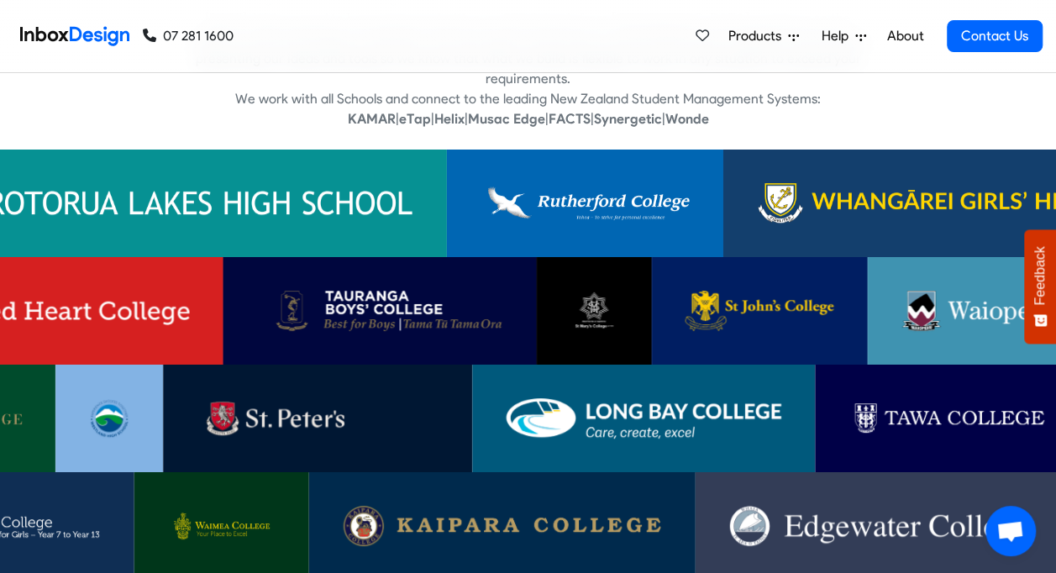
click at [277, 416] on img at bounding box center [318, 418] width 242 height 40
click at [669, 398] on img at bounding box center [644, 418] width 276 height 40
click at [58, 291] on img at bounding box center [40, 311] width 299 height 40
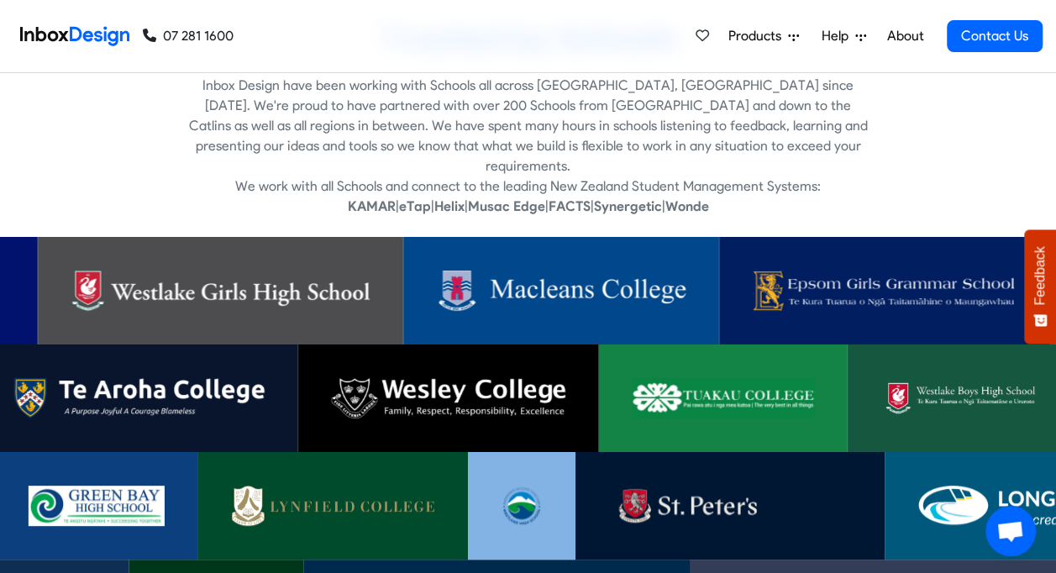
scroll to position [3193, 0]
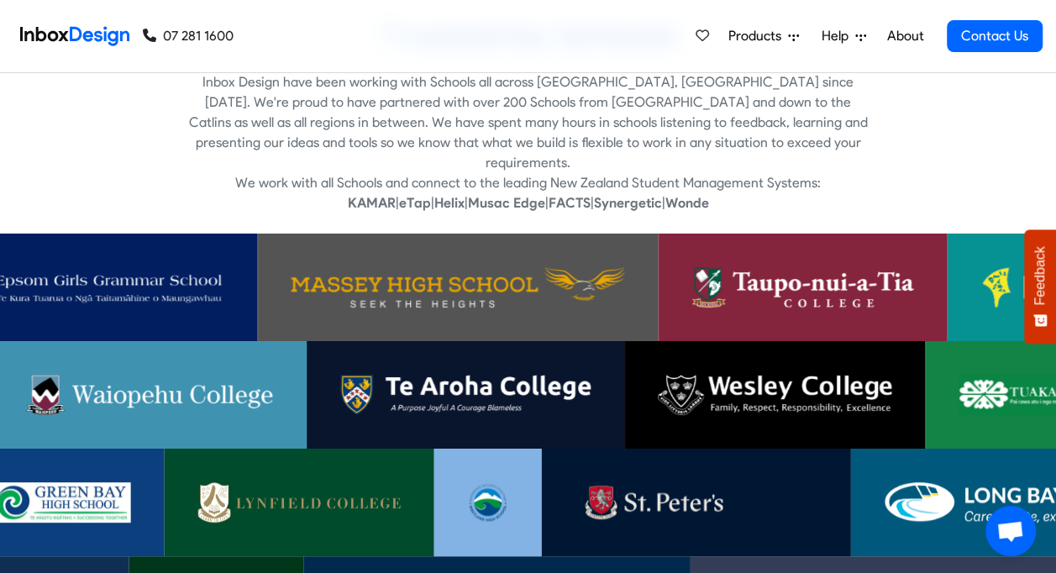
click at [165, 267] on img at bounding box center [92, 287] width 265 height 40
click at [422, 278] on img at bounding box center [459, 287] width 334 height 40
click at [277, 489] on img at bounding box center [299, 502] width 203 height 40
click at [647, 497] on img at bounding box center [696, 502] width 242 height 40
click at [79, 489] on img at bounding box center [63, 502] width 136 height 40
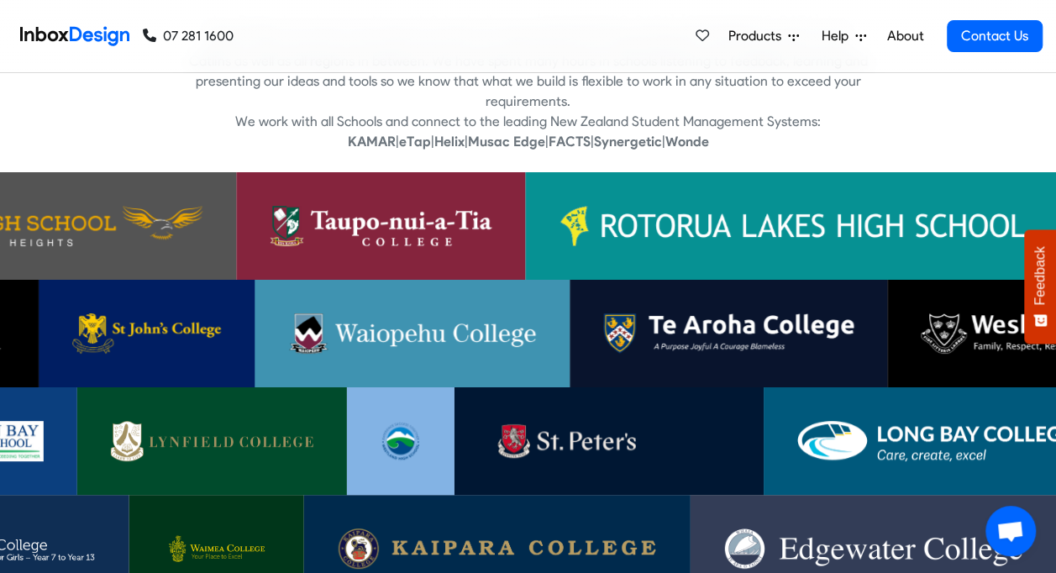
scroll to position [3277, 0]
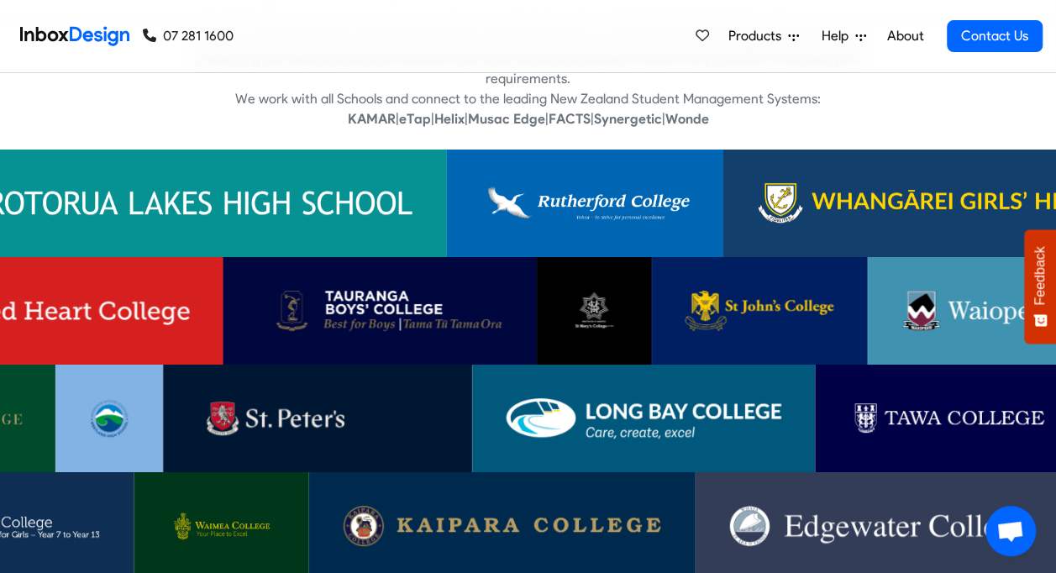
click at [110, 297] on img at bounding box center [40, 311] width 299 height 40
click at [366, 296] on img at bounding box center [380, 311] width 246 height 40
click at [820, 297] on img at bounding box center [759, 311] width 149 height 40
click at [258, 398] on img at bounding box center [318, 418] width 242 height 40
click at [647, 398] on img at bounding box center [644, 418] width 276 height 40
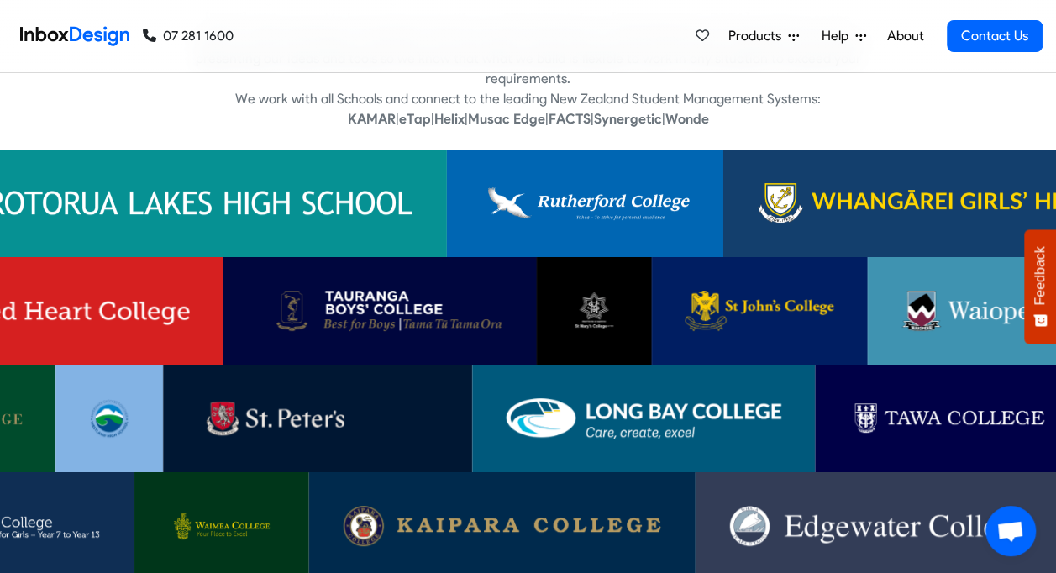
click at [978, 414] on img at bounding box center [999, 418] width 301 height 40
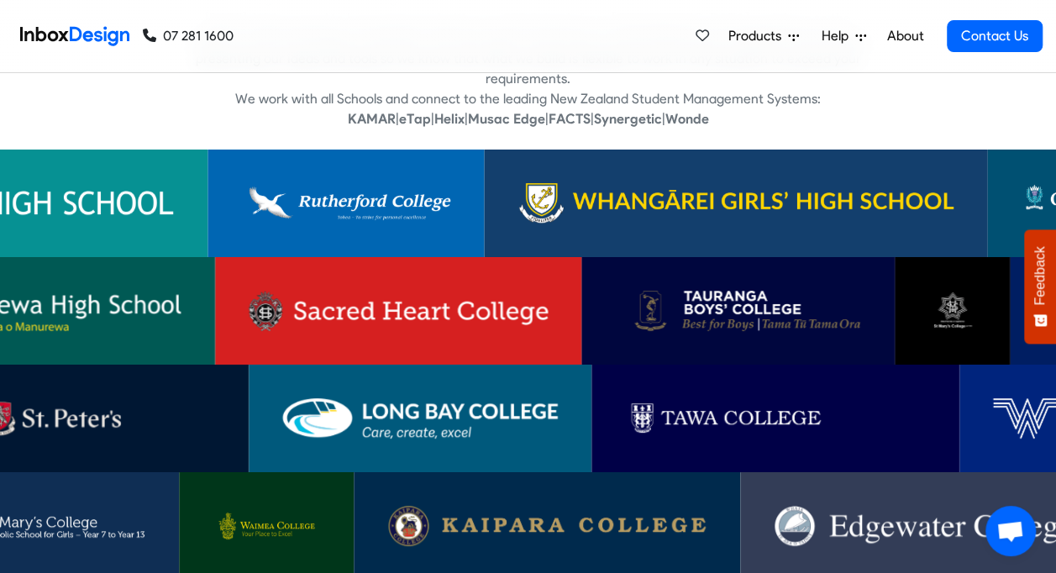
scroll to position [3361, 0]
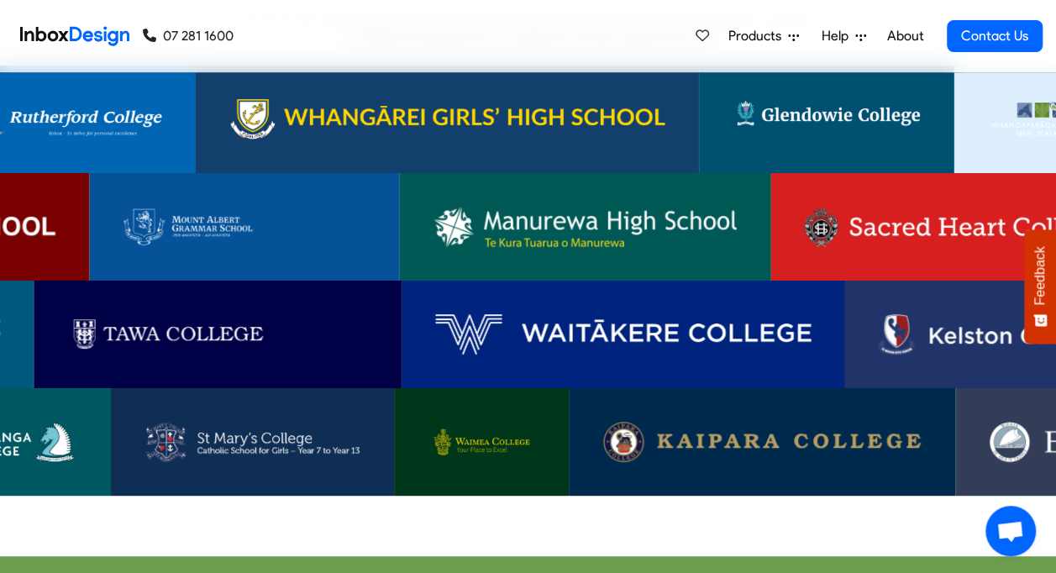
click at [234, 430] on img at bounding box center [253, 442] width 216 height 40
click at [968, 334] on img at bounding box center [1024, 334] width 292 height 40
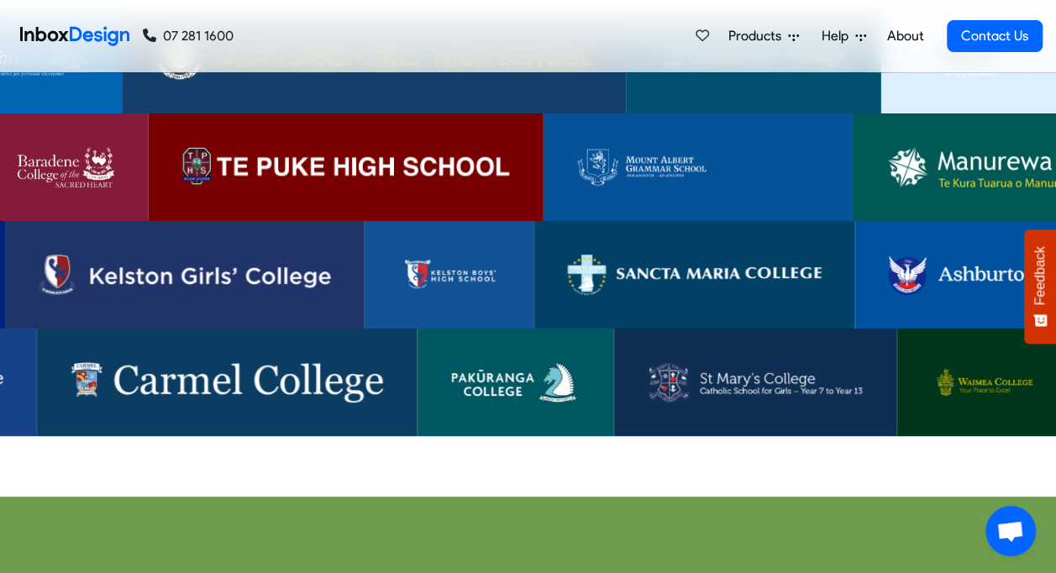
scroll to position [3445, 0]
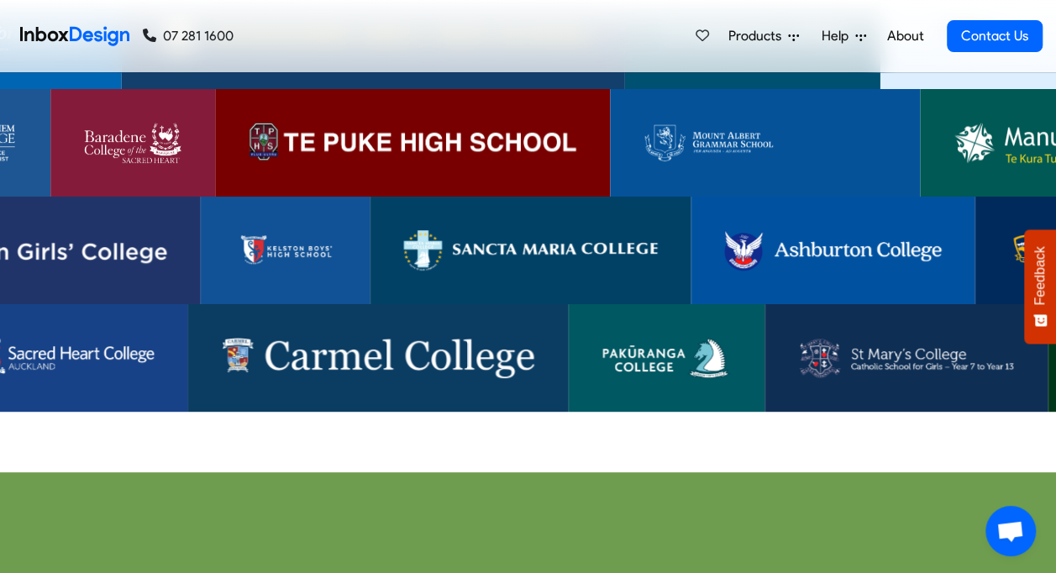
click at [450, 345] on img at bounding box center [377, 358] width 313 height 40
click at [116, 338] on img at bounding box center [61, 358] width 186 height 40
click at [461, 128] on img at bounding box center [413, 143] width 328 height 40
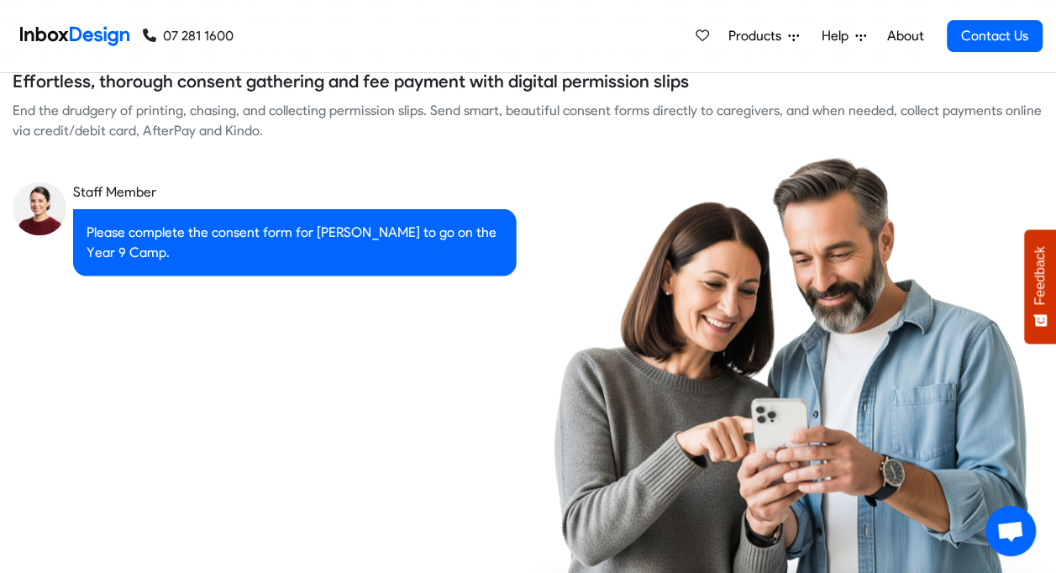
checkbox input "true"
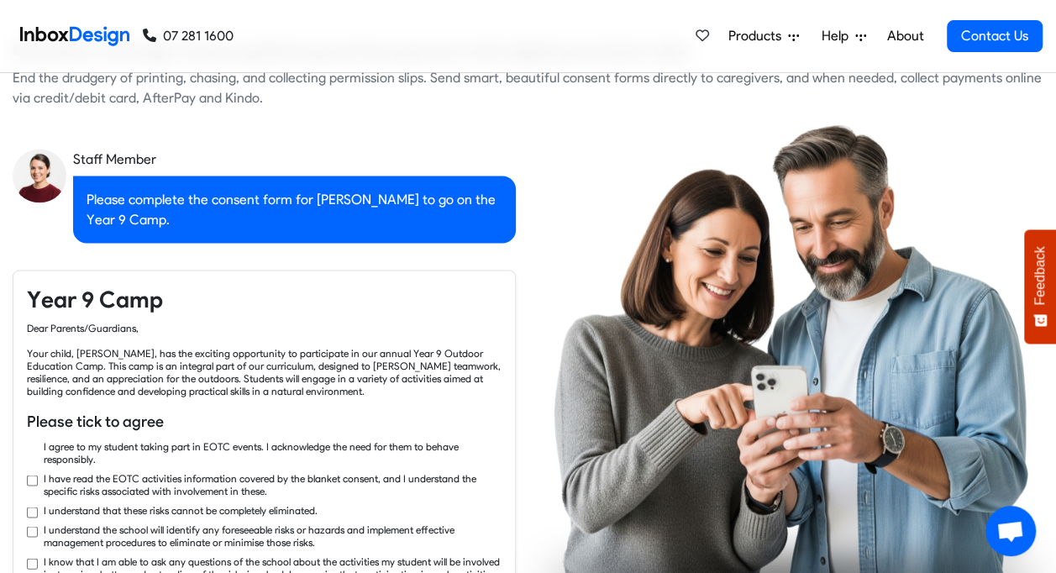
checkbox input "true"
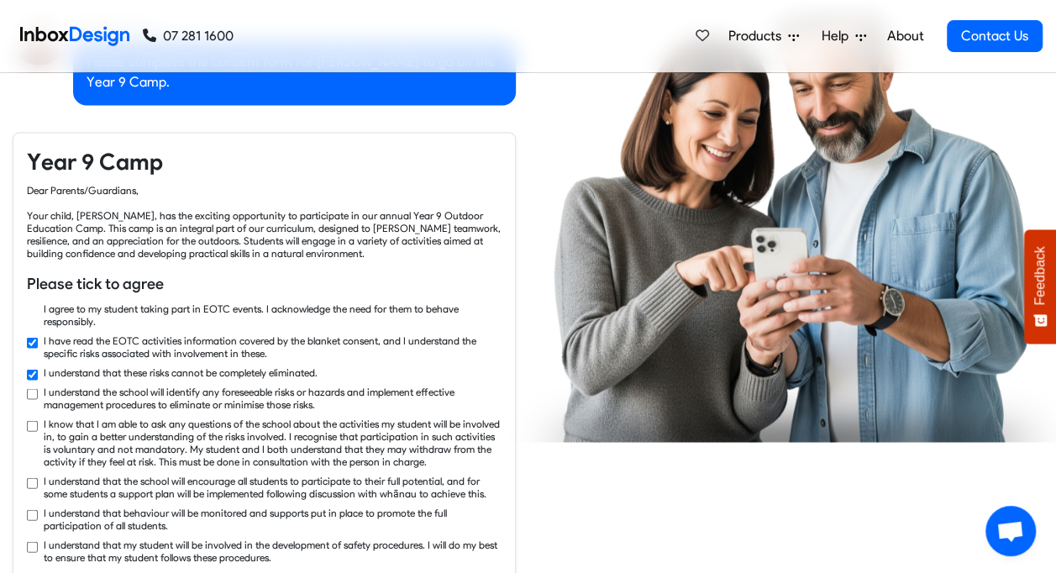
checkbox input "true"
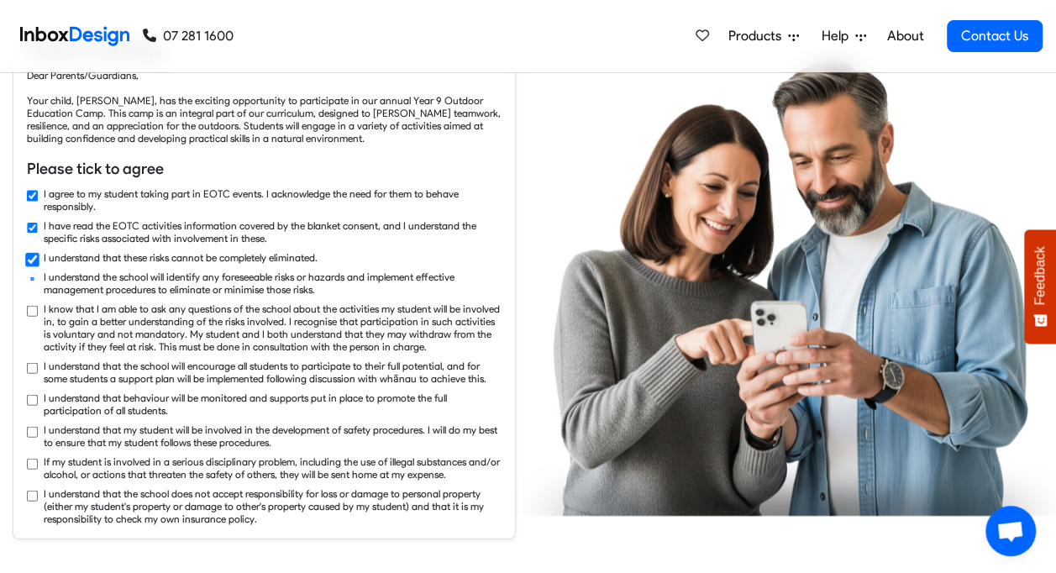
checkbox input "true"
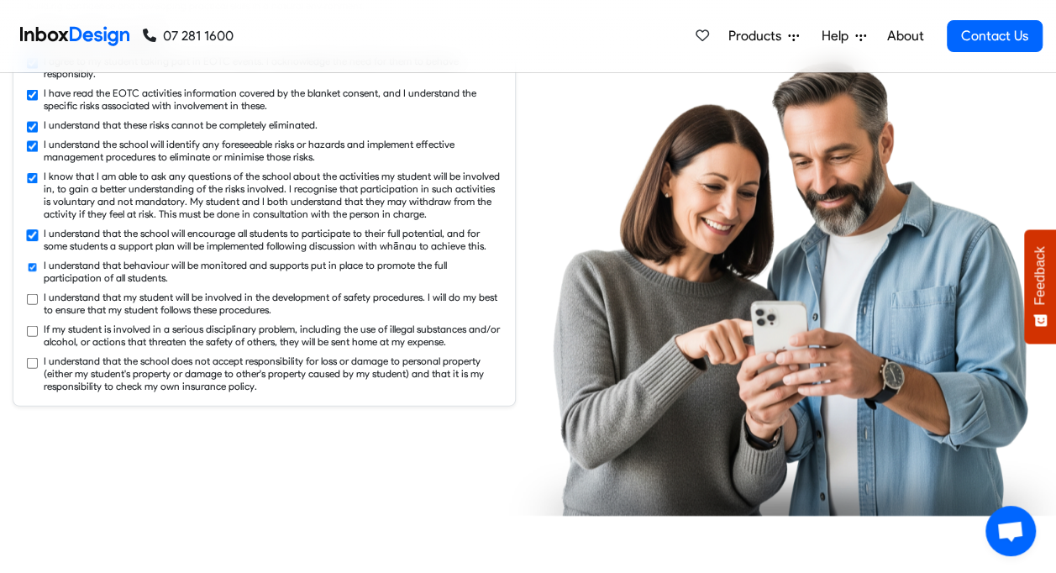
checkbox input "true"
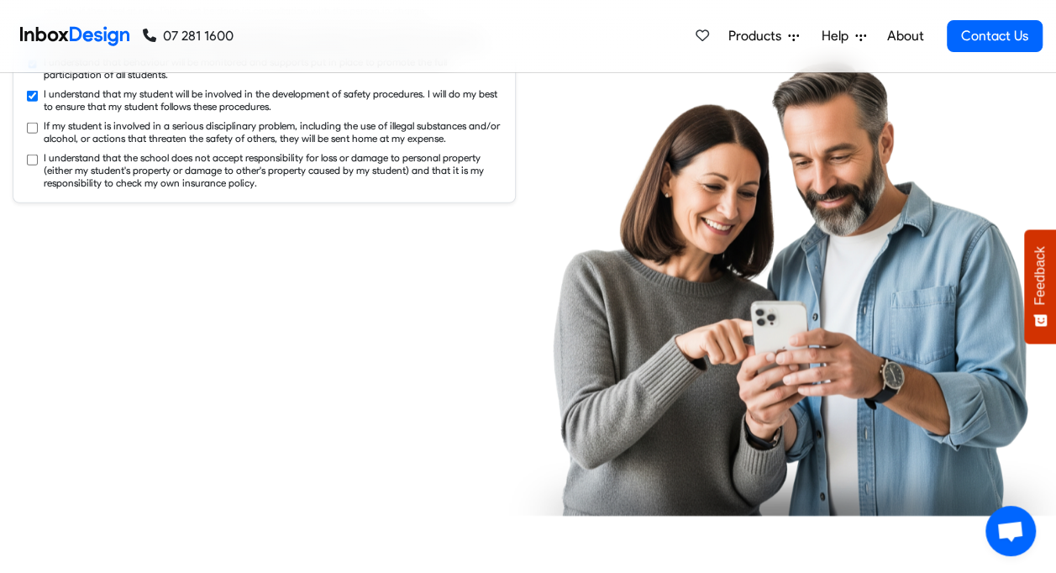
checkbox input "true"
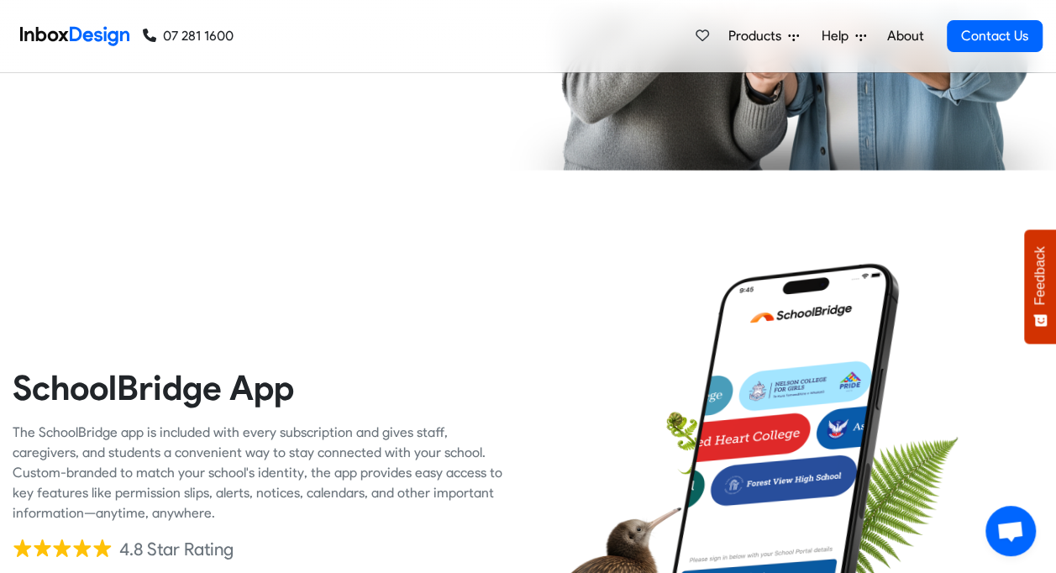
checkbox input "true"
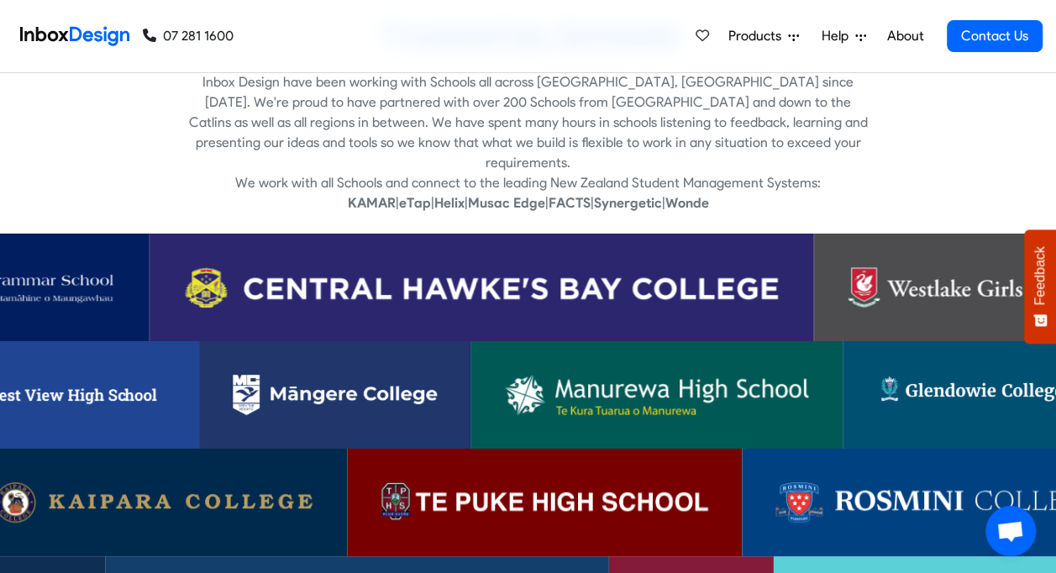
scroll to position [3277, 0]
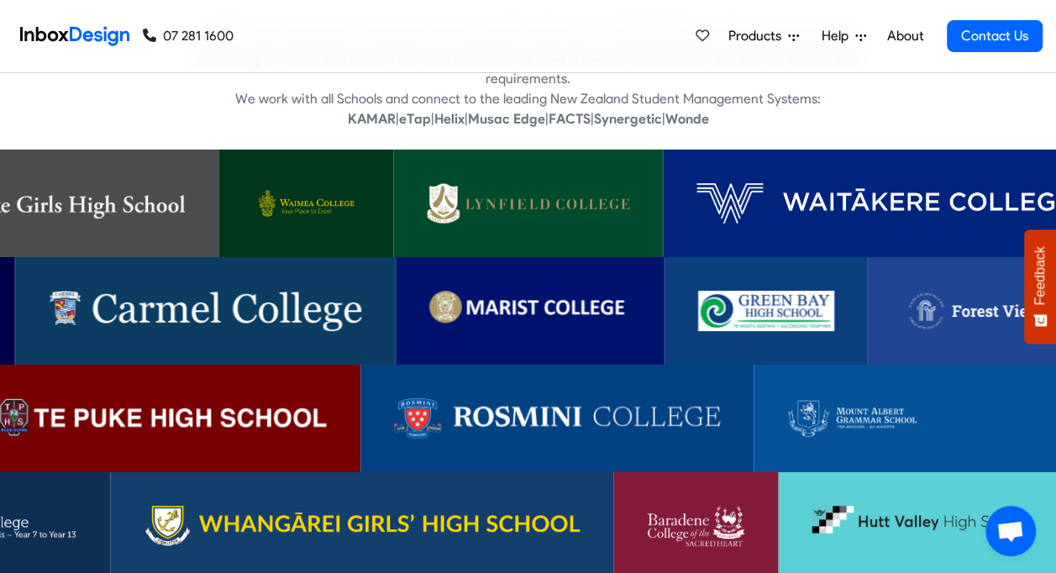
click at [873, 403] on img at bounding box center [908, 418] width 243 height 40
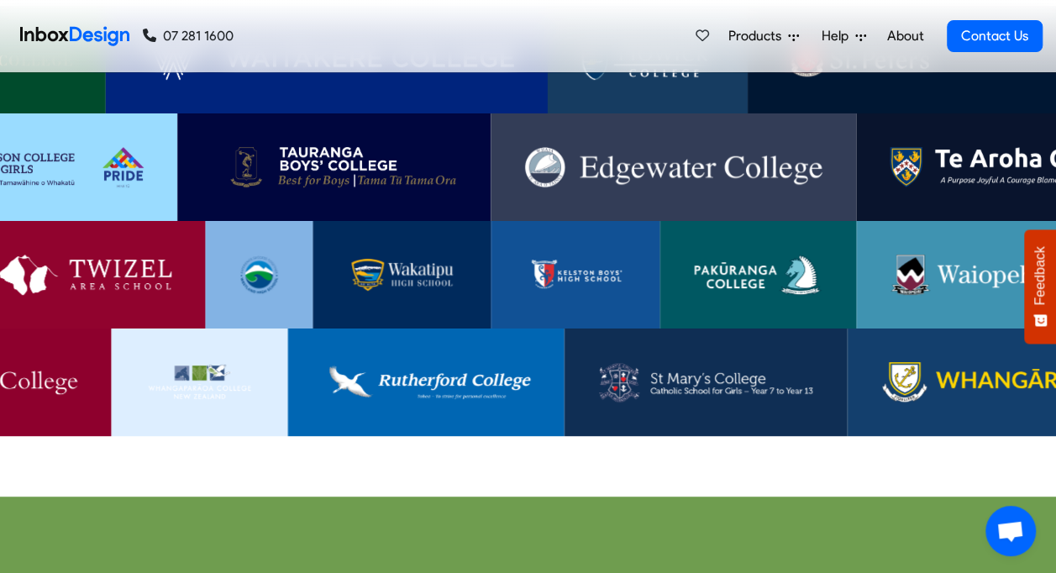
scroll to position [3445, 0]
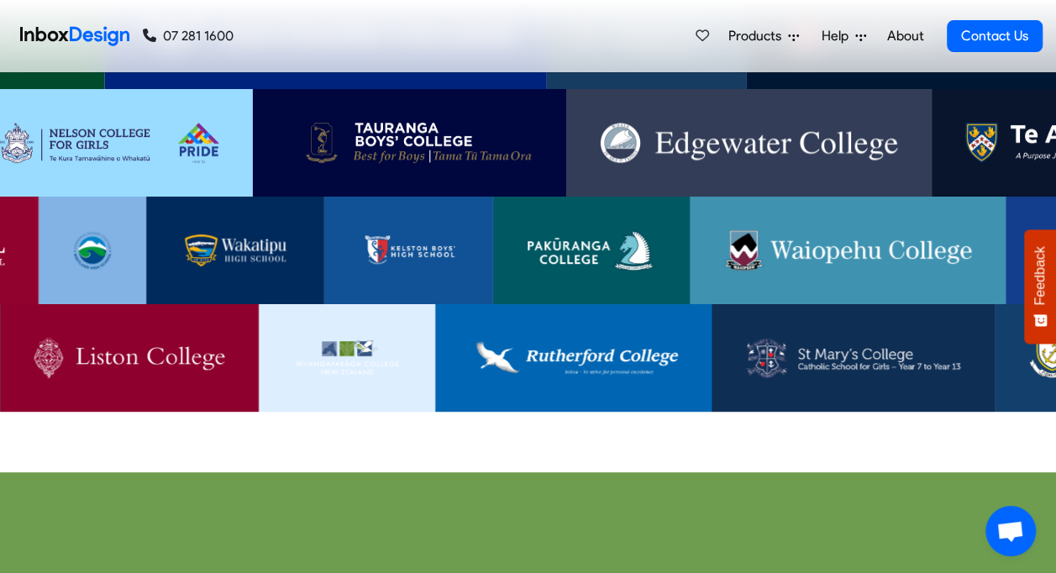
click at [128, 340] on img at bounding box center [130, 358] width 192 height 40
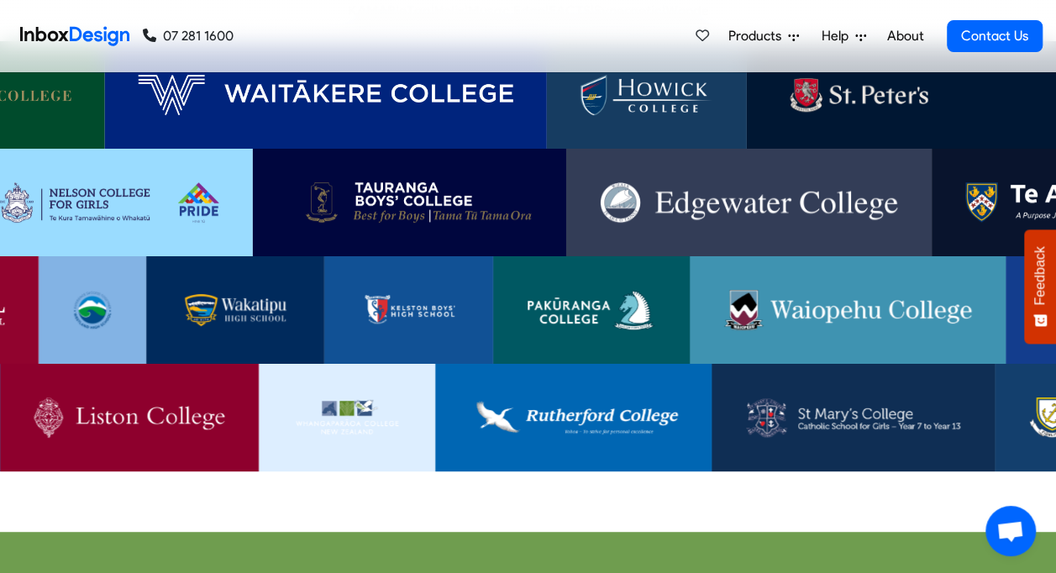
scroll to position [3361, 0]
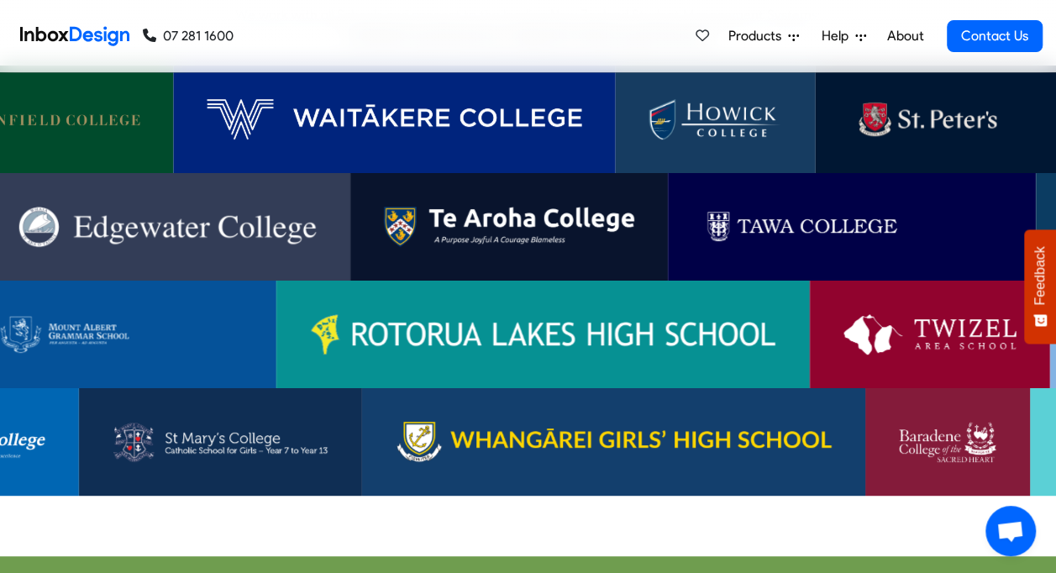
click at [489, 316] on img at bounding box center [542, 334] width 467 height 40
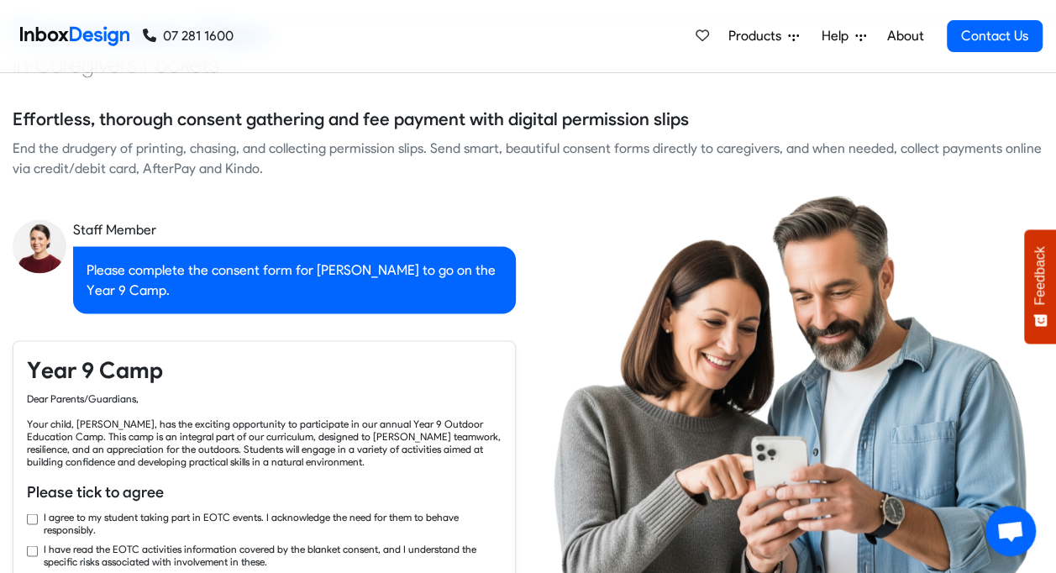
checkbox input "true"
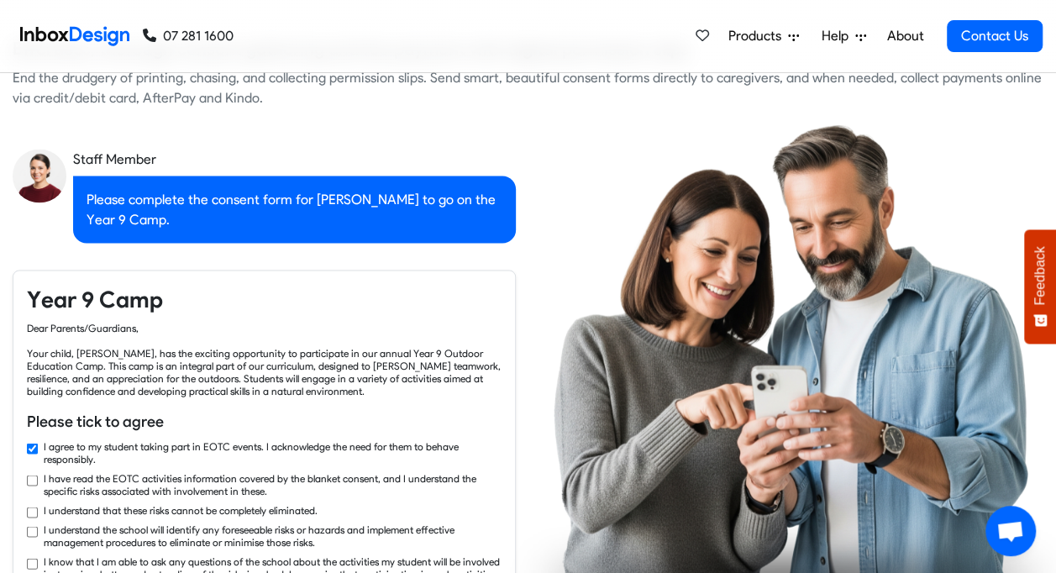
checkbox input "true"
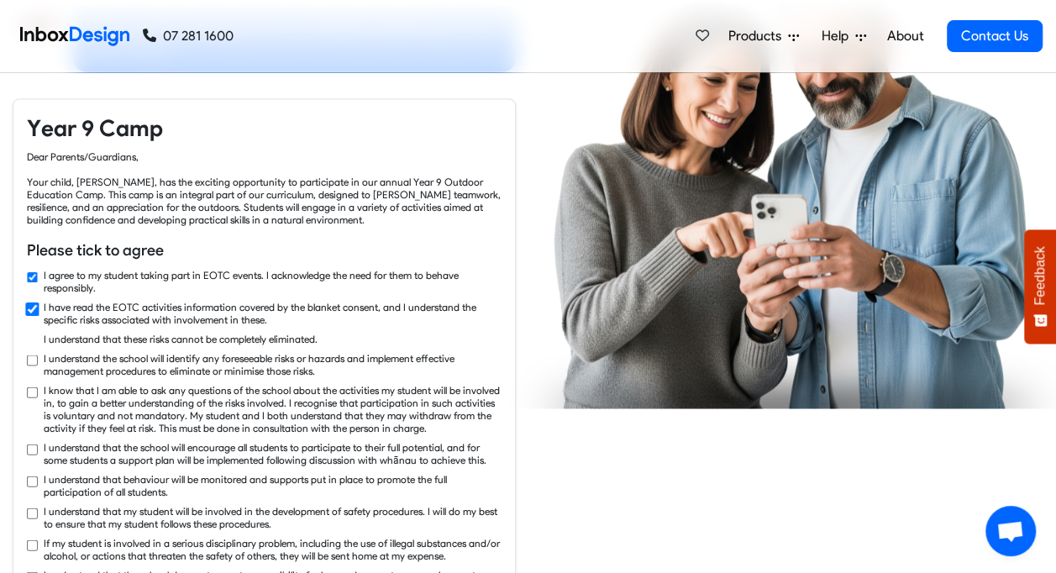
checkbox input "true"
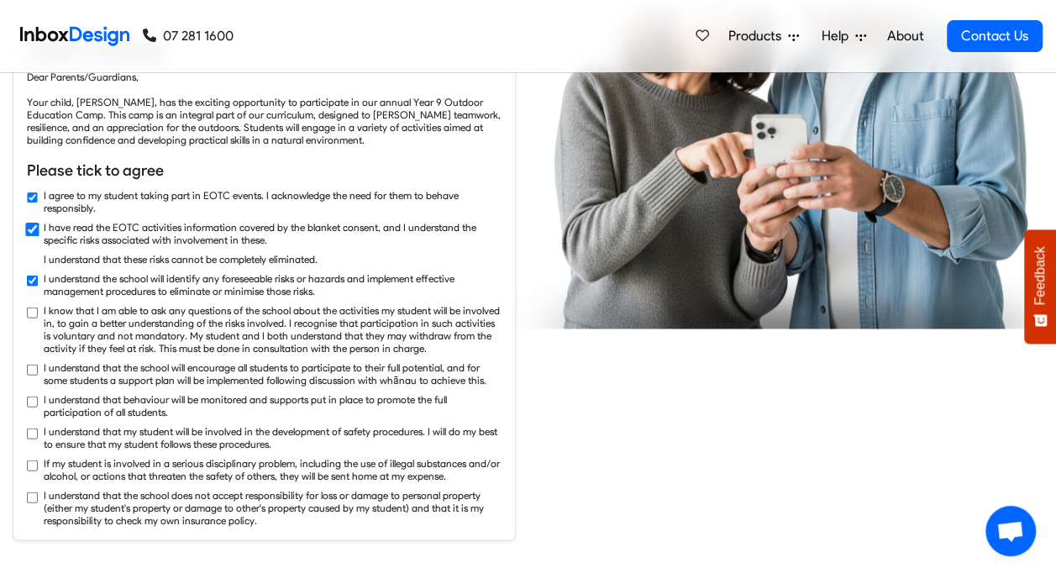
checkbox input "true"
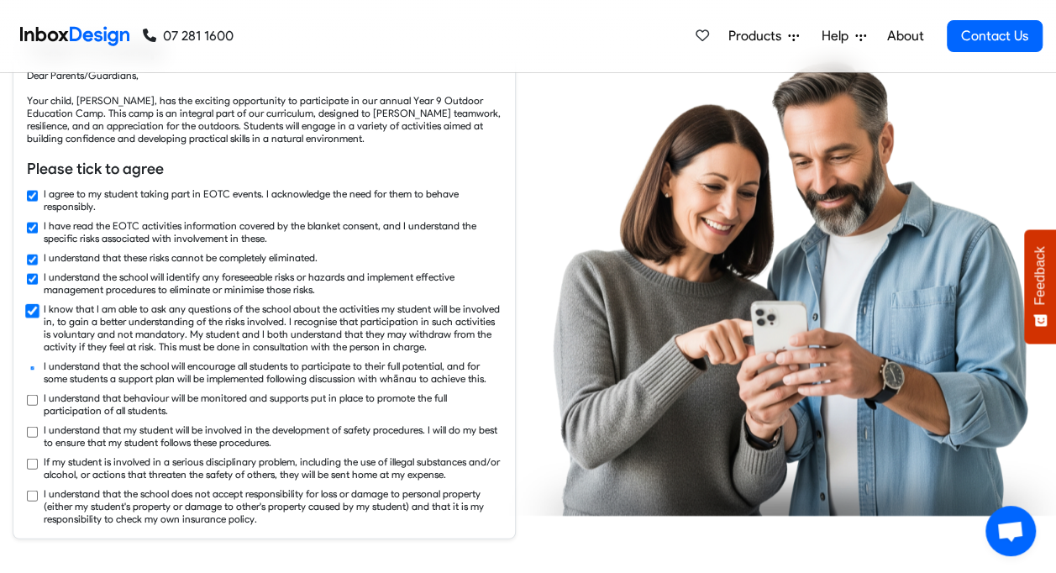
checkbox input "true"
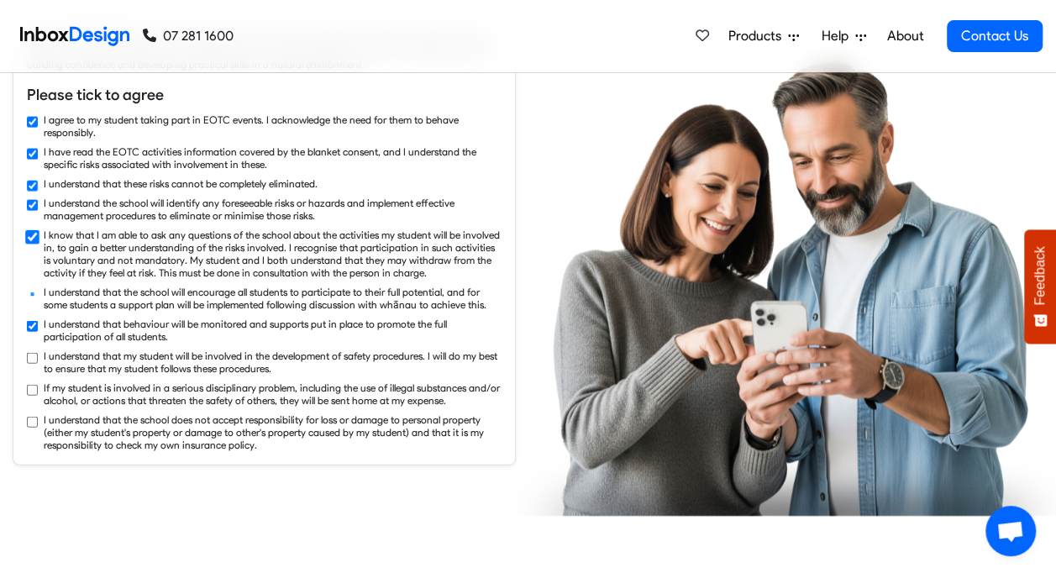
checkbox input "true"
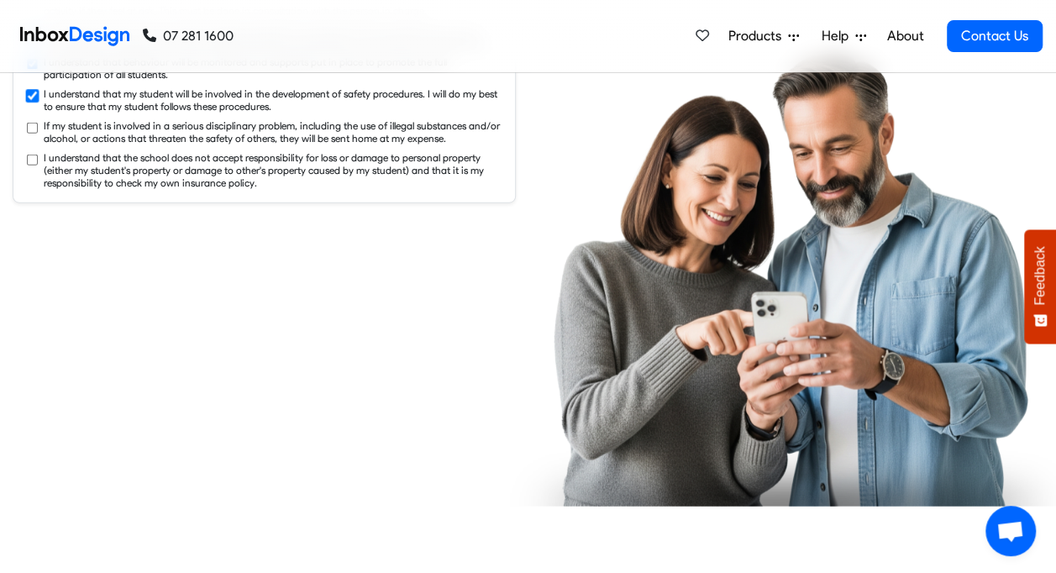
checkbox input "true"
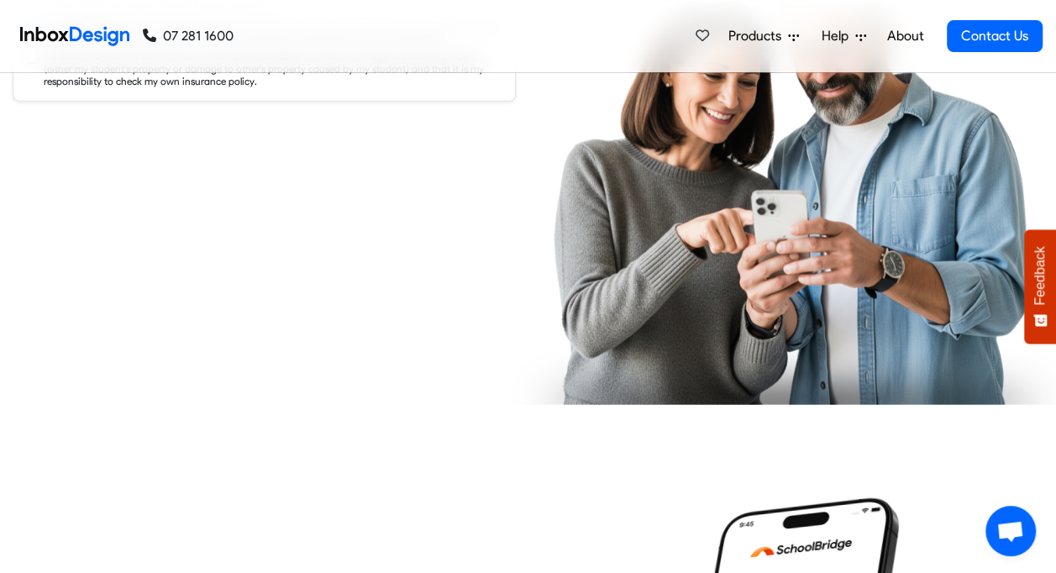
checkbox input "true"
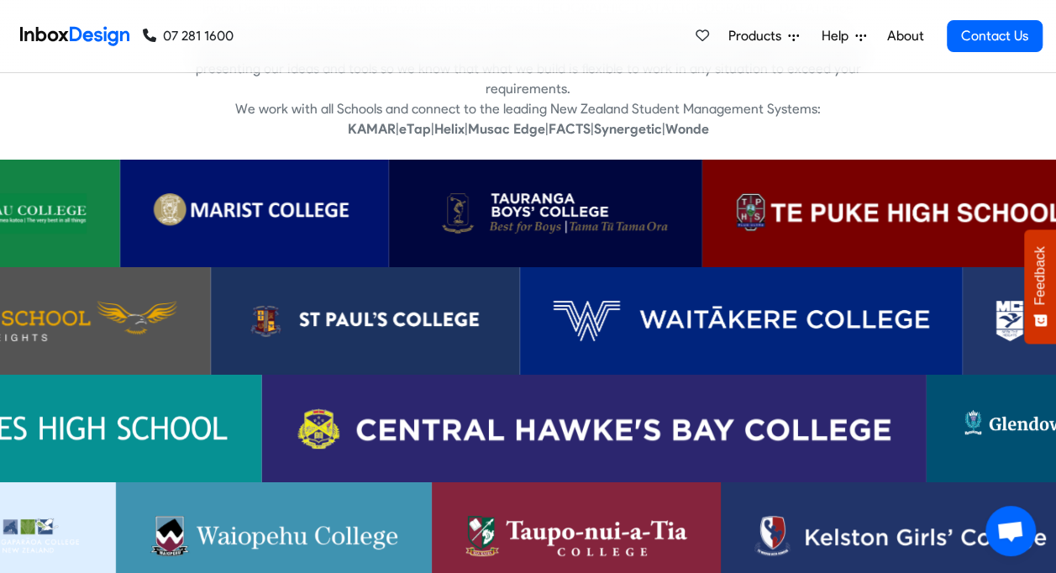
scroll to position [3445, 0]
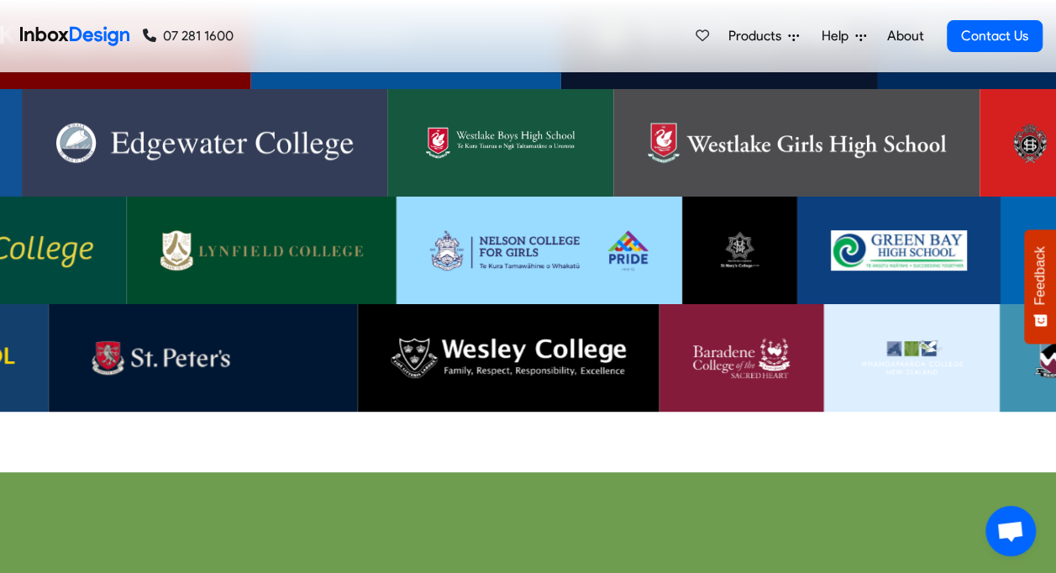
click at [768, 343] on img at bounding box center [740, 358] width 97 height 40
click at [503, 235] on img at bounding box center [539, 250] width 219 height 40
click at [755, 264] on link at bounding box center [739, 251] width 114 height 108
click at [724, 247] on img at bounding box center [739, 250] width 47 height 40
click at [1043, 297] on span "Feedback" at bounding box center [1040, 275] width 15 height 59
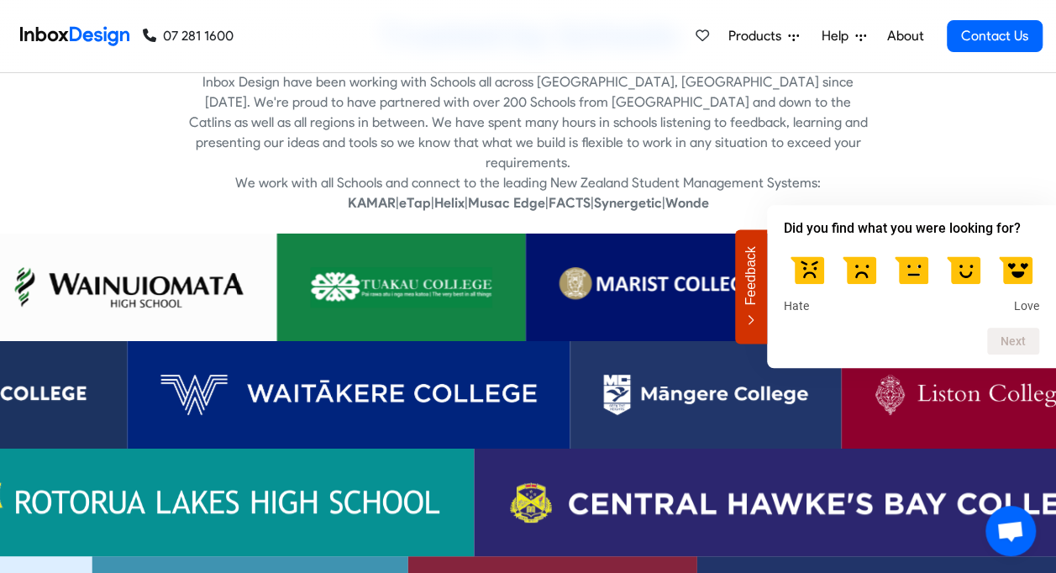
scroll to position [3361, 0]
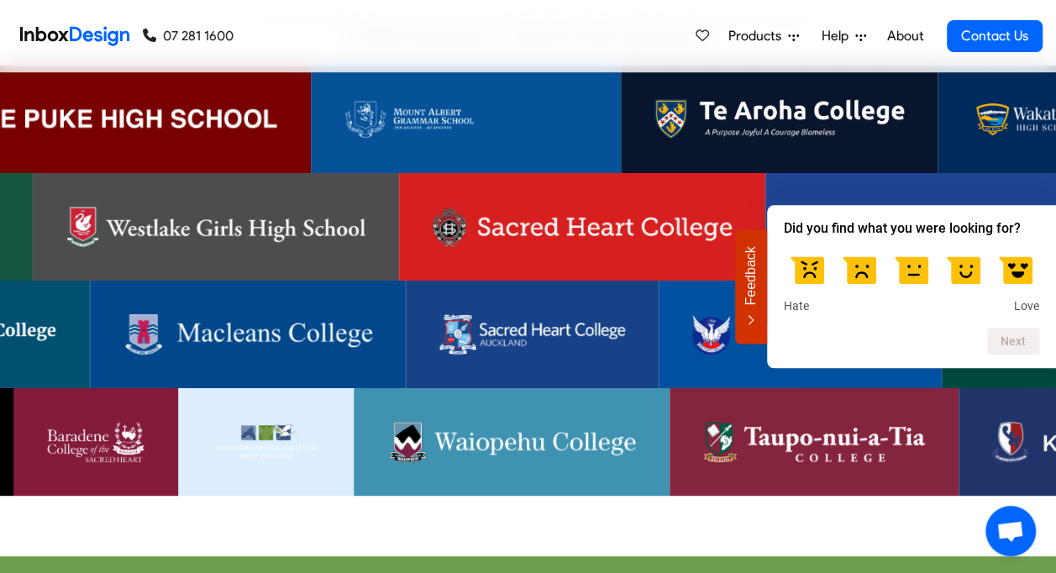
click at [521, 227] on link at bounding box center [582, 227] width 366 height 108
click at [567, 314] on img at bounding box center [533, 334] width 186 height 40
click at [599, 207] on img at bounding box center [582, 227] width 299 height 40
click at [244, 208] on img at bounding box center [215, 227] width 299 height 40
click at [439, 99] on img at bounding box center [466, 119] width 243 height 40
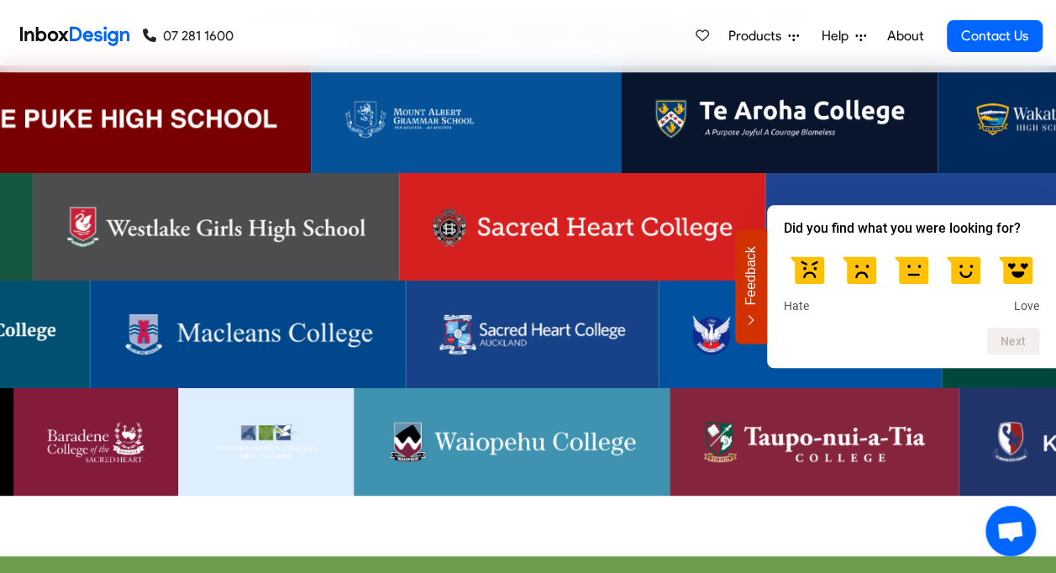
click at [235, 103] on img at bounding box center [114, 119] width 328 height 40
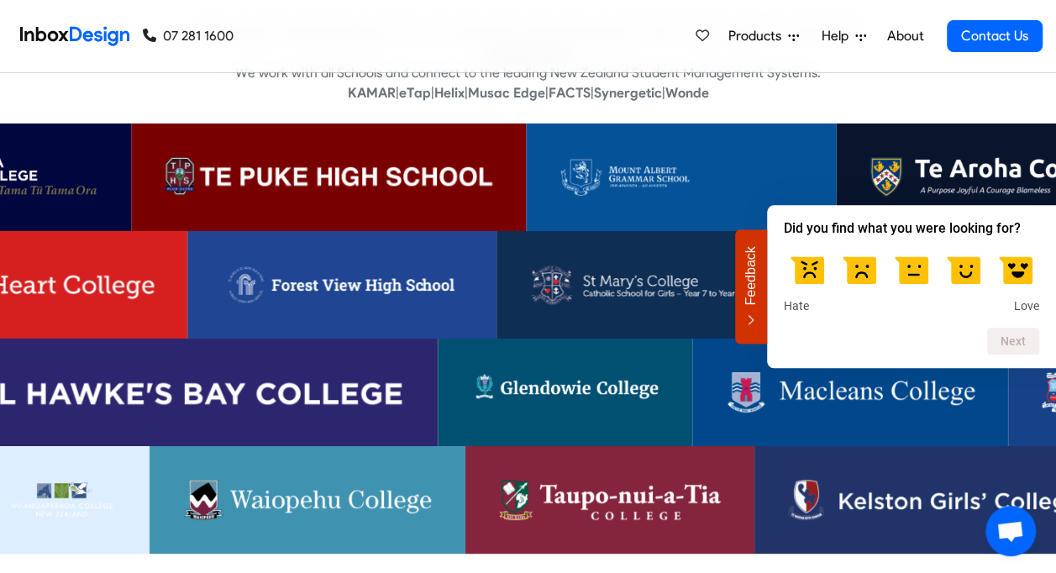
scroll to position [3277, 0]
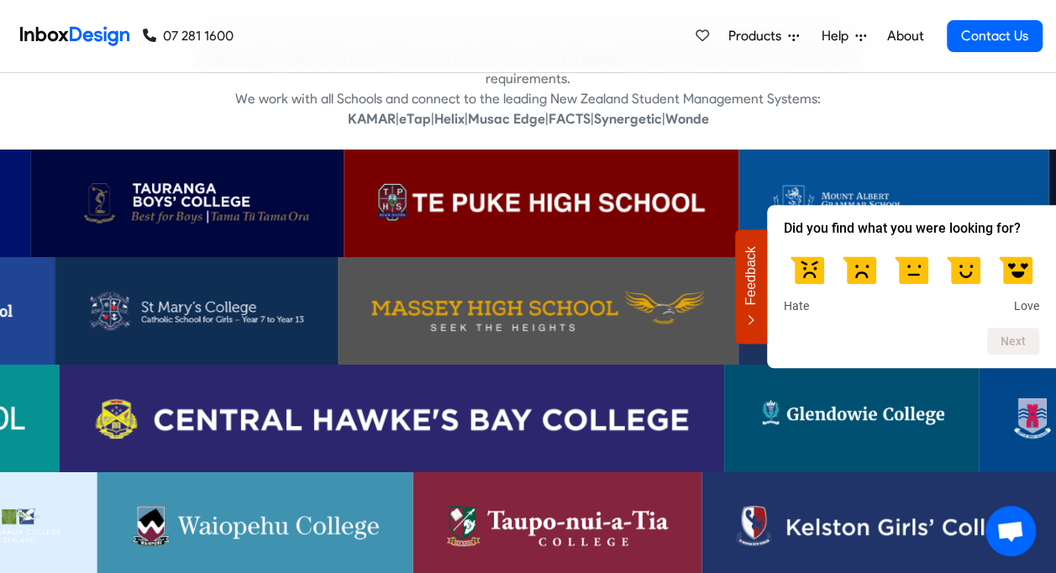
click at [162, 183] on img at bounding box center [187, 203] width 246 height 40
click at [916, 183] on img at bounding box center [893, 203] width 243 height 40
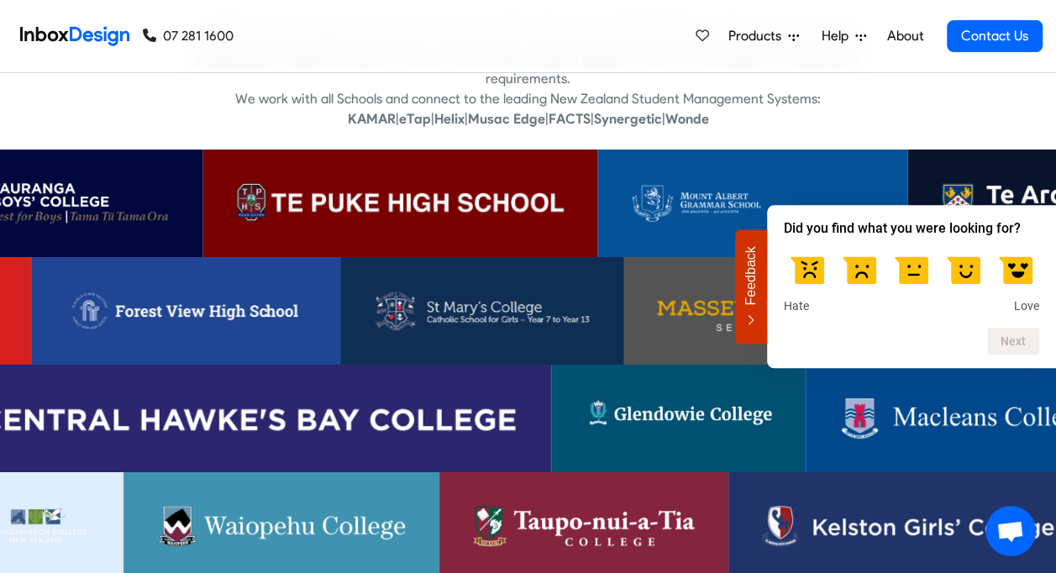
scroll to position [3361, 0]
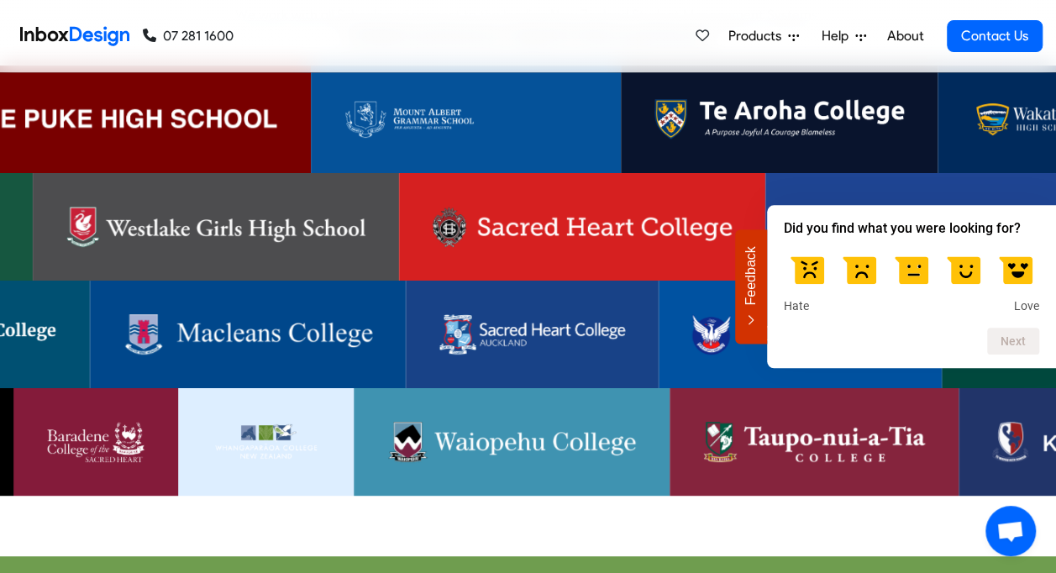
click at [225, 217] on img at bounding box center [215, 227] width 299 height 40
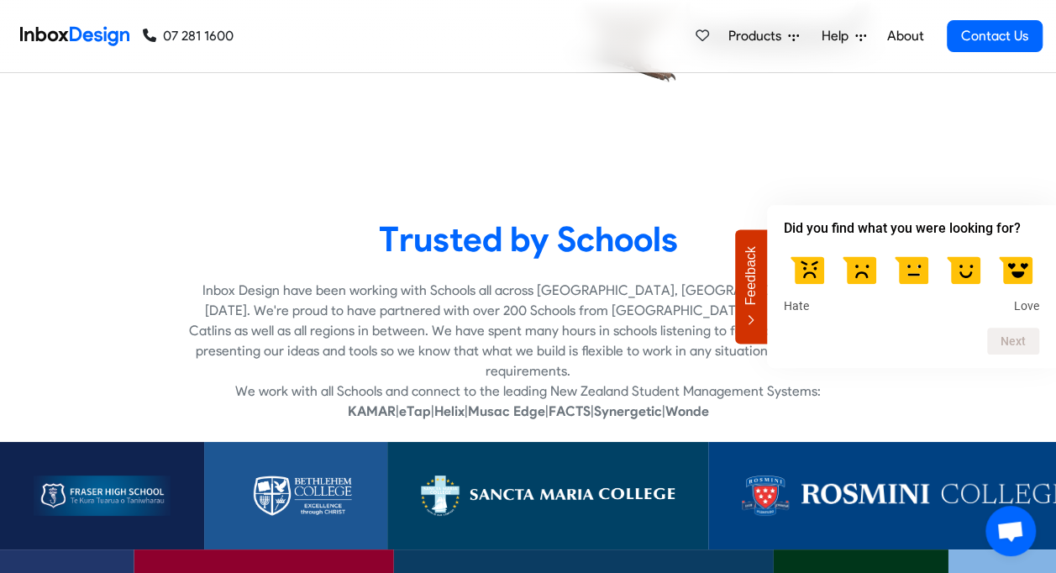
scroll to position [3025, 0]
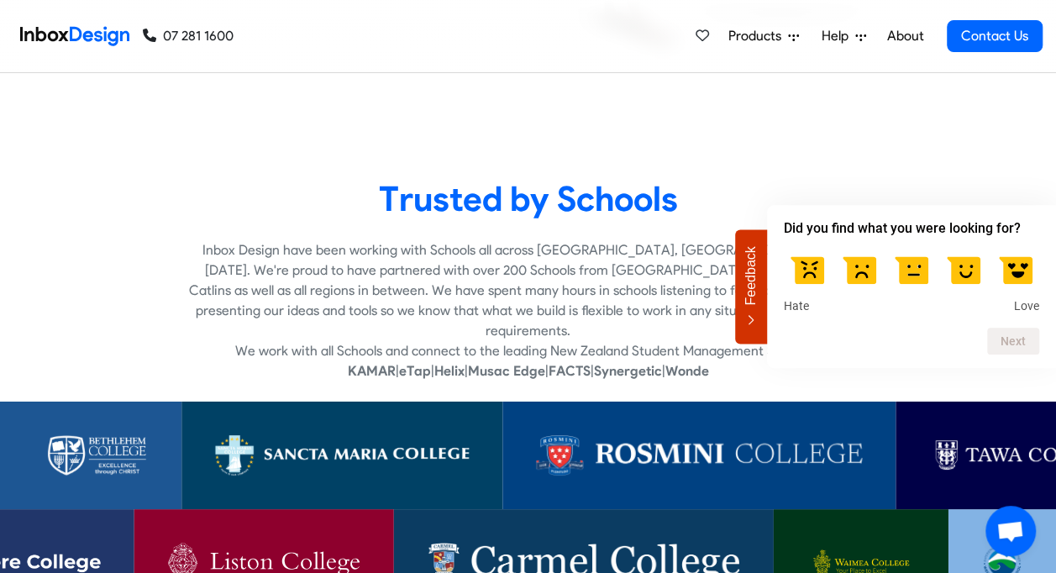
click at [129, 449] on img at bounding box center [90, 455] width 116 height 40
click at [371, 435] on img at bounding box center [342, 455] width 254 height 40
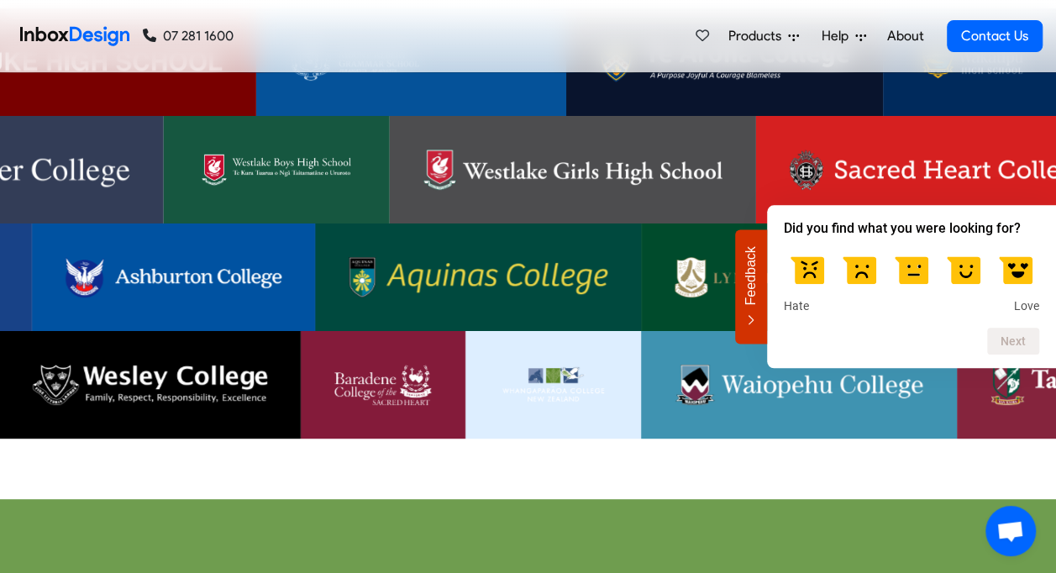
scroll to position [3445, 0]
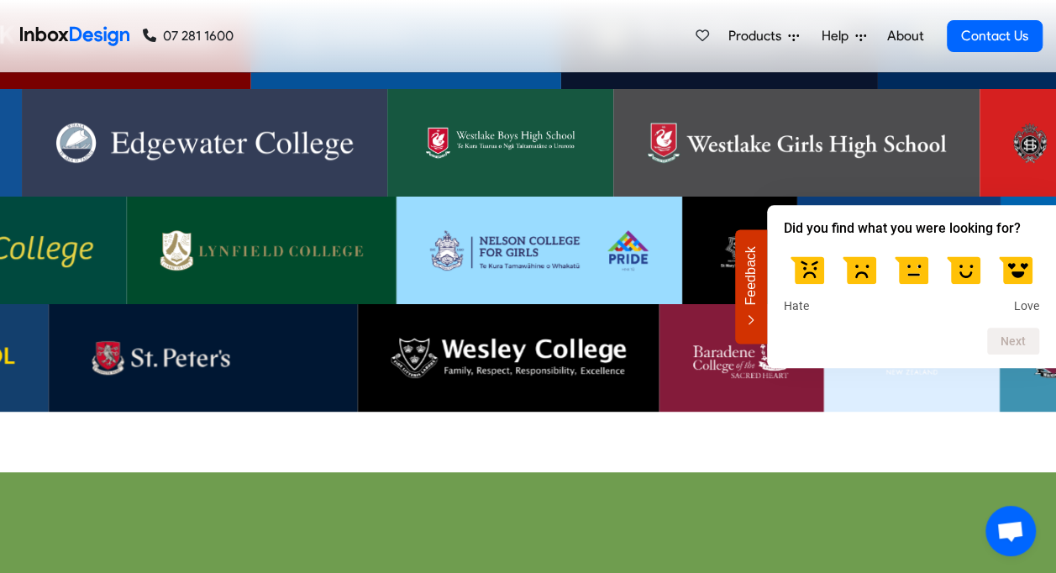
click at [687, 359] on link at bounding box center [741, 358] width 165 height 108
click at [292, 239] on img at bounding box center [262, 250] width 203 height 40
click at [790, 449] on div "Trusted by Schools Inbox Design have been working with Schools all across Aotea…" at bounding box center [528, 94] width 1056 height 755
click at [921, 197] on link at bounding box center [898, 251] width 203 height 108
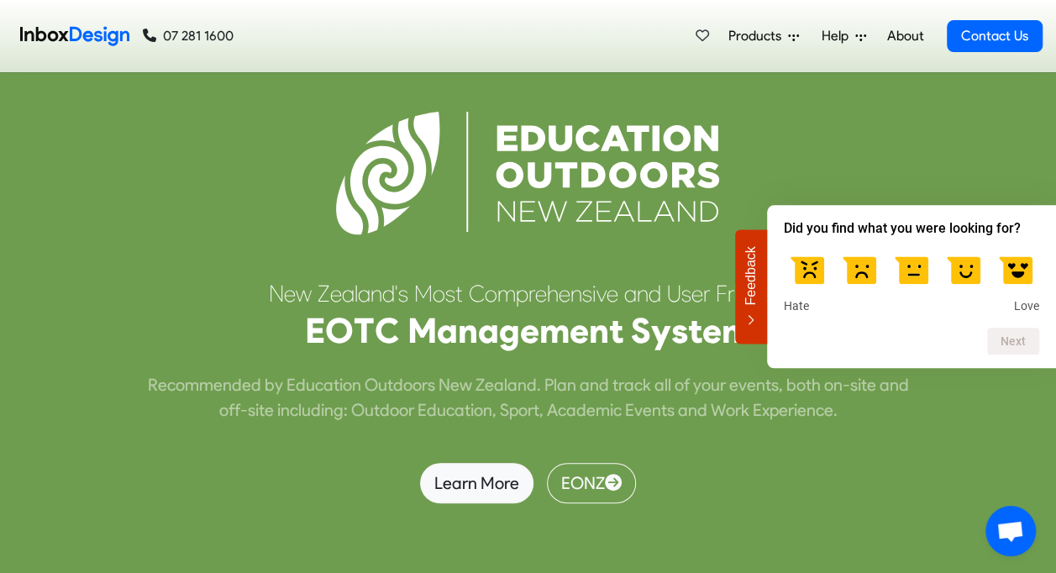
scroll to position [4387, 0]
click at [1024, 275] on label at bounding box center [1015, 268] width 47 height 47
click at [1016, 245] on input "5" at bounding box center [1016, 245] width 0 height 0
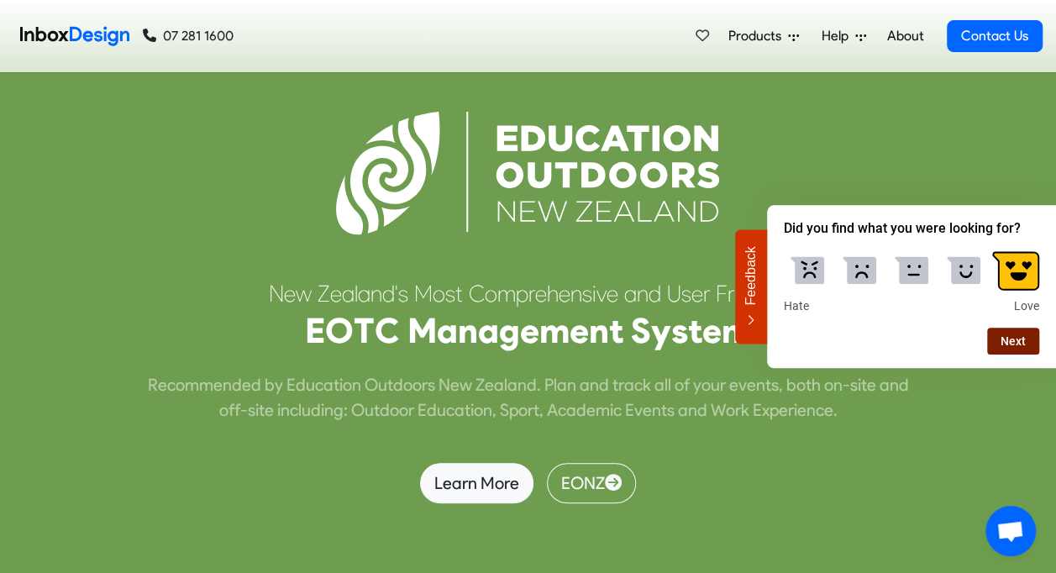
click at [1004, 342] on button "Next" at bounding box center [1013, 341] width 52 height 27
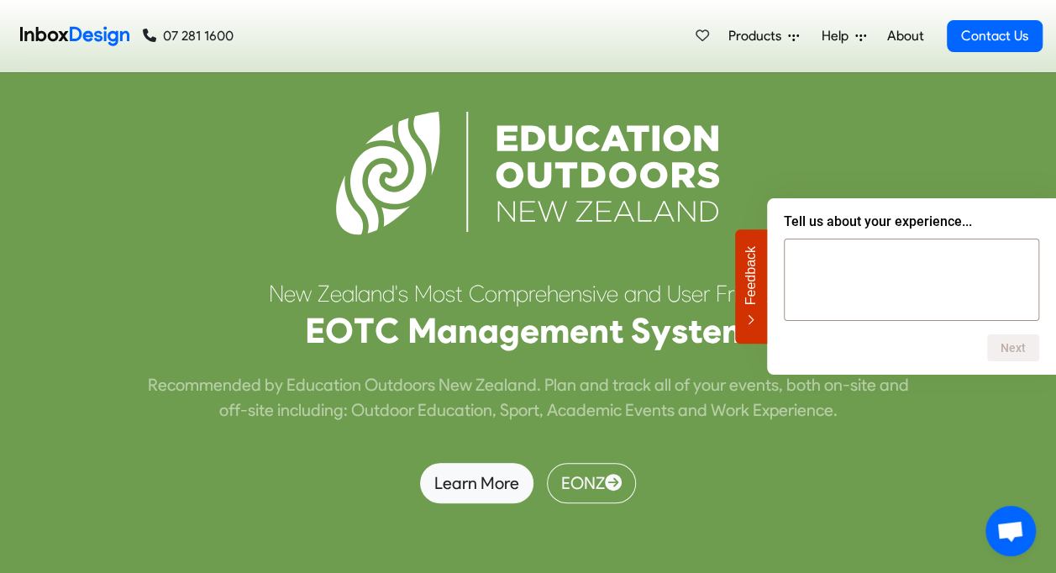
click at [854, 148] on div at bounding box center [528, 175] width 1031 height 208
click at [850, 148] on div at bounding box center [528, 175] width 1031 height 208
click at [850, 138] on div at bounding box center [528, 175] width 1031 height 208
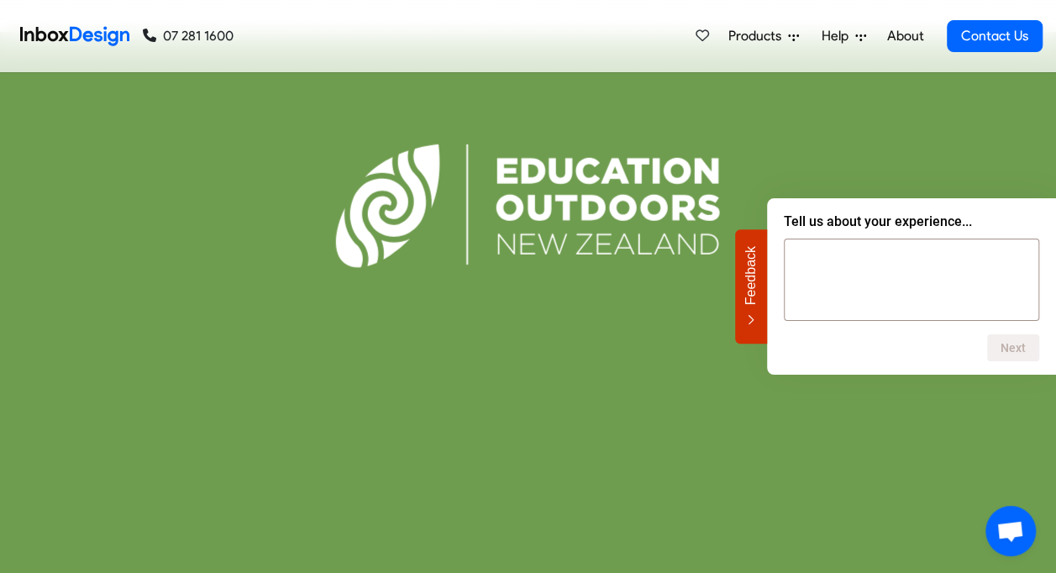
click at [786, 407] on div "R e c o m m e n d e d b y E d u c a t i o n O u t d o o r s N e w Z e a l a n d…" at bounding box center [527, 429] width 773 height 50
click at [857, 282] on textarea at bounding box center [911, 280] width 255 height 82
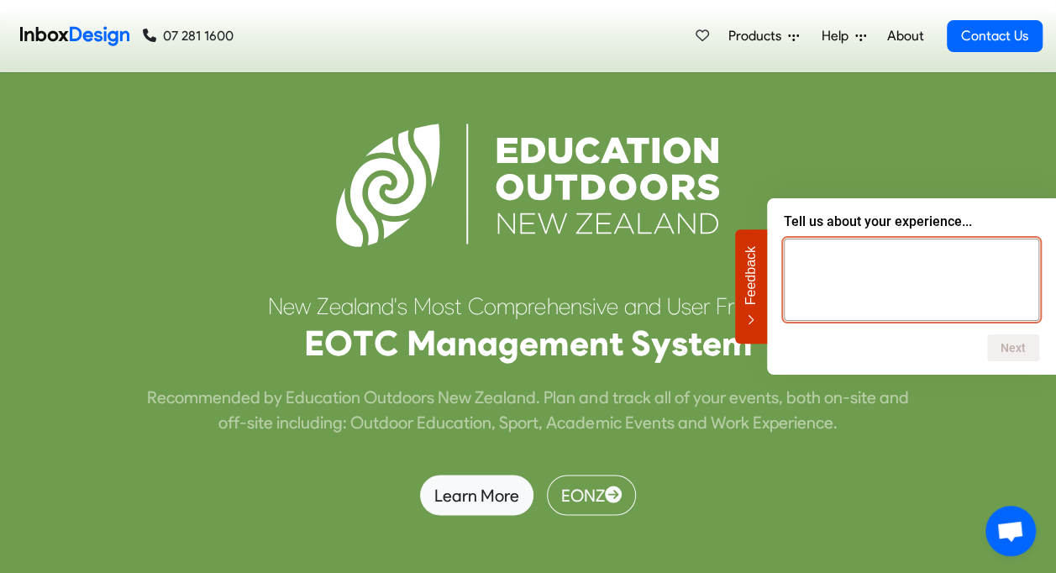
scroll to position [4558, 0]
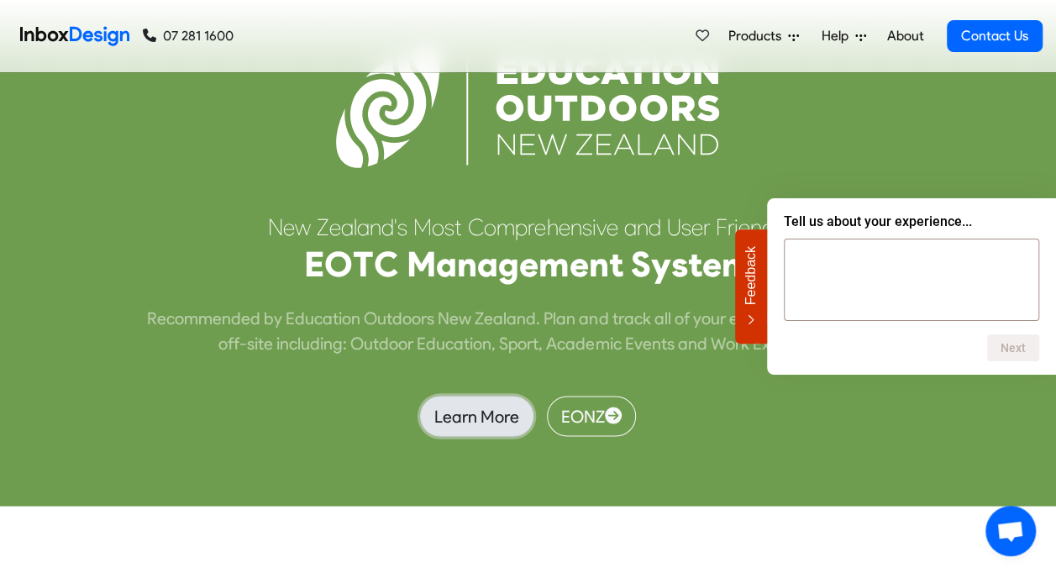
click at [457, 396] on link "Learn More" at bounding box center [476, 416] width 113 height 40
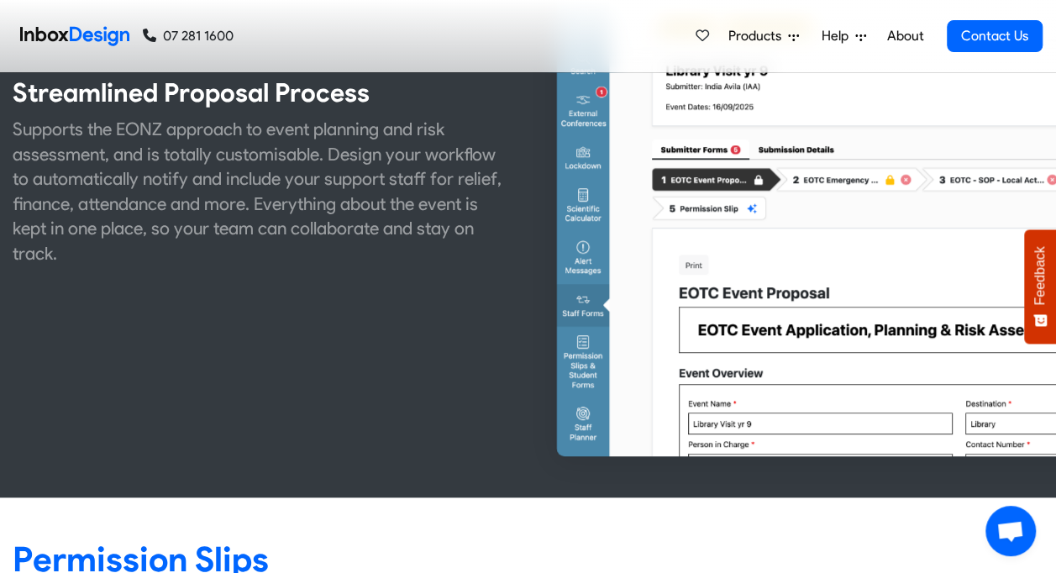
scroll to position [756, 0]
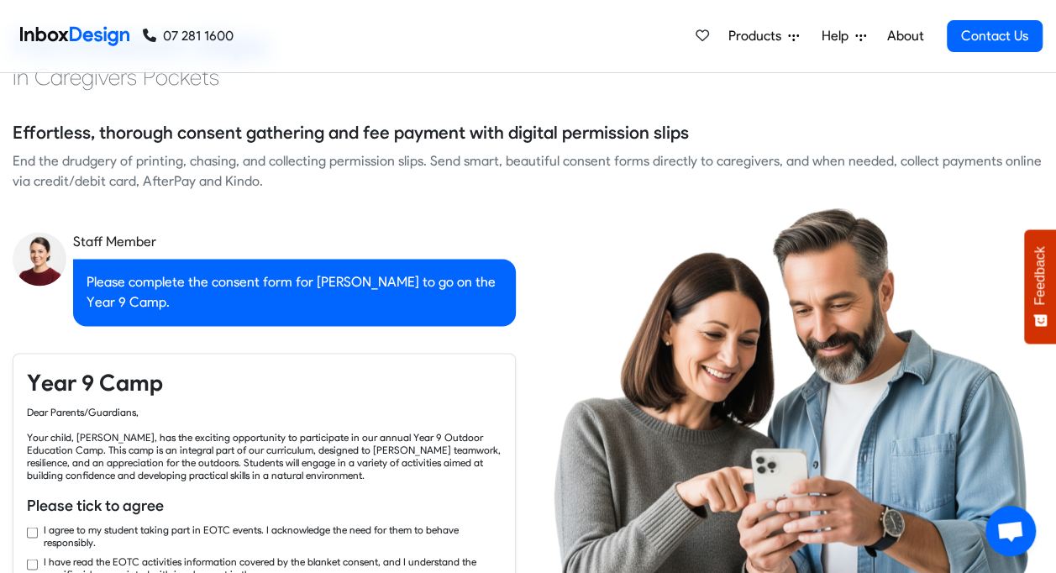
checkbox input "true"
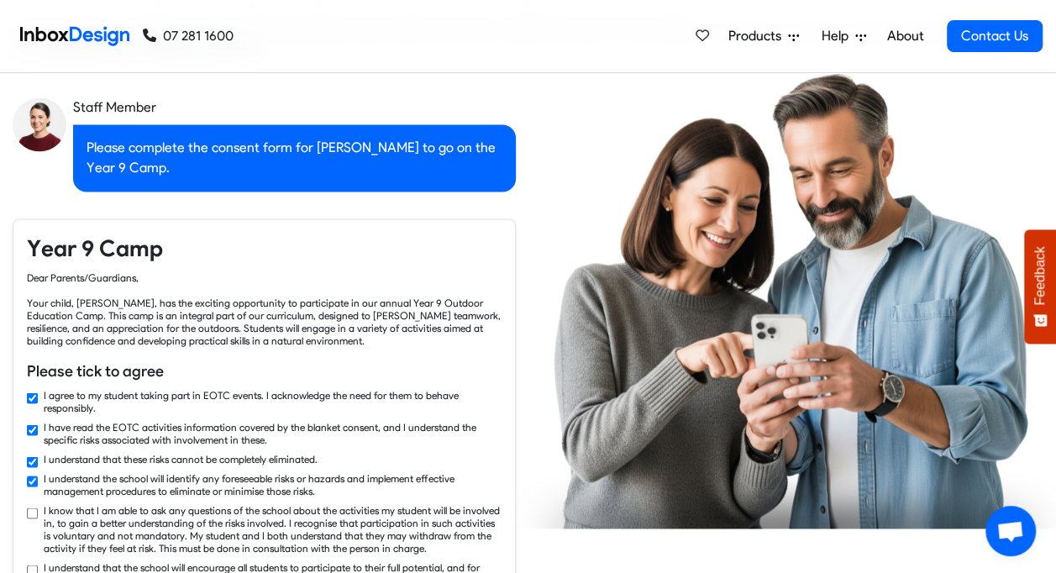
checkbox input "true"
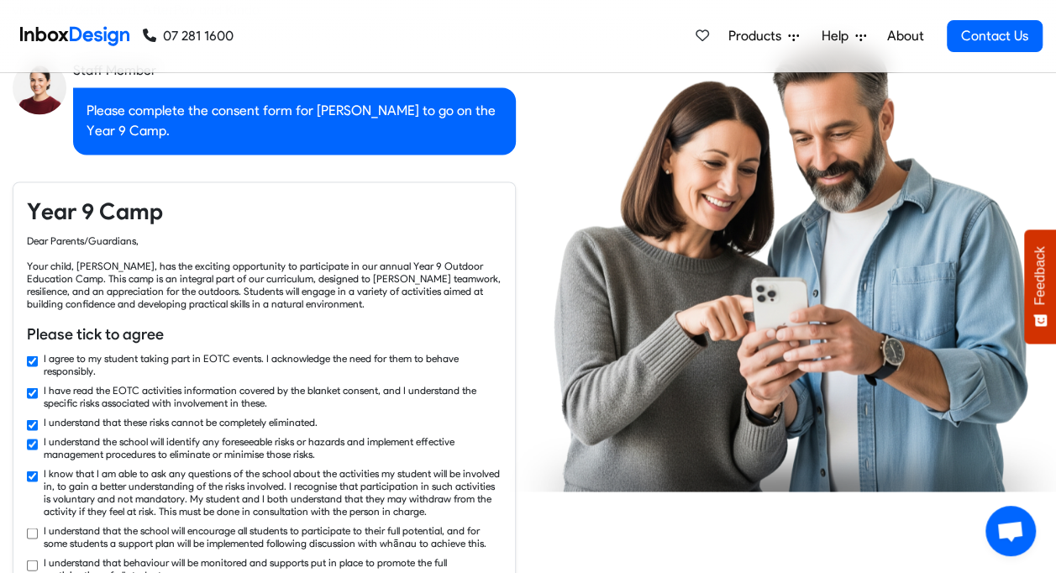
checkbox input "true"
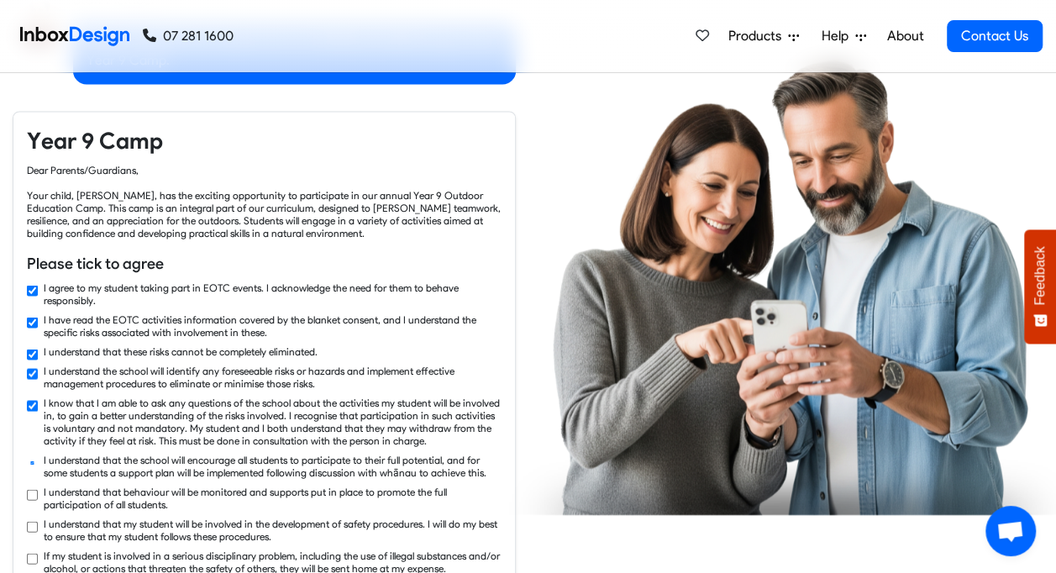
checkbox input "true"
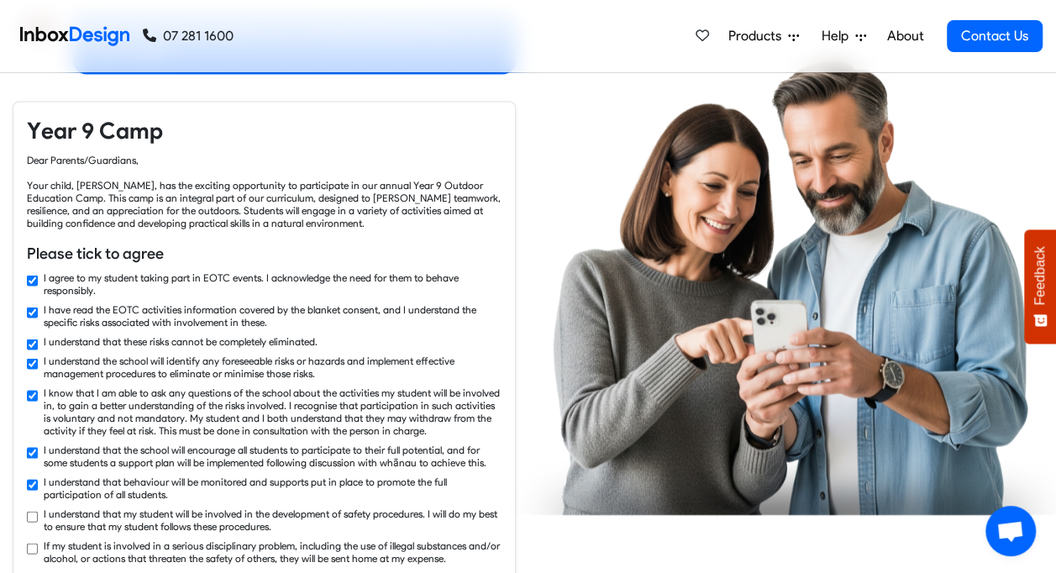
checkbox input "true"
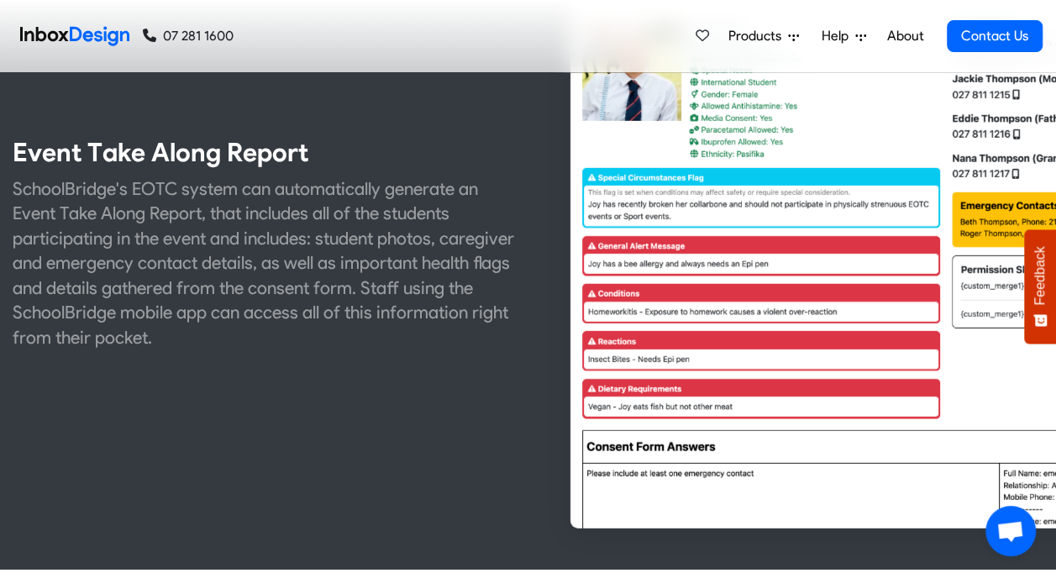
scroll to position [2437, 0]
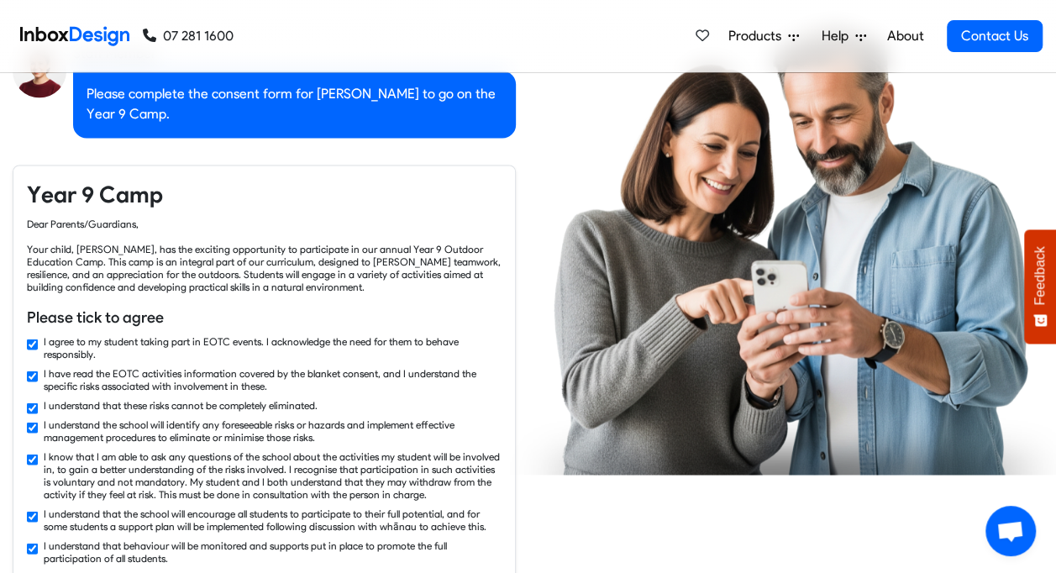
checkbox input "false"
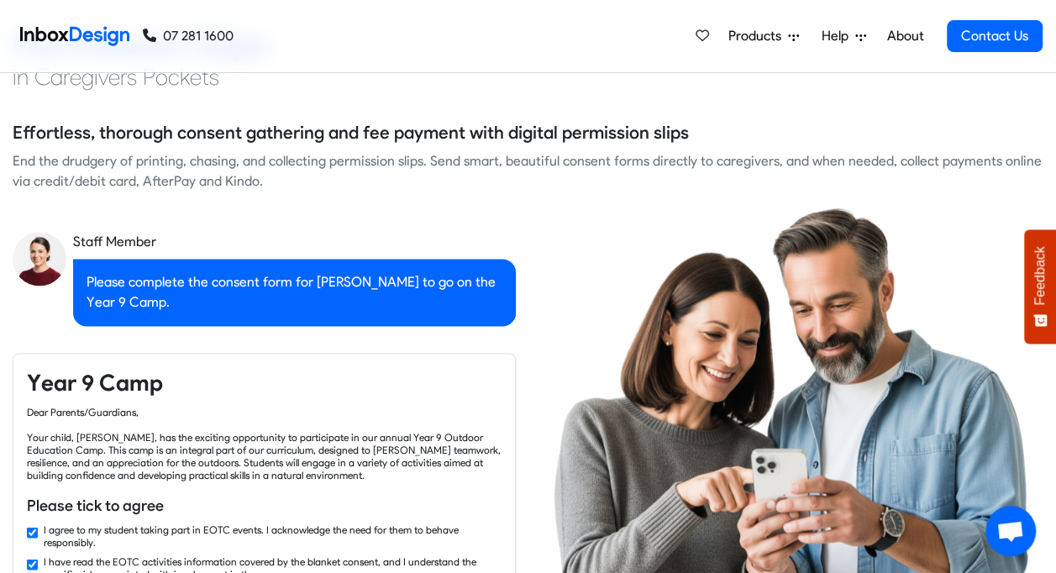
checkbox input "false"
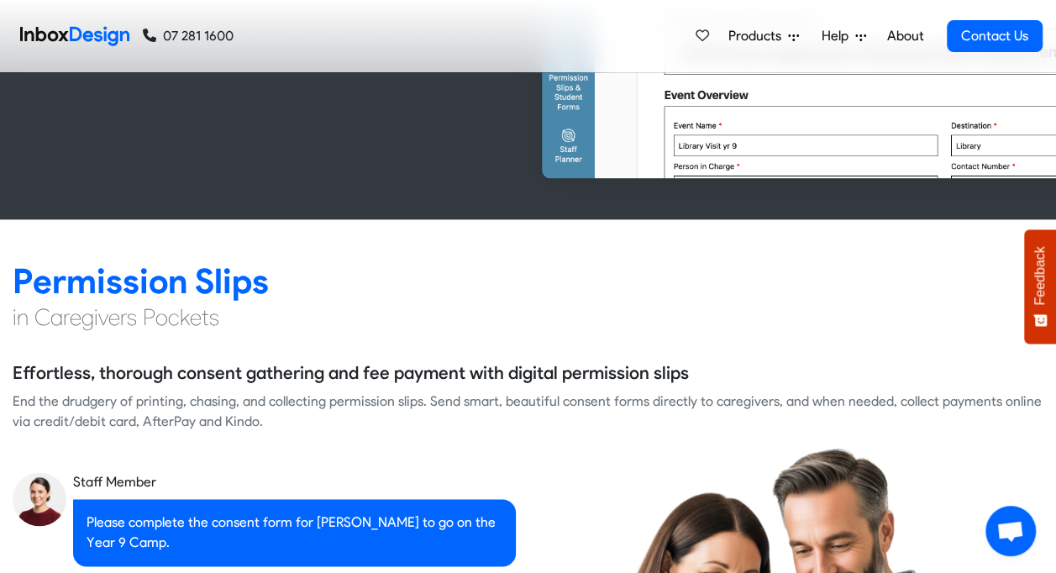
checkbox input "false"
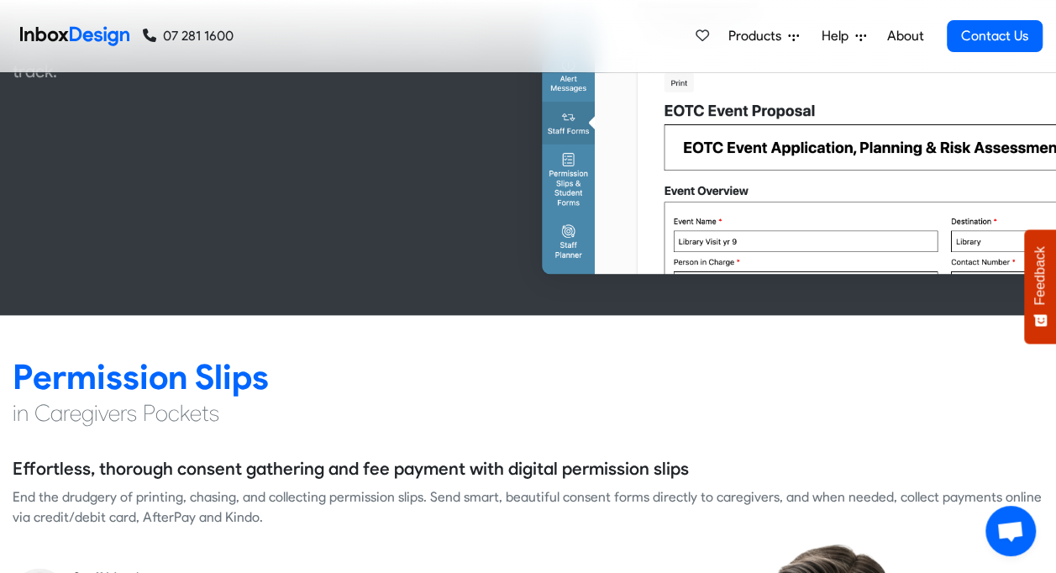
checkbox input "false"
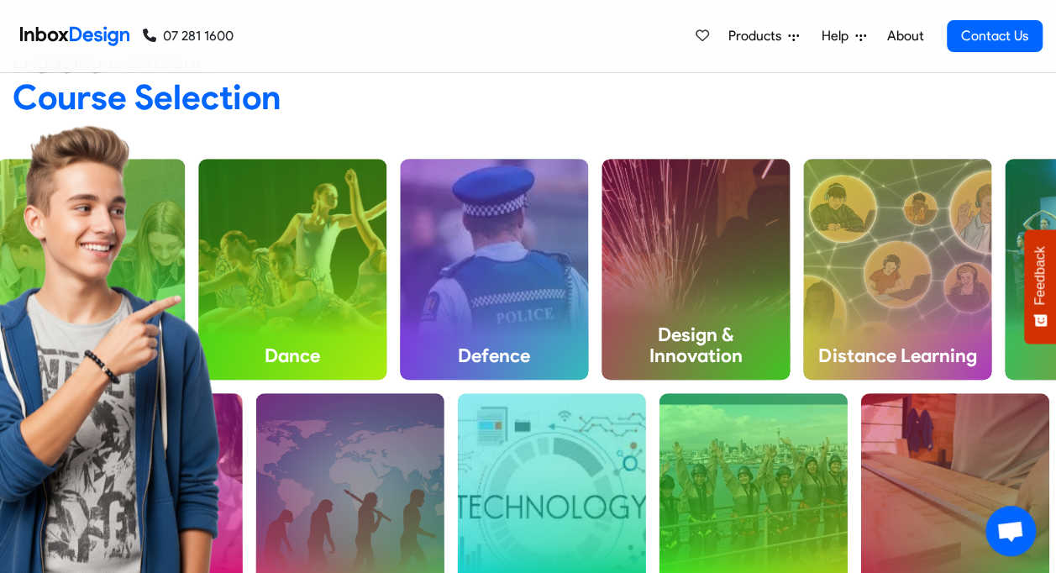
scroll to position [588, 0]
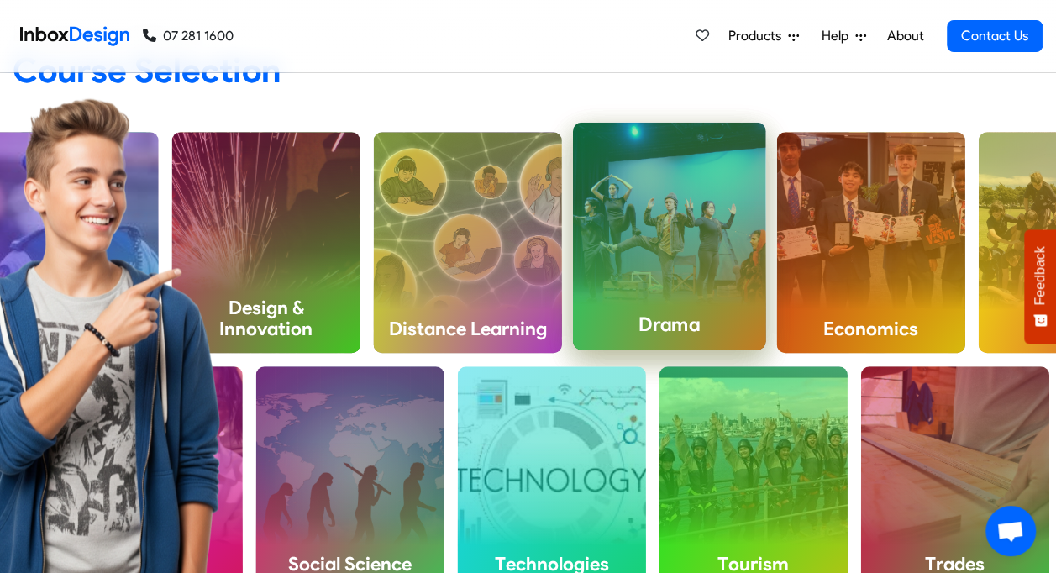
click at [647, 325] on h4 "Drama" at bounding box center [669, 324] width 193 height 50
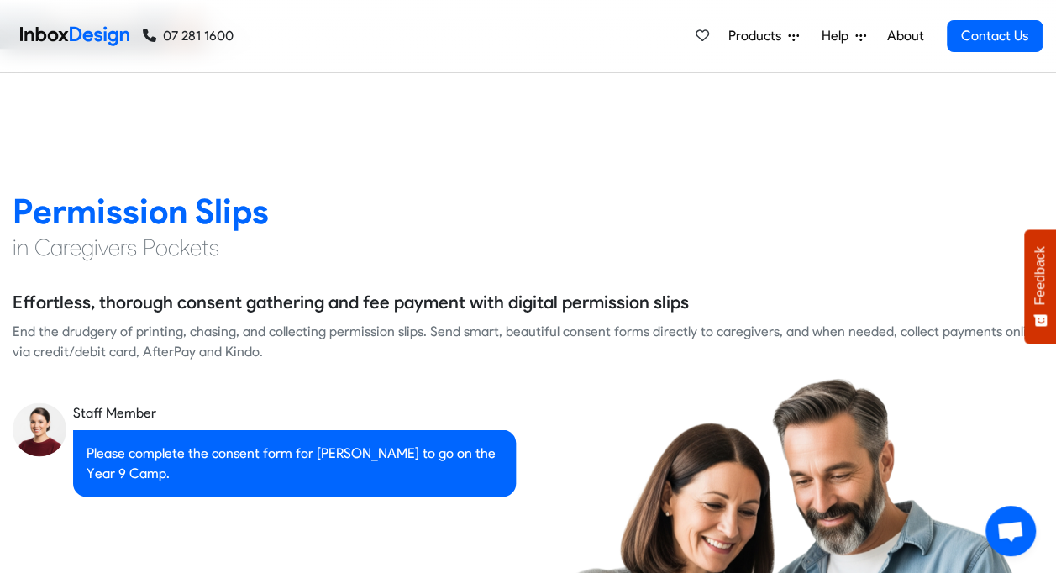
scroll to position [1176, 0]
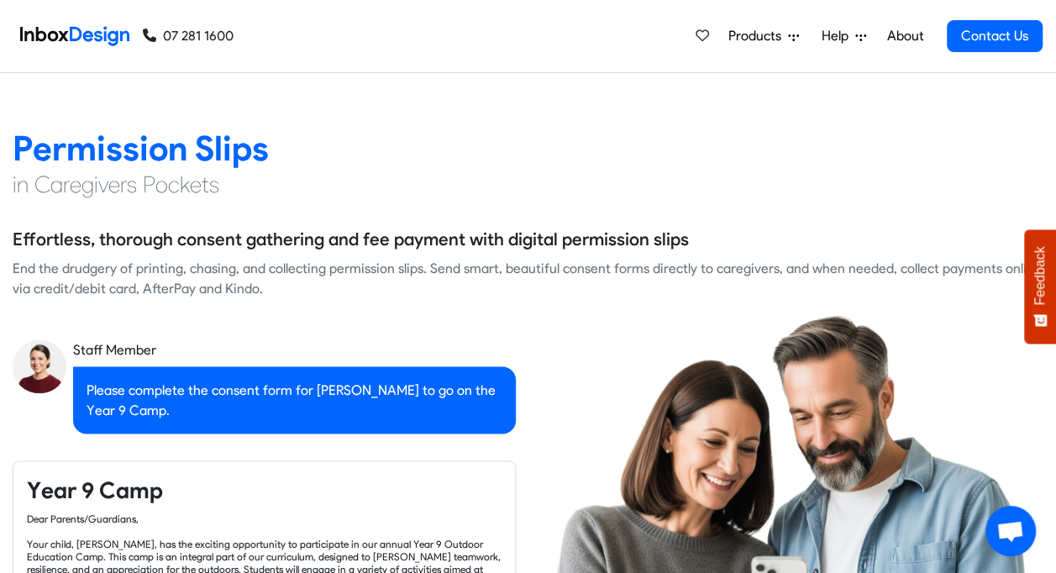
checkbox input "true"
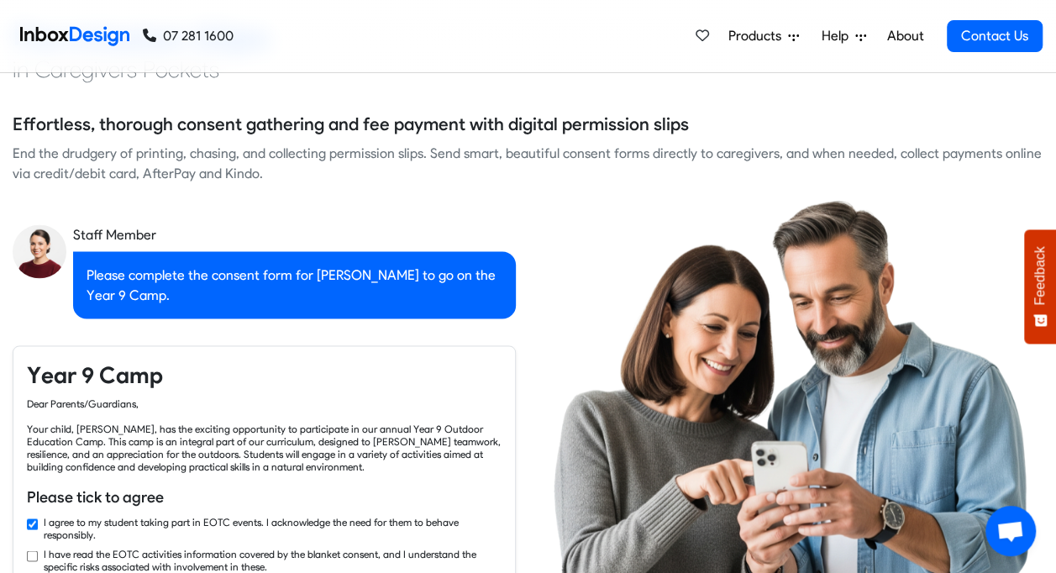
checkbox input "true"
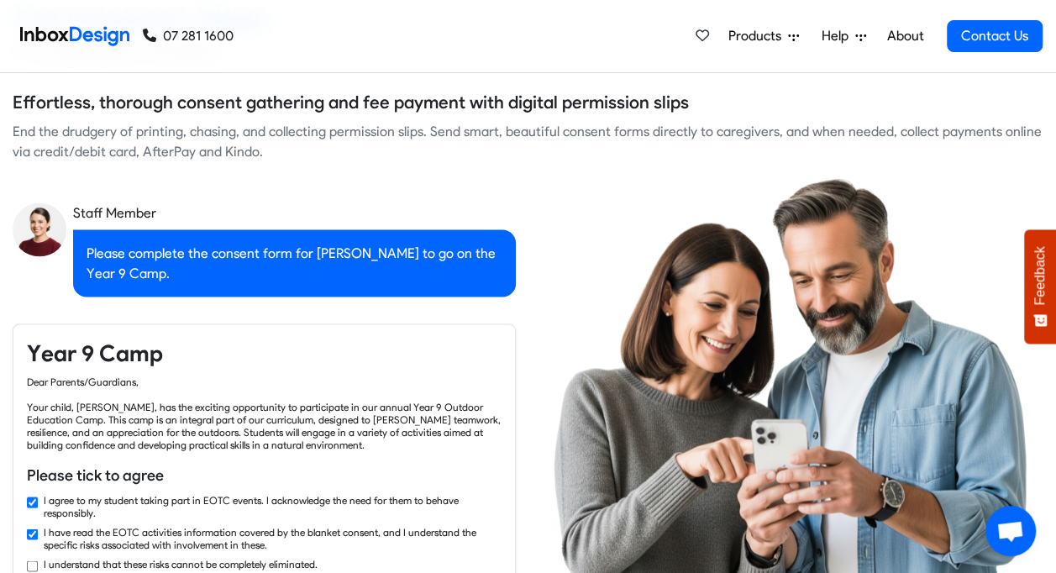
checkbox input "true"
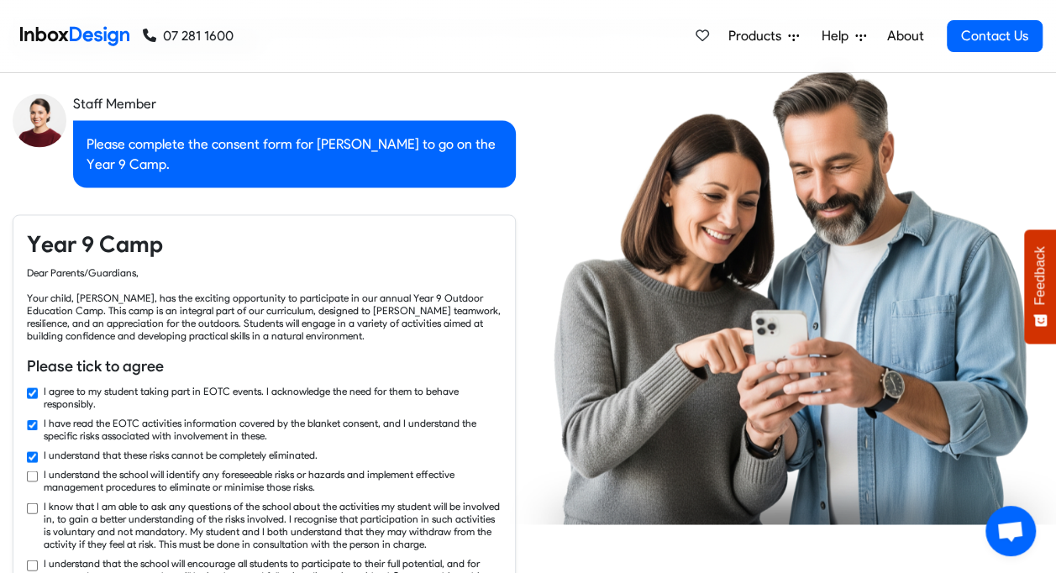
checkbox input "true"
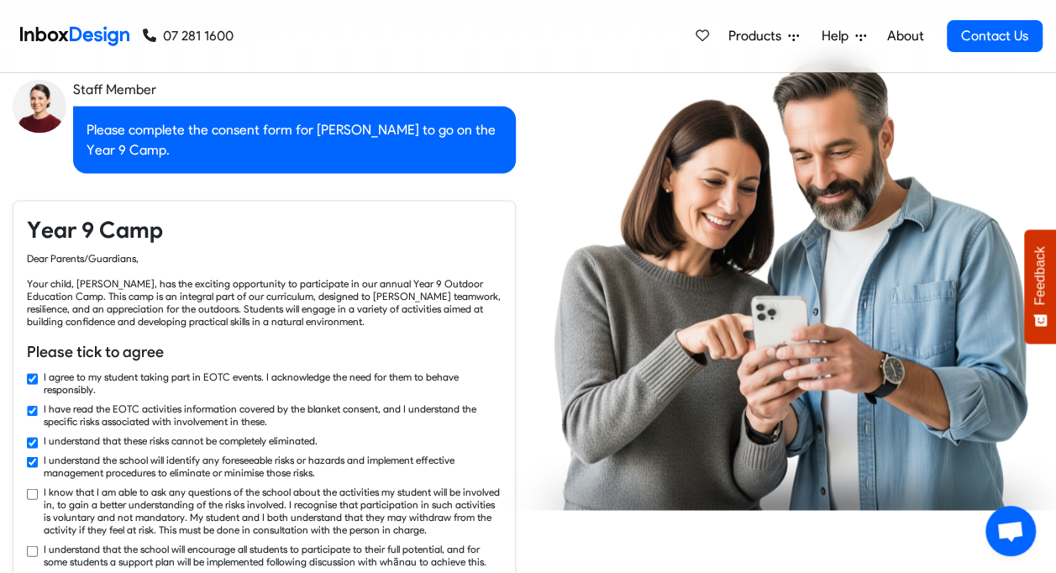
checkbox input "true"
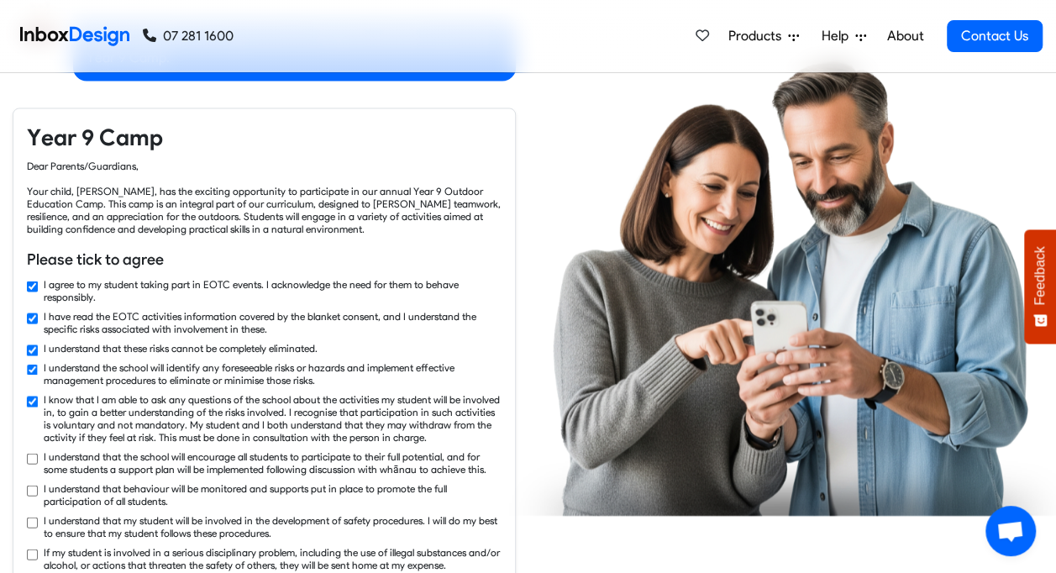
checkbox input "true"
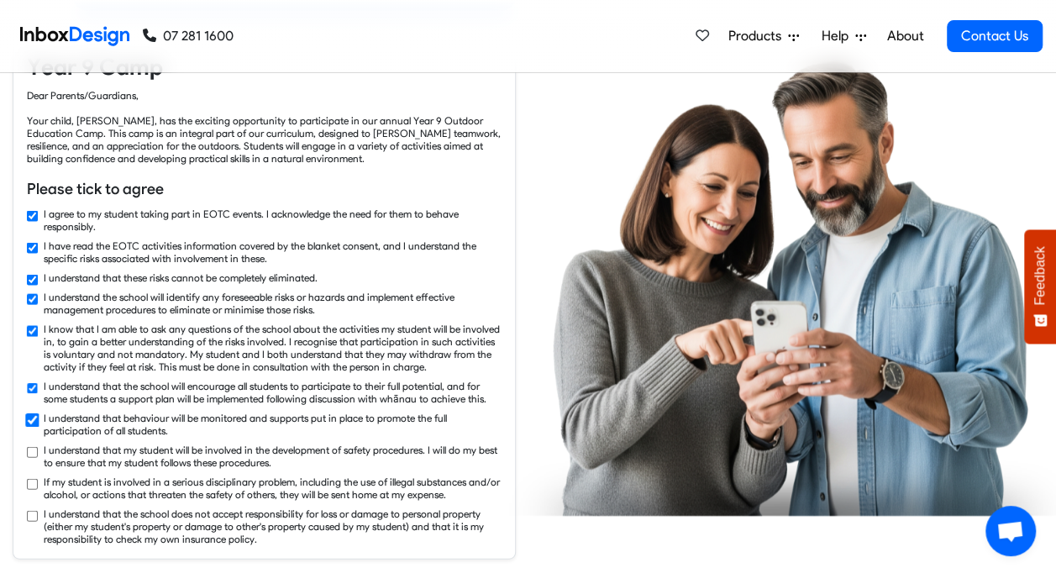
checkbox input "true"
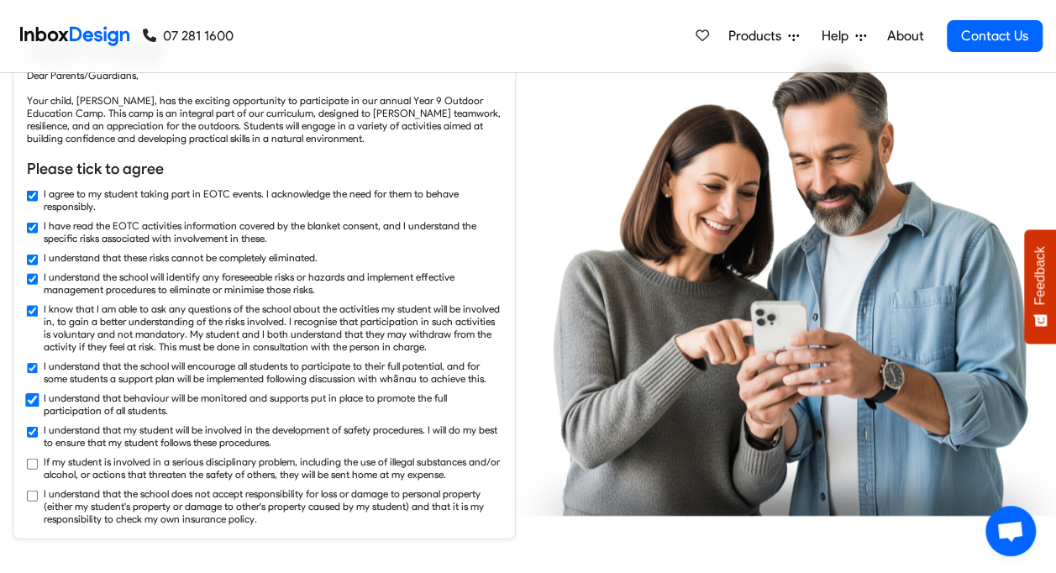
checkbox input "true"
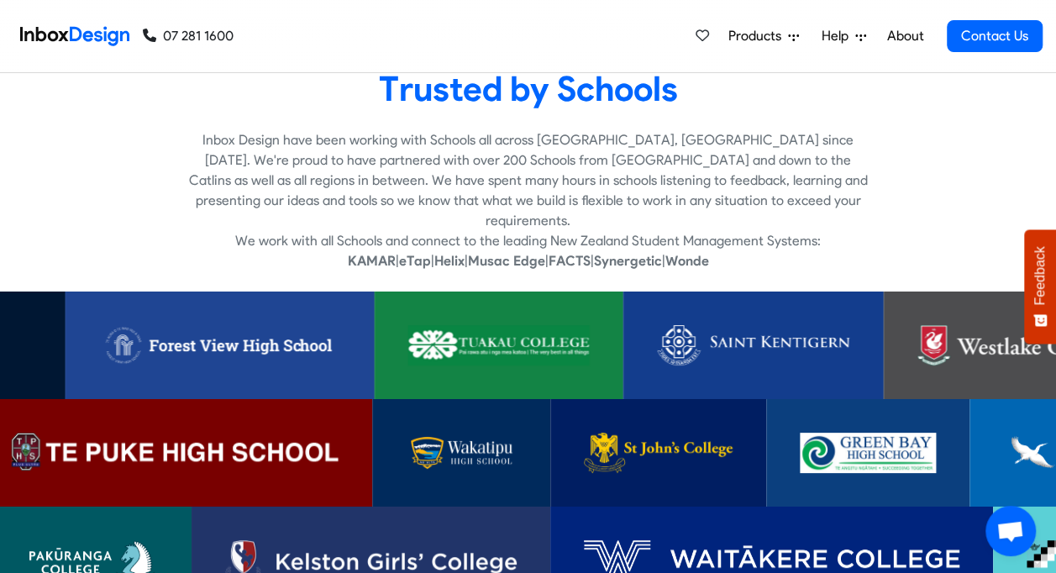
scroll to position [3109, 0]
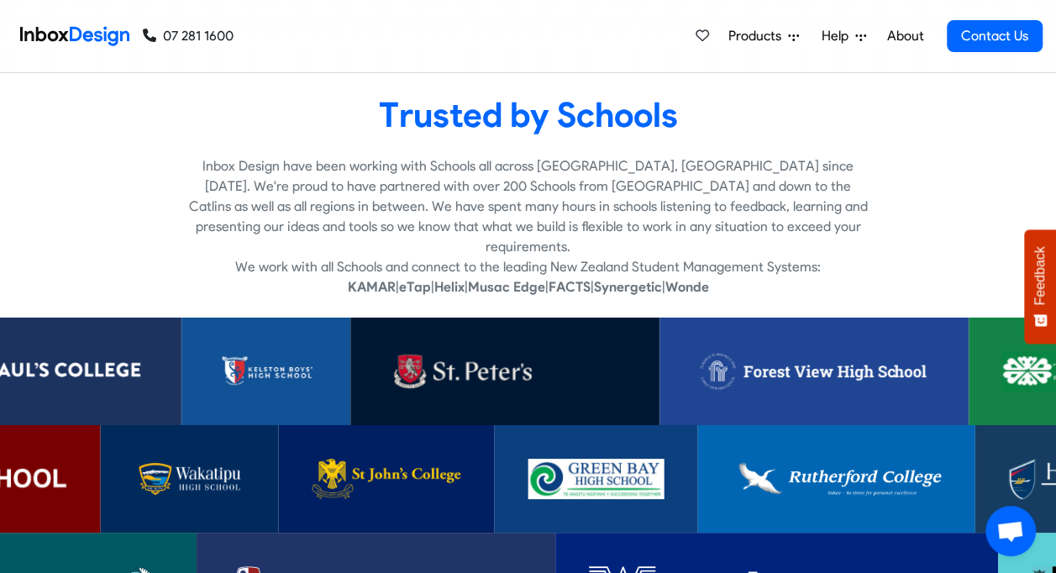
click at [71, 351] on img at bounding box center [27, 371] width 242 height 40
click at [277, 363] on img at bounding box center [266, 371] width 103 height 40
click at [425, 363] on img at bounding box center [505, 371] width 242 height 40
click at [797, 351] on img at bounding box center [814, 371] width 242 height 40
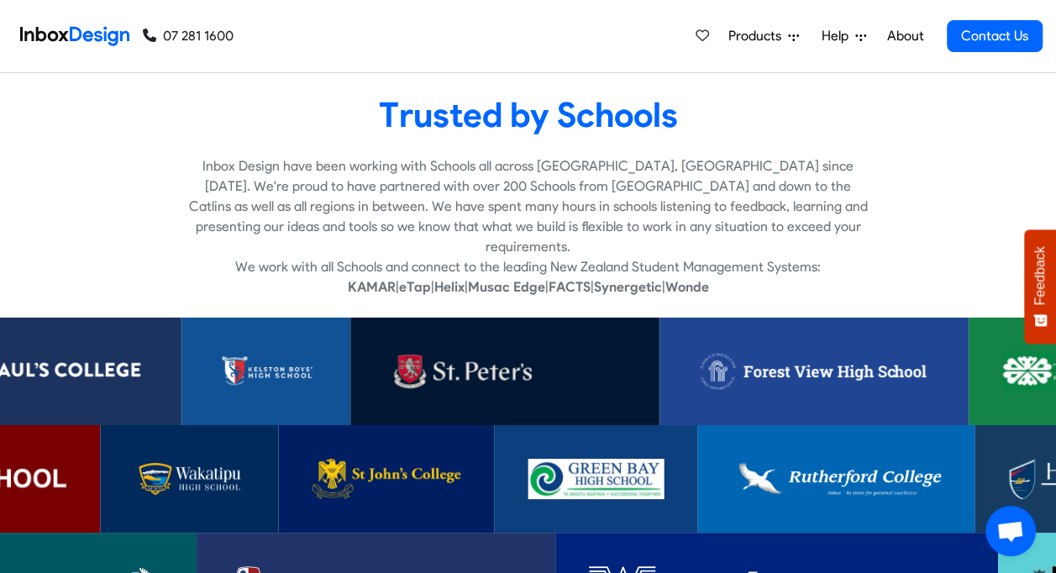
click at [222, 466] on img at bounding box center [189, 479] width 111 height 40
click at [439, 471] on img at bounding box center [387, 479] width 149 height 40
click at [606, 459] on img at bounding box center [597, 479] width 136 height 40
click at [853, 461] on img at bounding box center [836, 479] width 209 height 40
